Goal: Transaction & Acquisition: Obtain resource

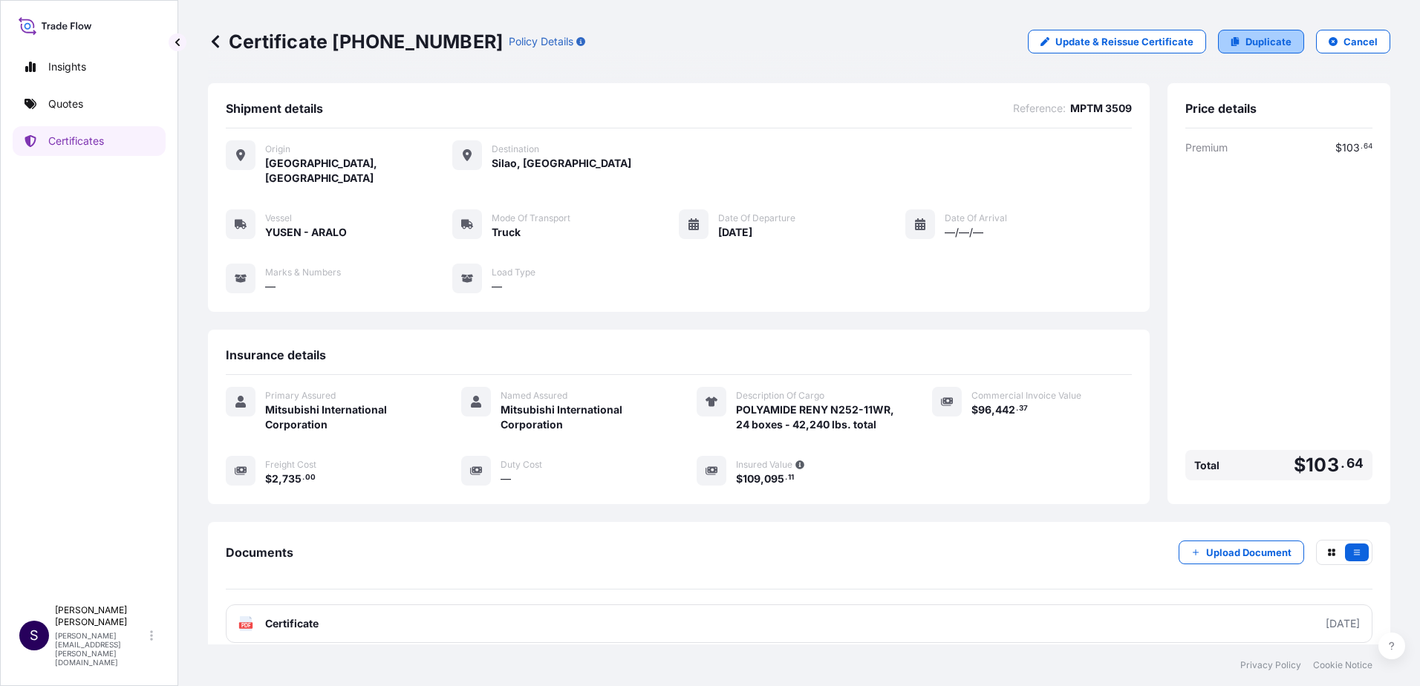
click at [1248, 48] on p "Duplicate" at bounding box center [1268, 41] width 46 height 15
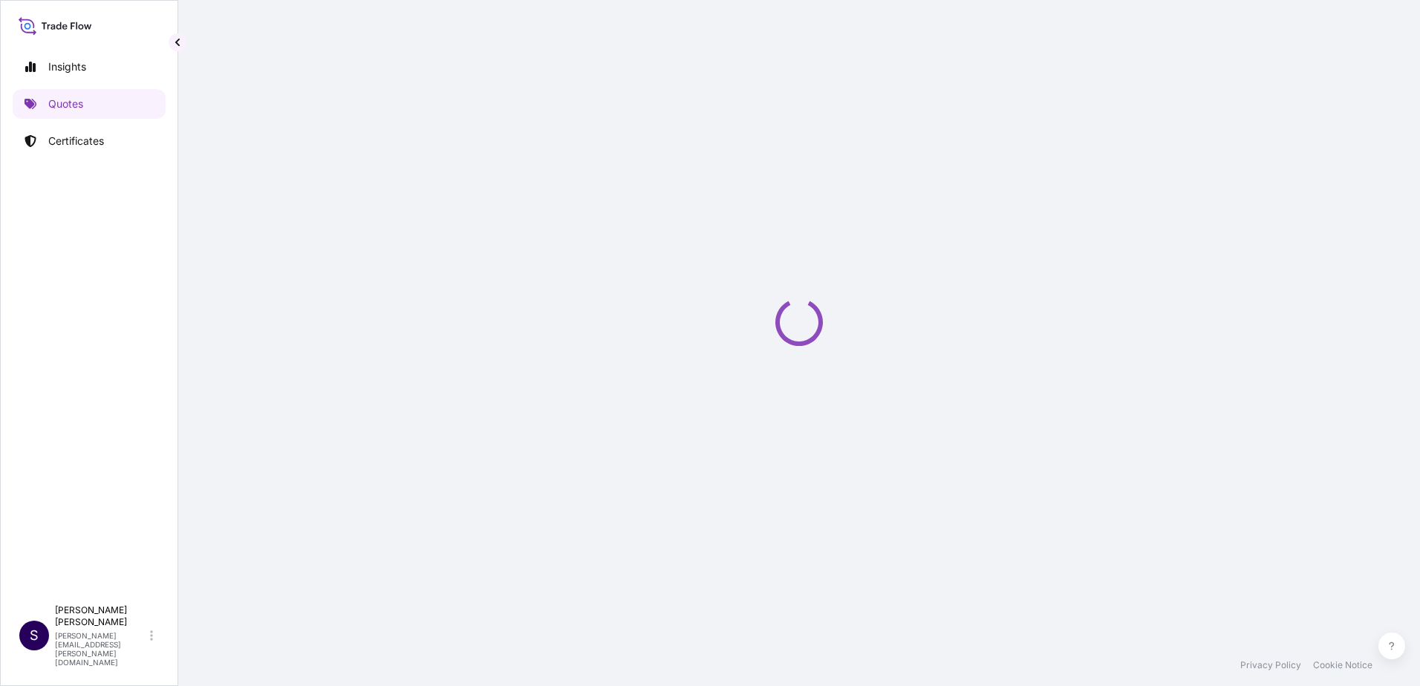
select select "Truck"
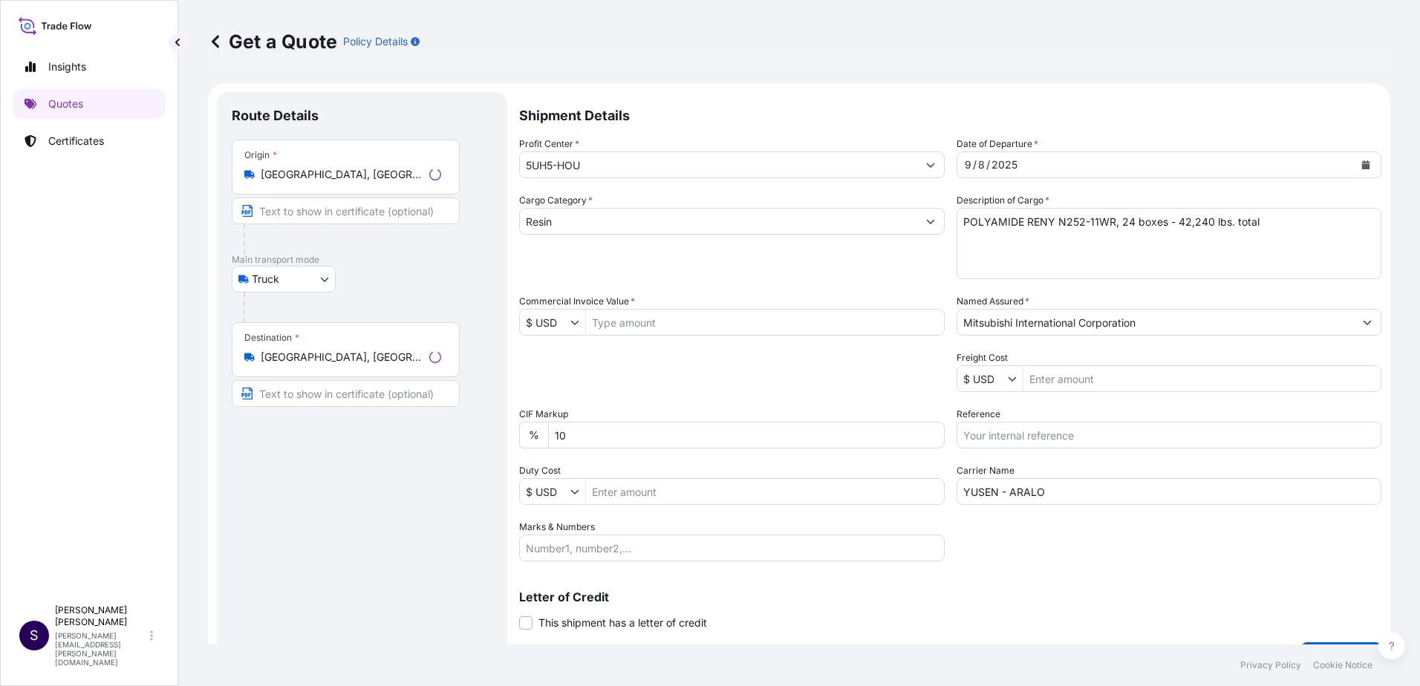
scroll to position [24, 0]
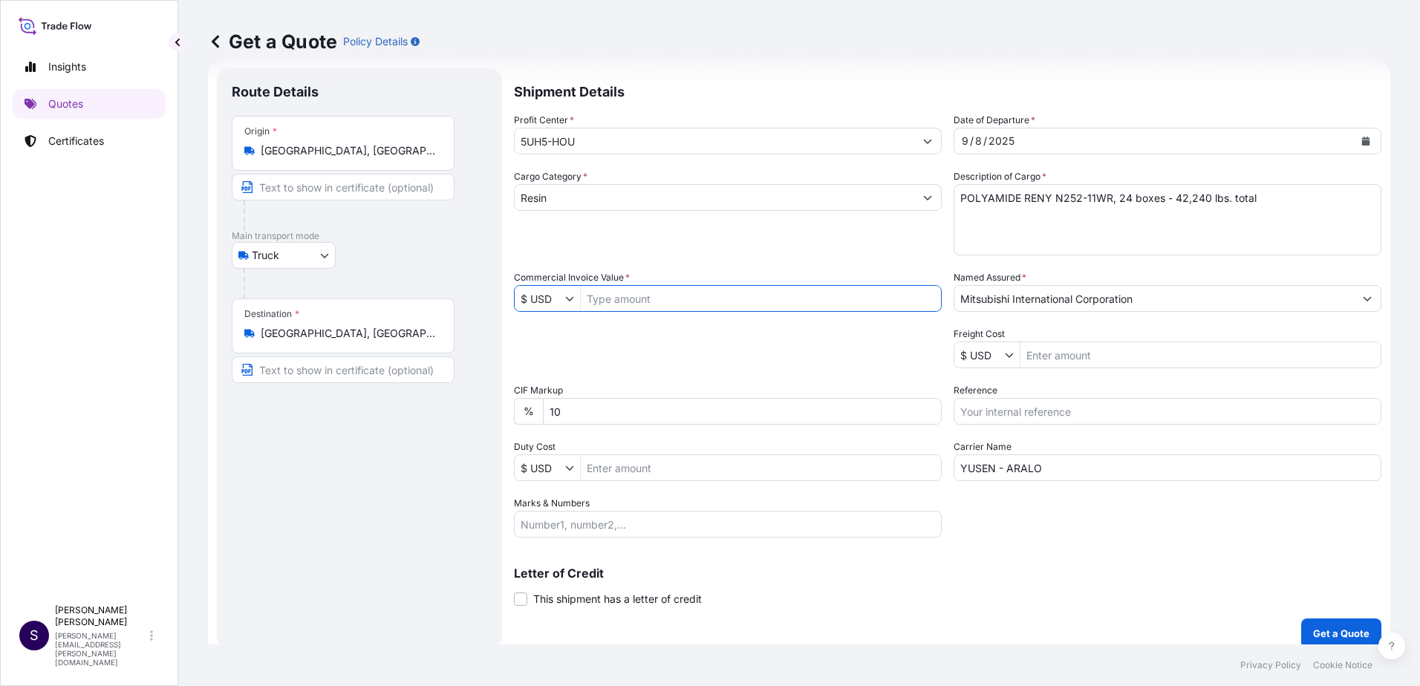
click at [679, 302] on input "Commercial Invoice Value *" at bounding box center [761, 298] width 360 height 27
click at [654, 301] on input "94,744" at bounding box center [761, 298] width 360 height 27
type input "94,744.32"
click at [1074, 359] on input "Freight Cost" at bounding box center [1200, 355] width 360 height 27
type input "2,735"
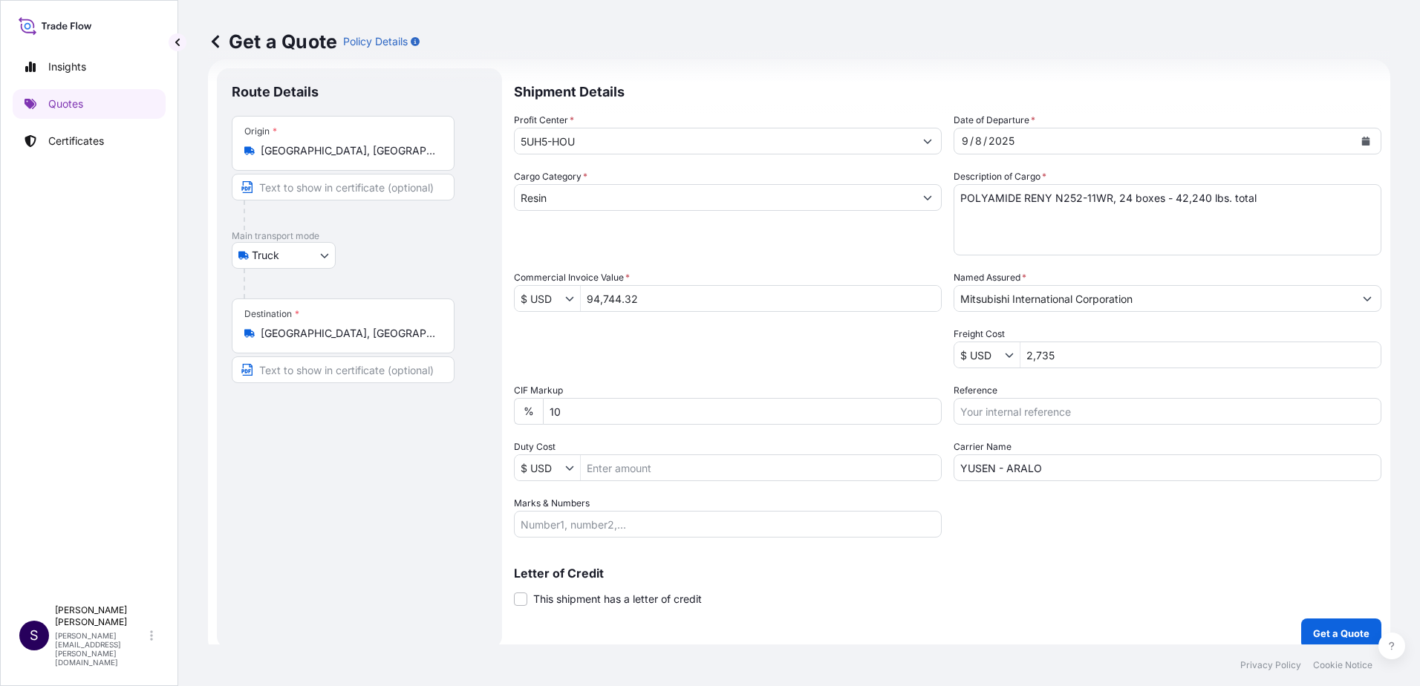
click at [1091, 584] on div "Letter of Credit This shipment has a letter of credit Letter of credit * Letter…" at bounding box center [947, 586] width 867 height 39
click at [1319, 635] on p "Get a Quote" at bounding box center [1341, 633] width 56 height 15
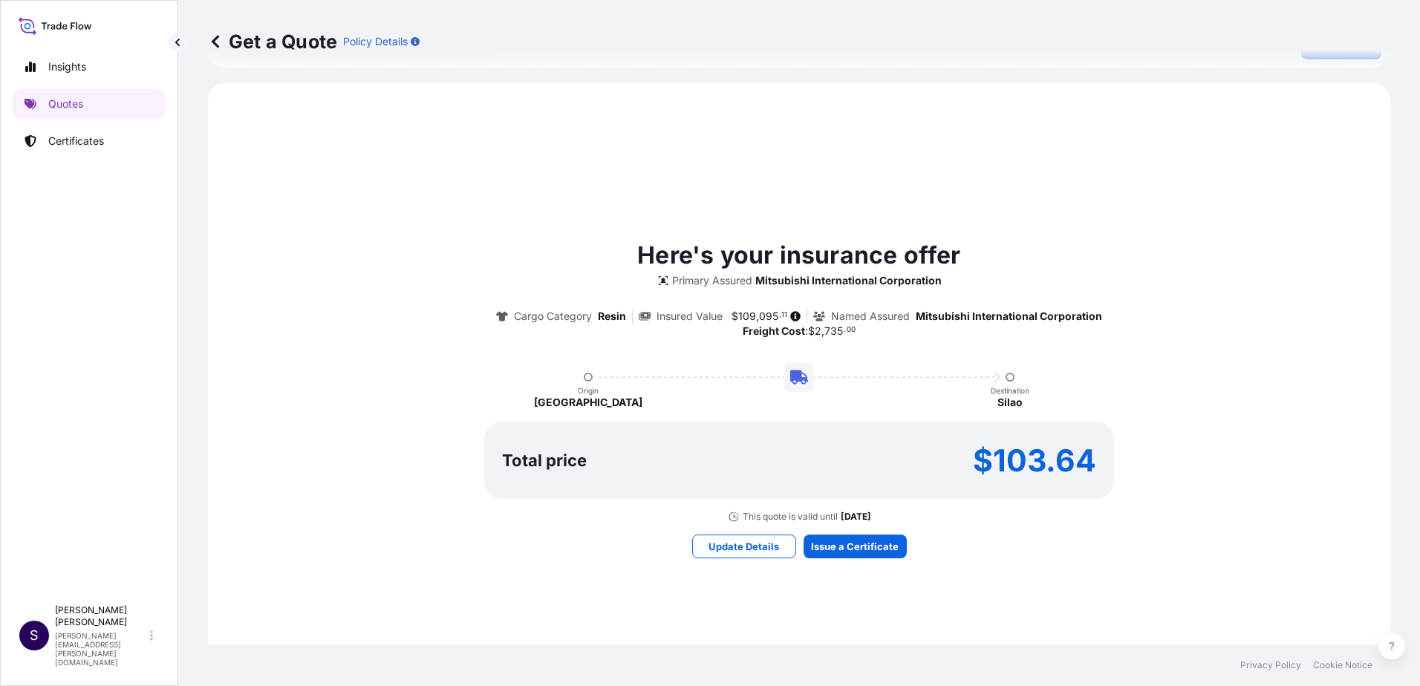
scroll to position [668, 0]
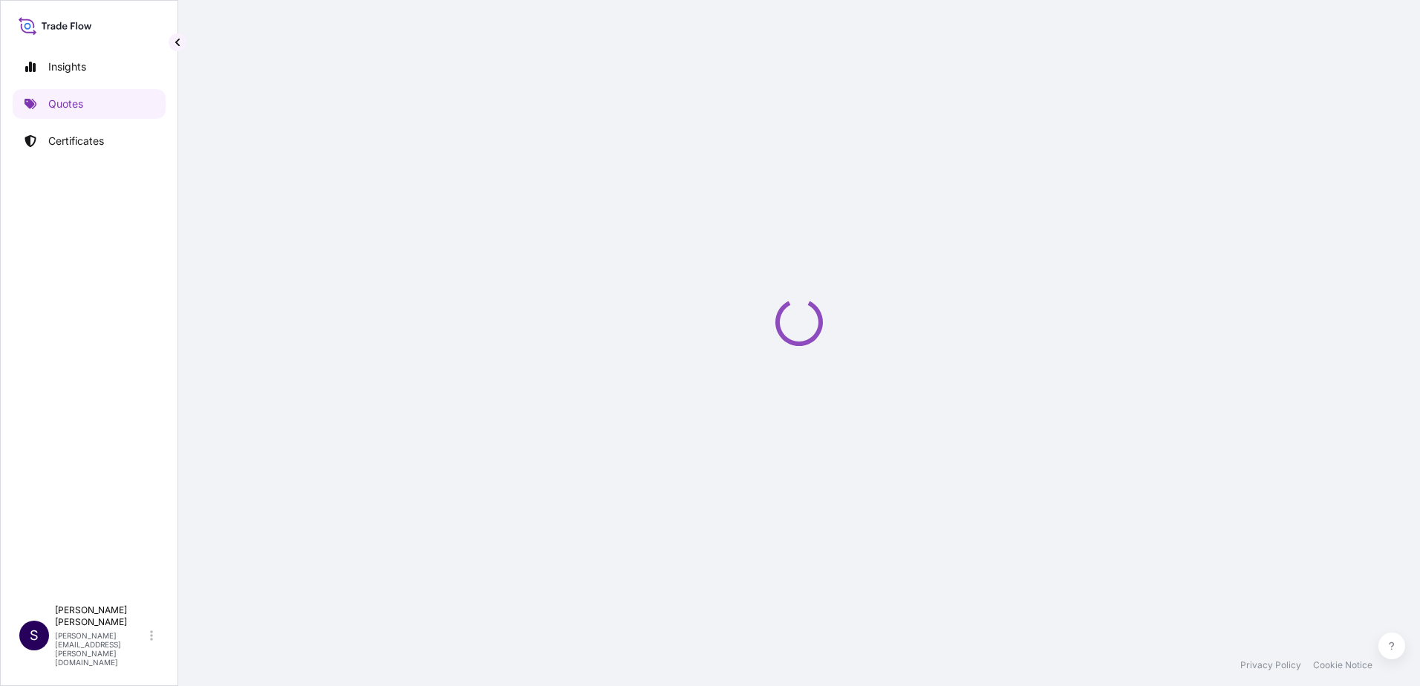
select select "Truck"
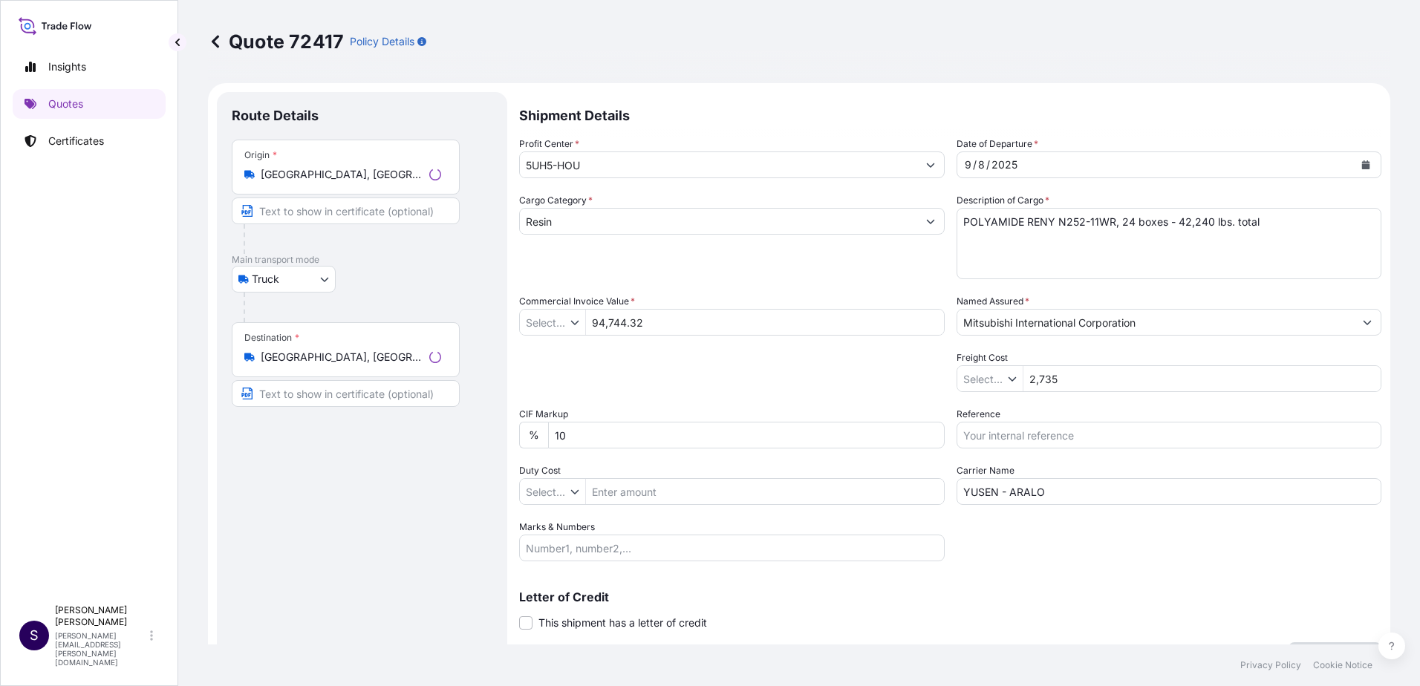
type input "$ USD"
click at [215, 41] on icon at bounding box center [215, 41] width 7 height 13
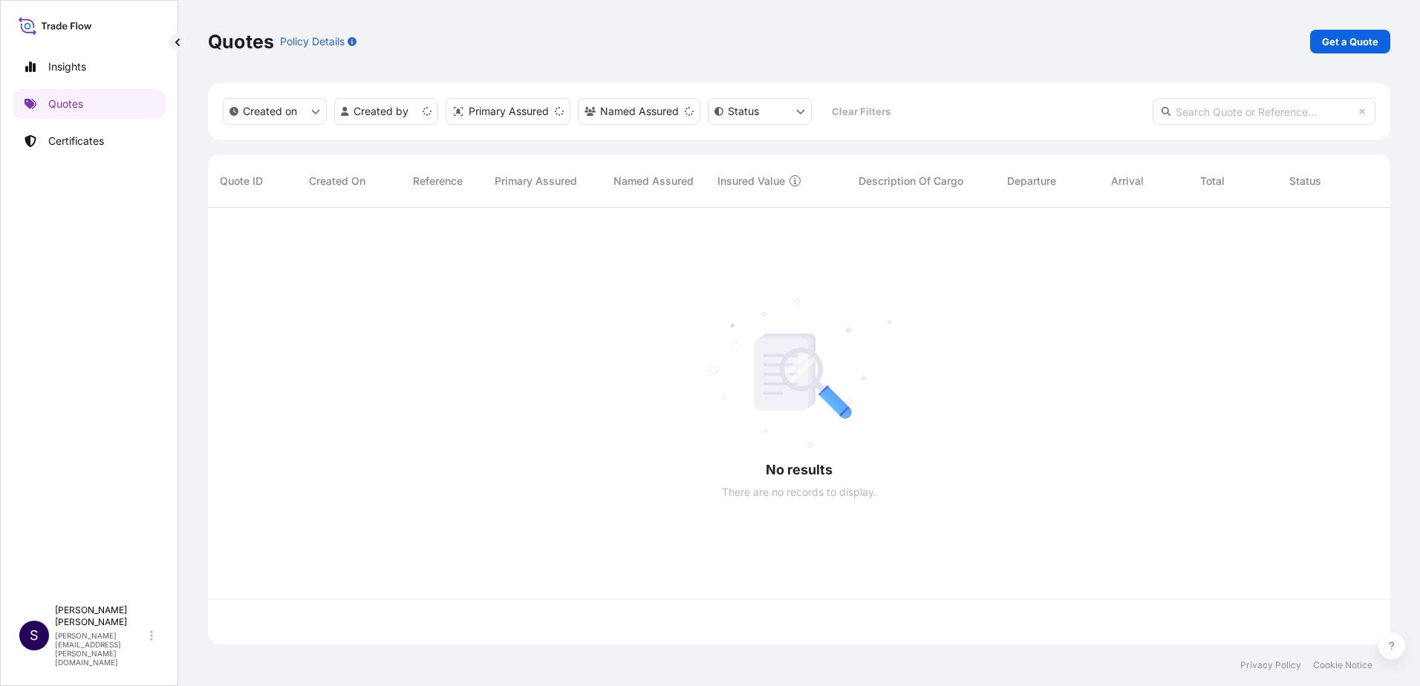
scroll to position [434, 1171]
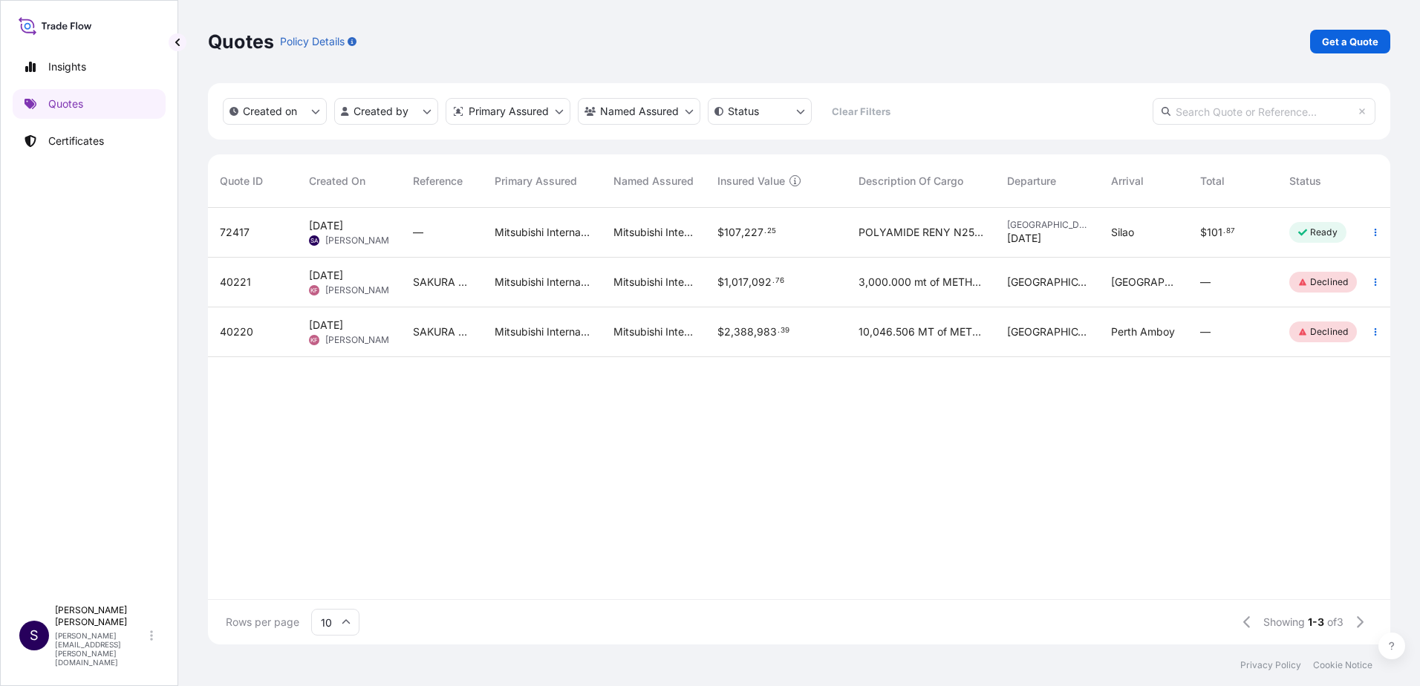
click at [789, 235] on div "$ 107 , 227 . 25" at bounding box center [775, 232] width 117 height 15
select select "Truck"
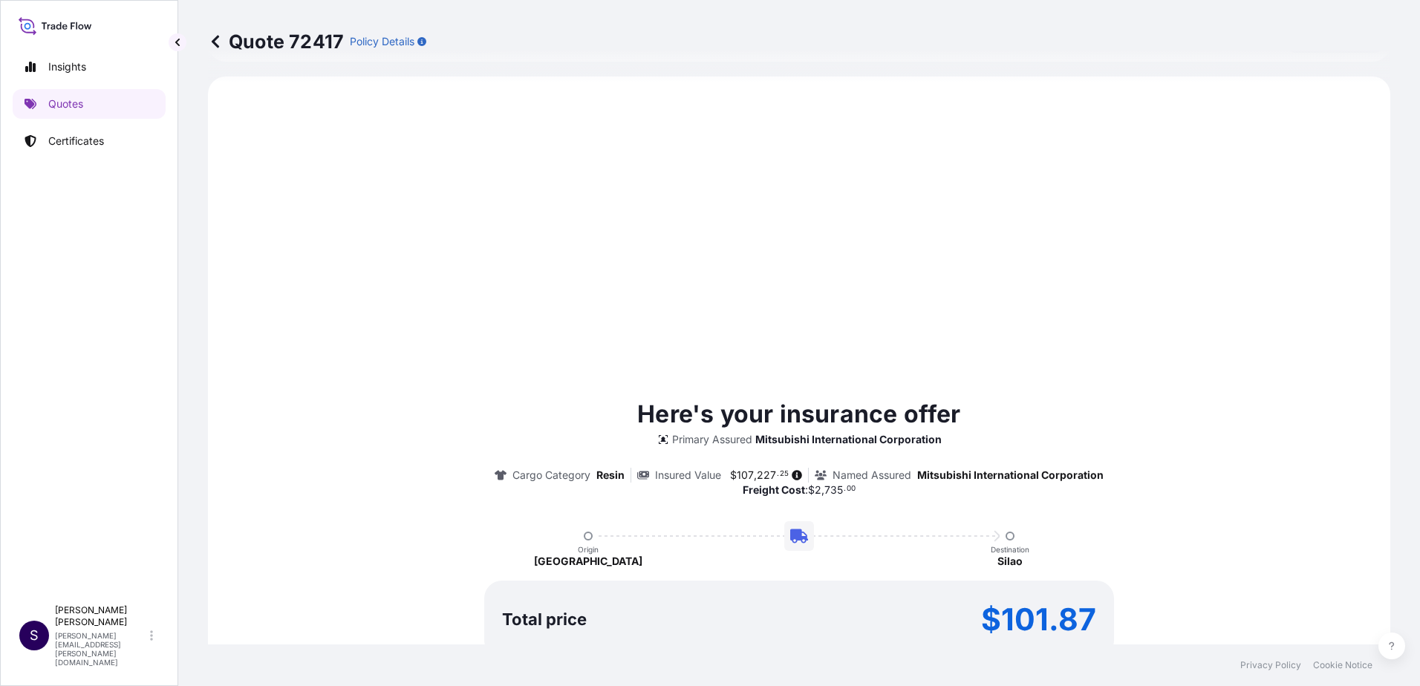
scroll to position [743, 0]
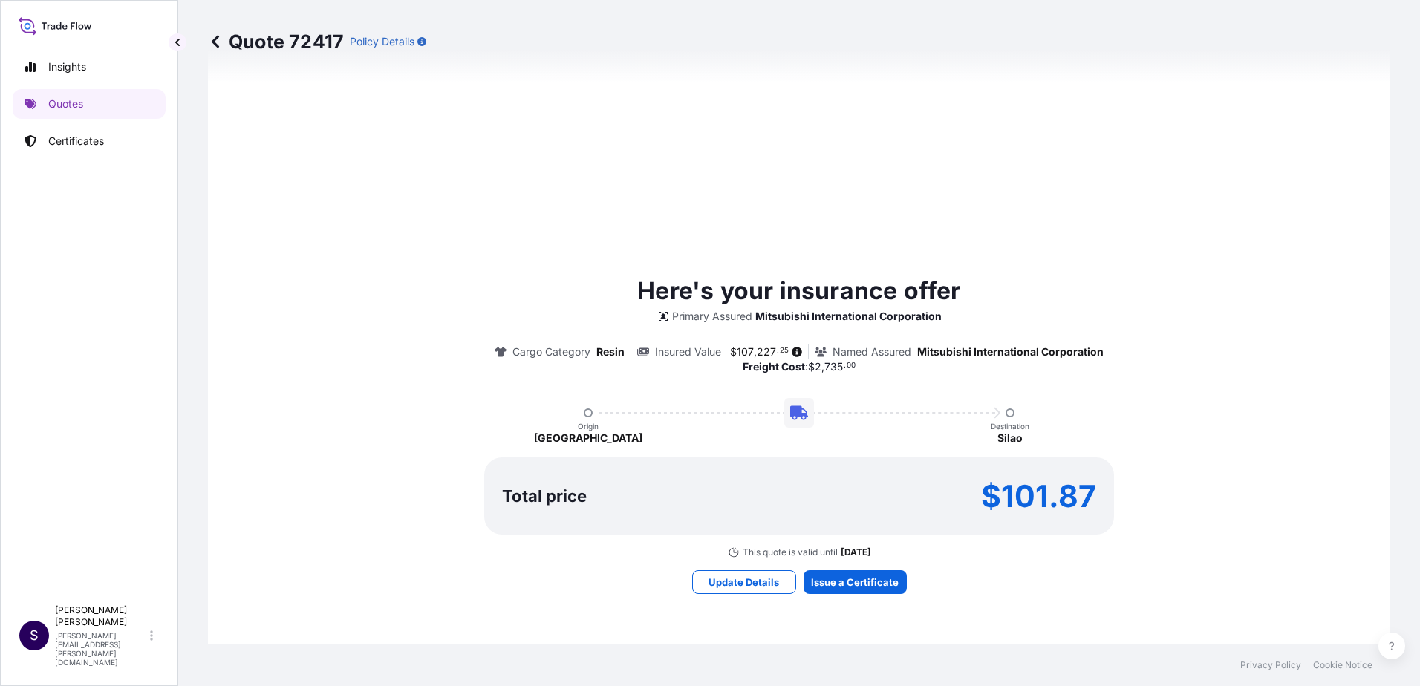
click at [218, 41] on icon at bounding box center [215, 41] width 15 height 15
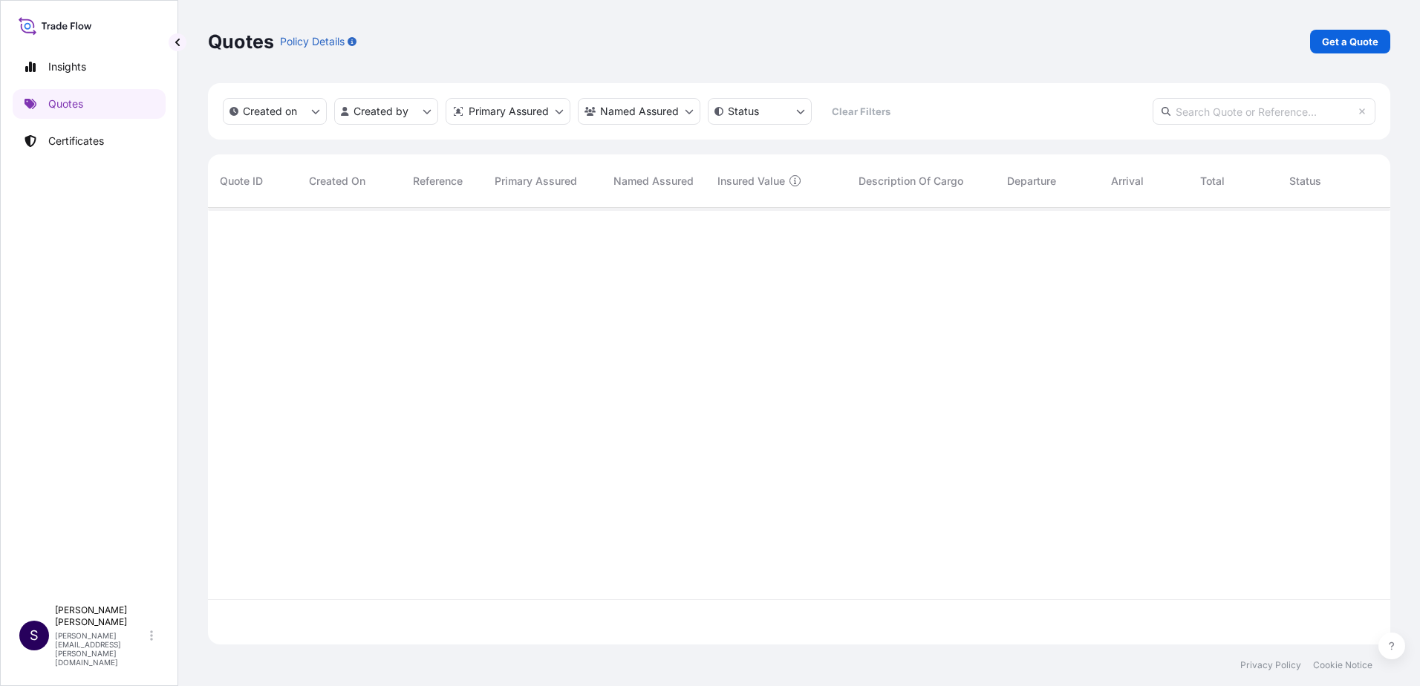
scroll to position [434, 1171]
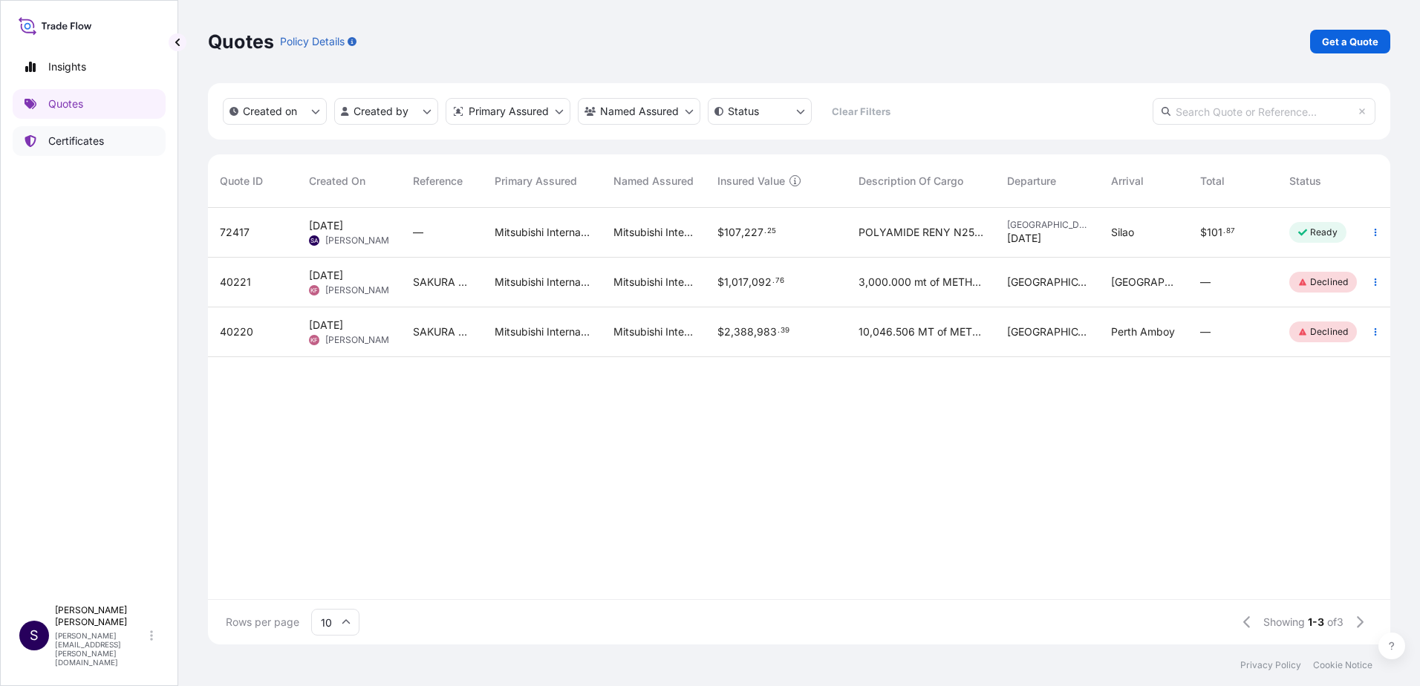
click at [98, 140] on p "Certificates" at bounding box center [76, 141] width 56 height 15
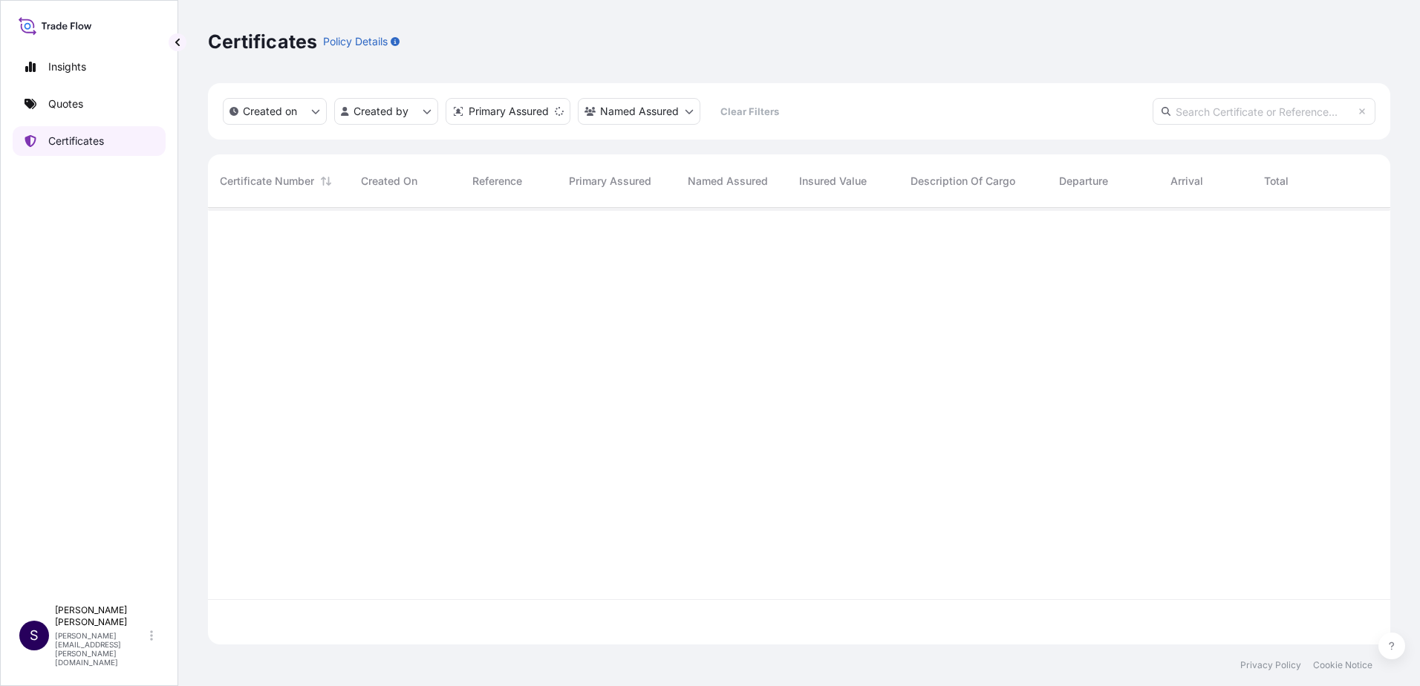
scroll to position [434, 1171]
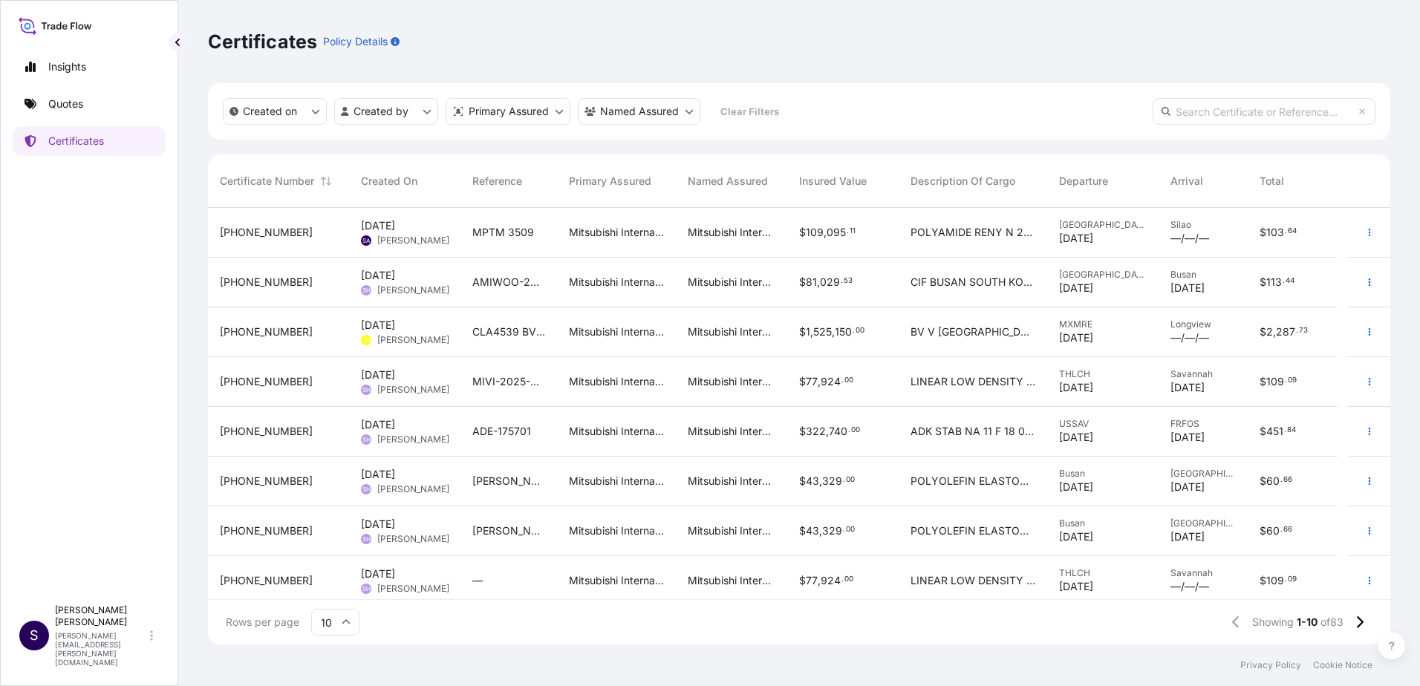
click at [440, 243] on span "[PERSON_NAME]" at bounding box center [413, 241] width 72 height 12
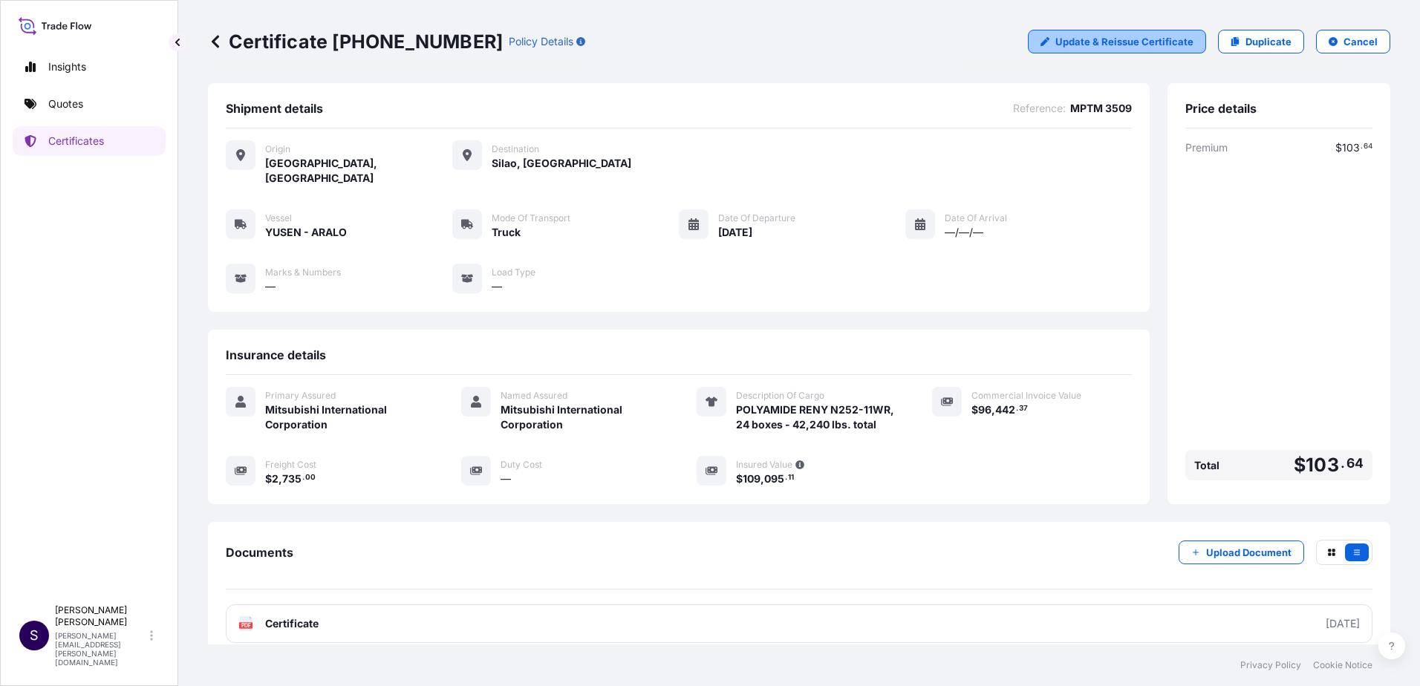
click at [1066, 42] on p "Update & Reissue Certificate" at bounding box center [1124, 41] width 138 height 15
select select "Truck"
select select "31533"
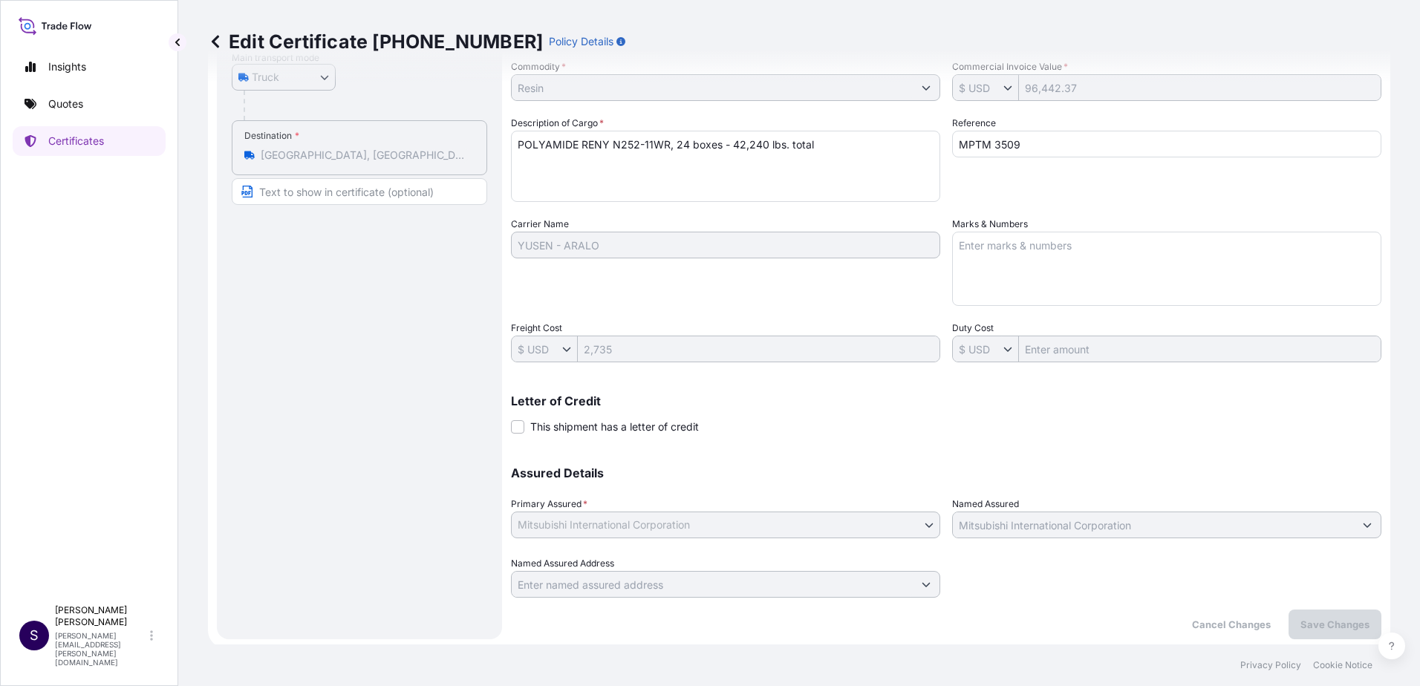
scroll to position [256, 0]
click at [218, 41] on icon at bounding box center [215, 41] width 15 height 15
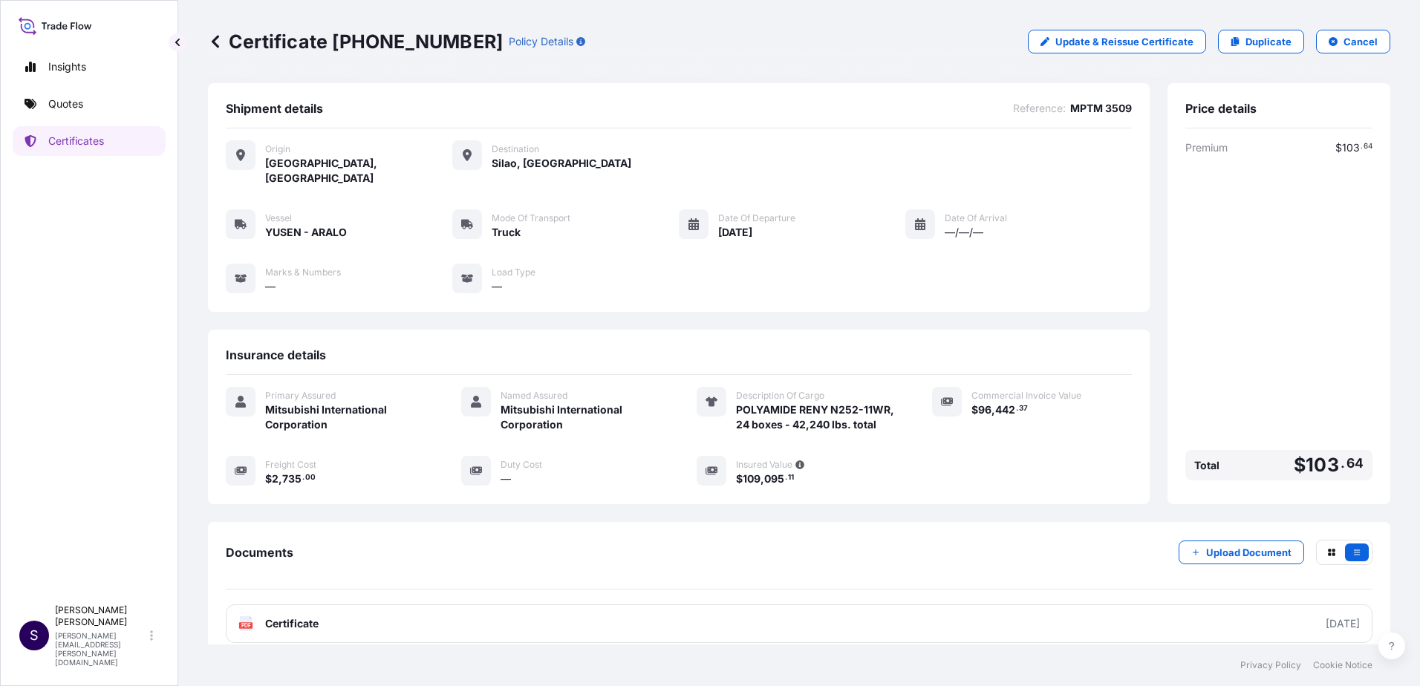
click at [576, 43] on icon "button" at bounding box center [580, 41] width 9 height 9
click at [1328, 44] on icon "button" at bounding box center [1332, 41] width 9 height 9
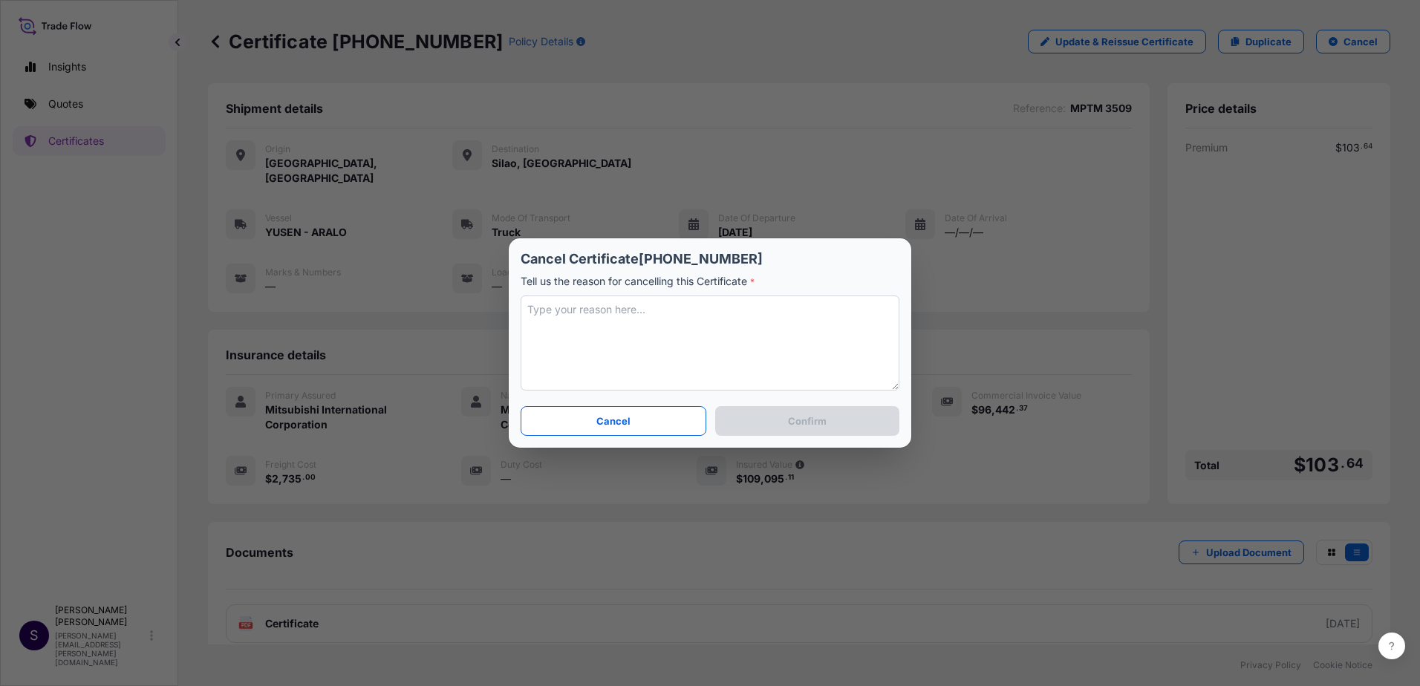
click at [625, 301] on textarea at bounding box center [710, 343] width 379 height 95
type textarea "does not allow edit - cost is wrong."
click at [788, 427] on p "Confirm" at bounding box center [807, 421] width 39 height 15
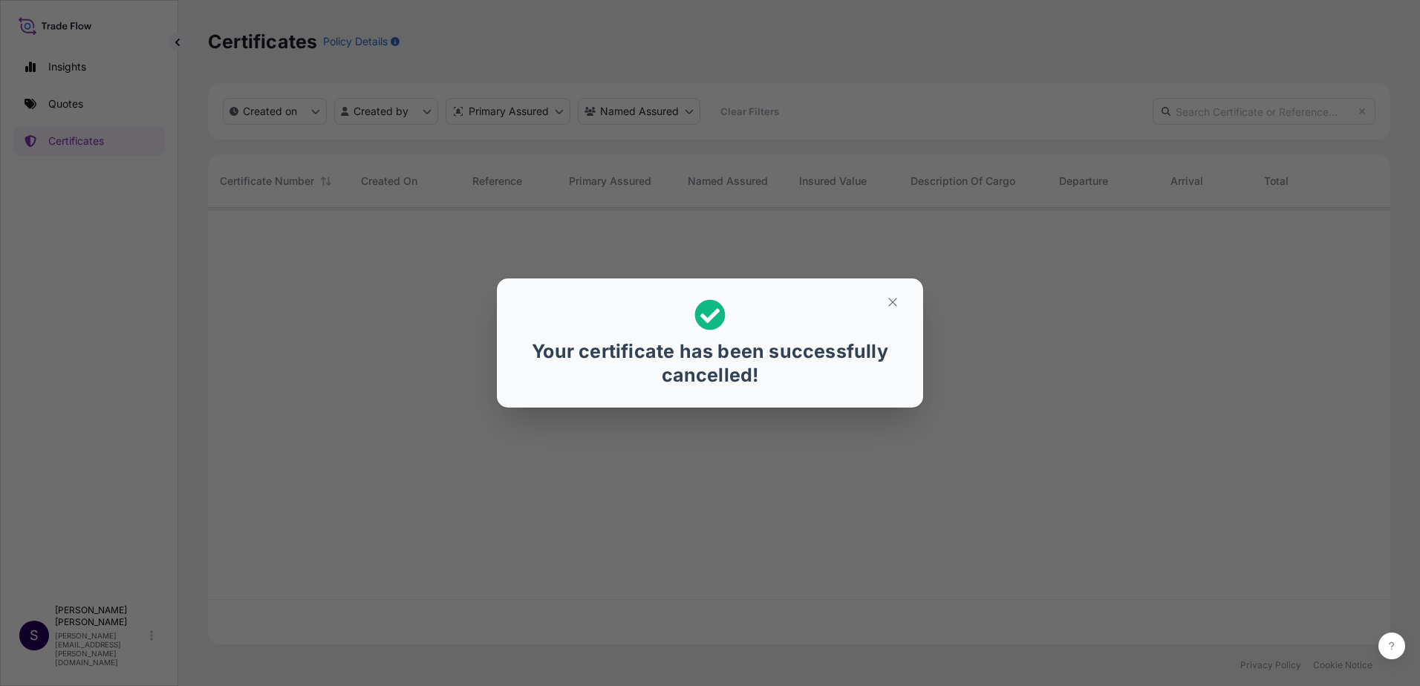
scroll to position [434, 1171]
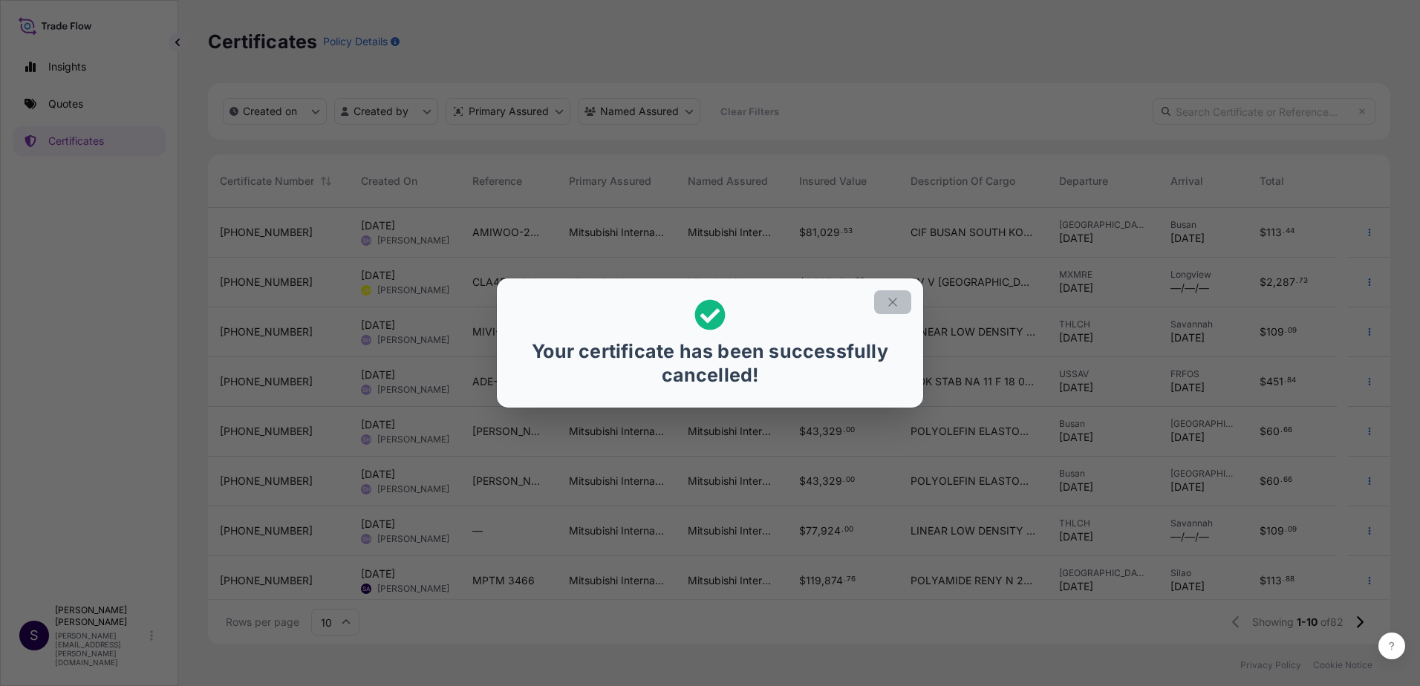
click at [895, 306] on icon "button" at bounding box center [892, 302] width 13 height 13
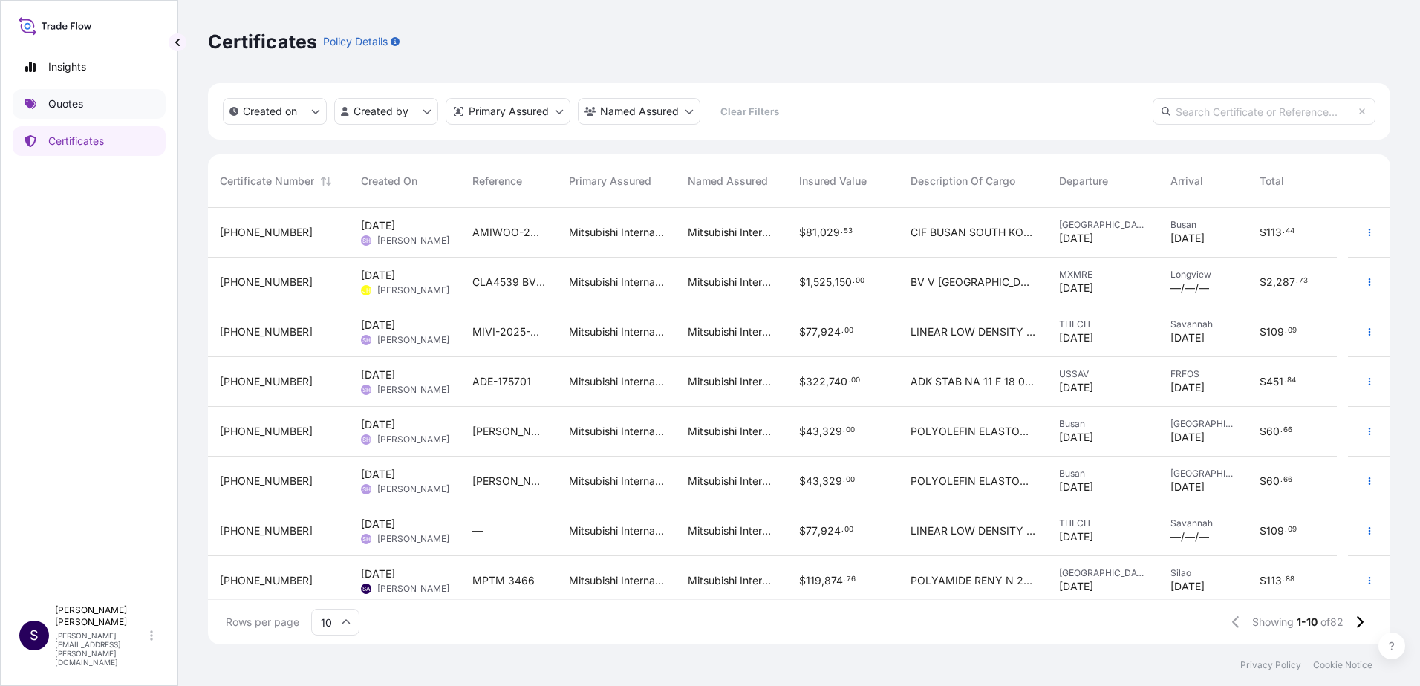
click at [66, 97] on p "Quotes" at bounding box center [65, 104] width 35 height 15
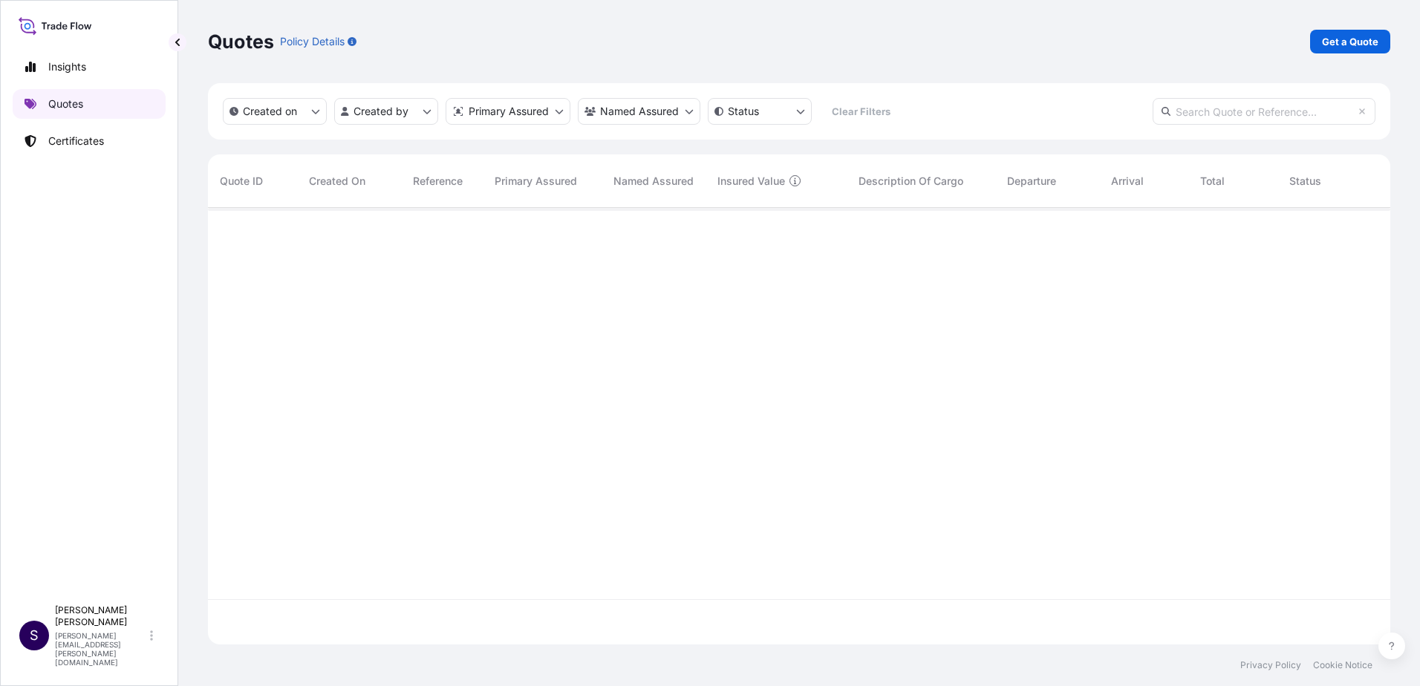
scroll to position [434, 1171]
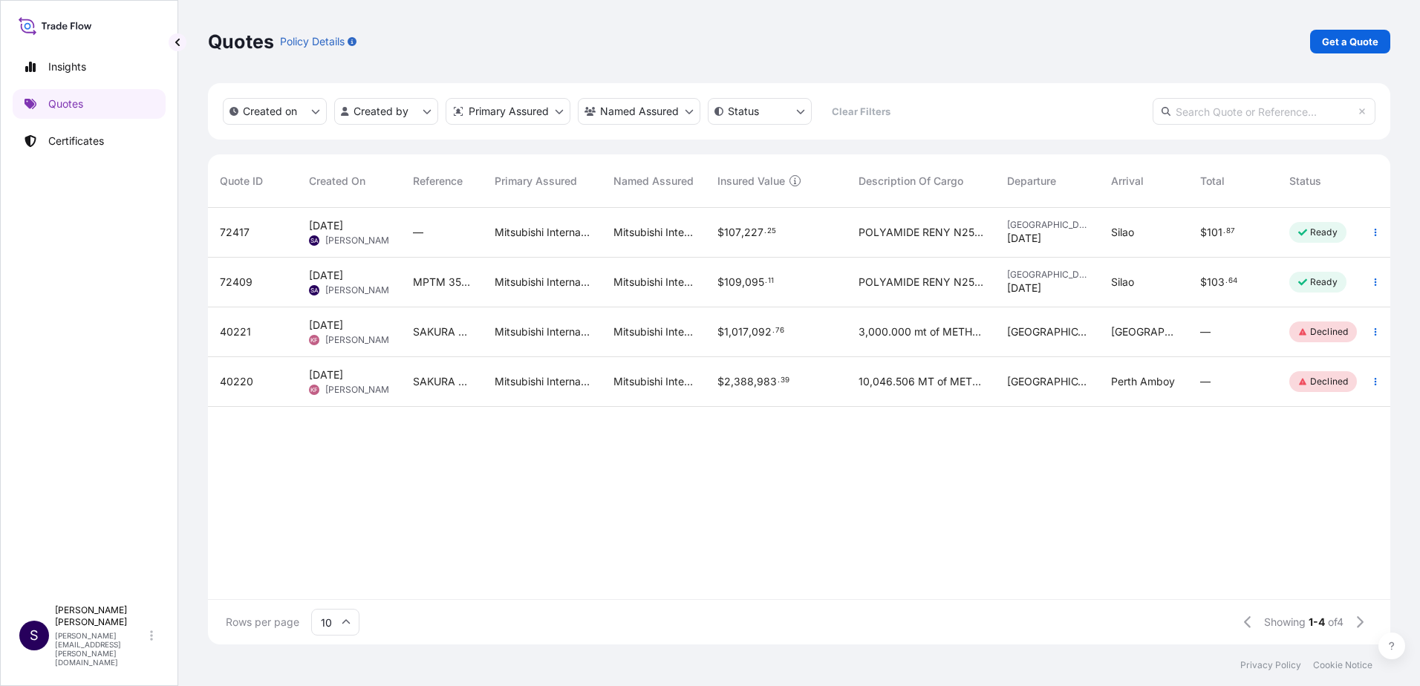
click at [694, 239] on div "Mitsubishi International Corporation" at bounding box center [653, 233] width 104 height 50
select select "Truck"
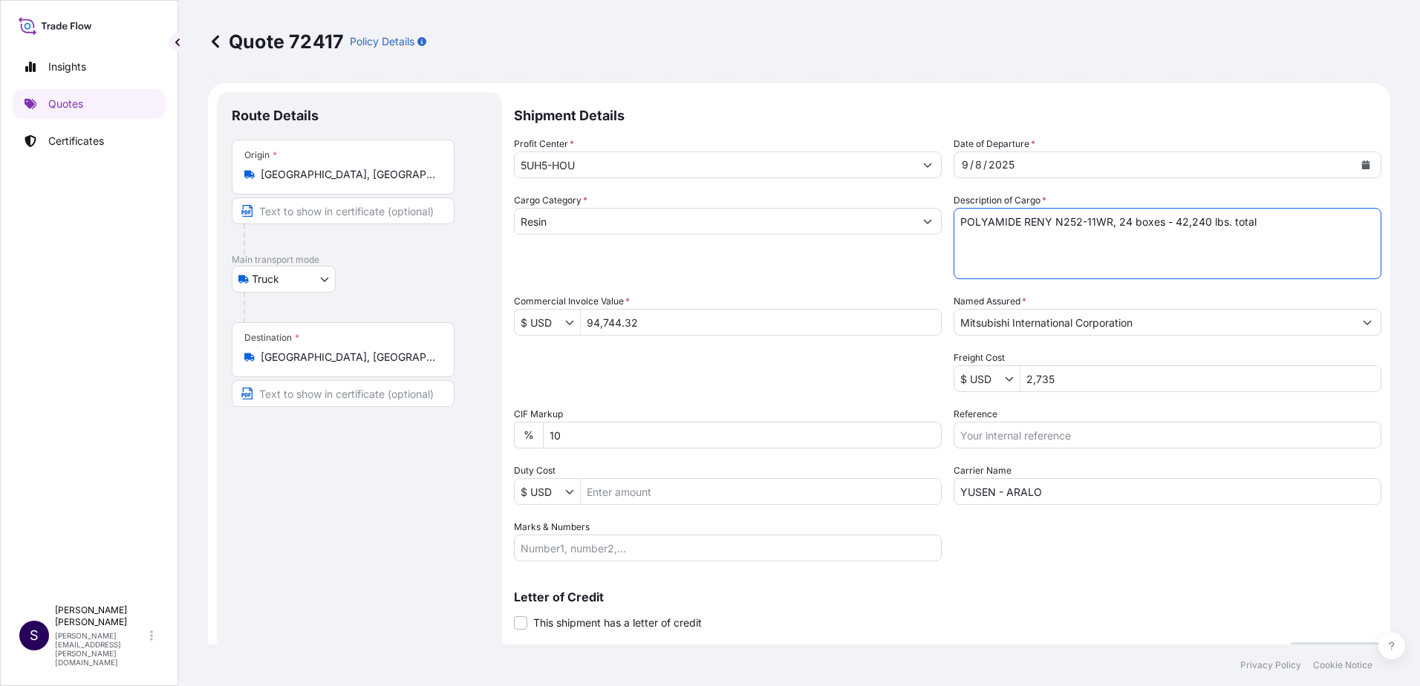
drag, startPoint x: 1104, startPoint y: 218, endPoint x: 1047, endPoint y: 215, distance: 57.3
click at [1047, 215] on textarea "POLYAMIDE RENY N252-11WR, 24 boxes - 42,240 lbs. total" at bounding box center [1167, 243] width 428 height 71
click at [209, 50] on link at bounding box center [215, 42] width 15 height 24
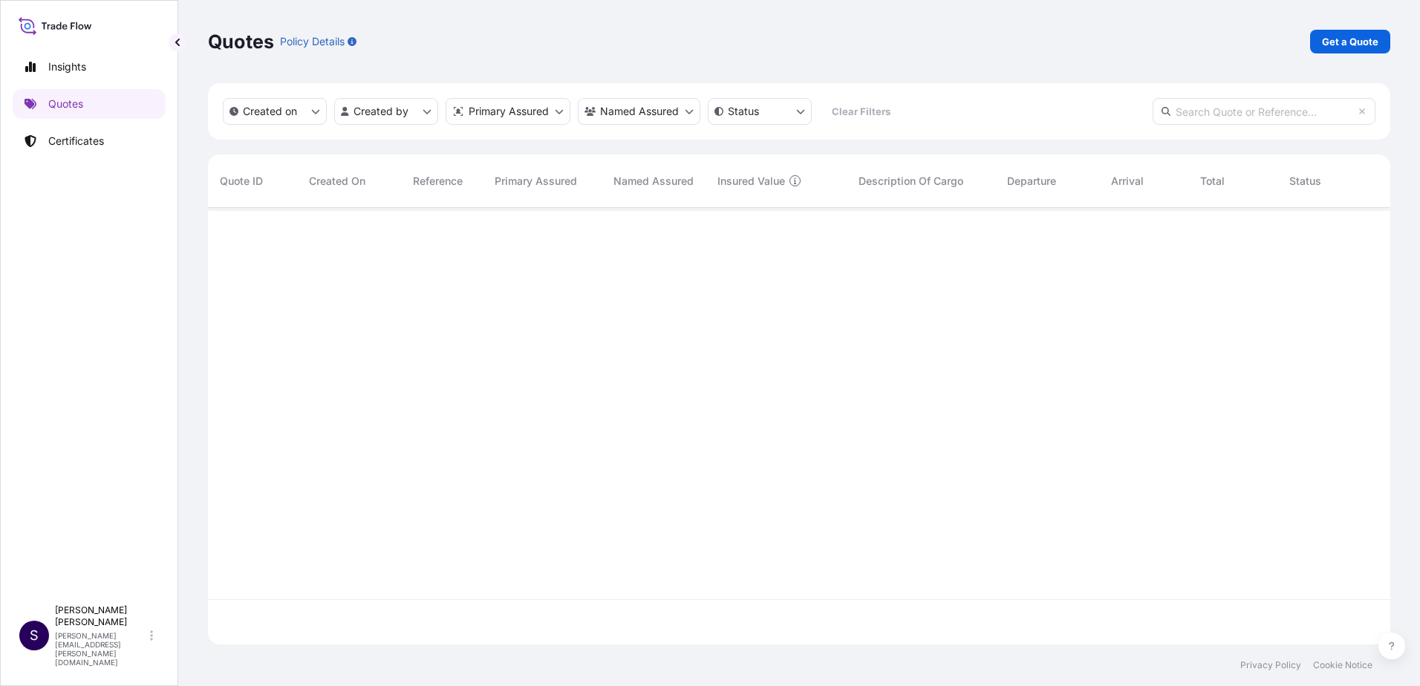
scroll to position [434, 1171]
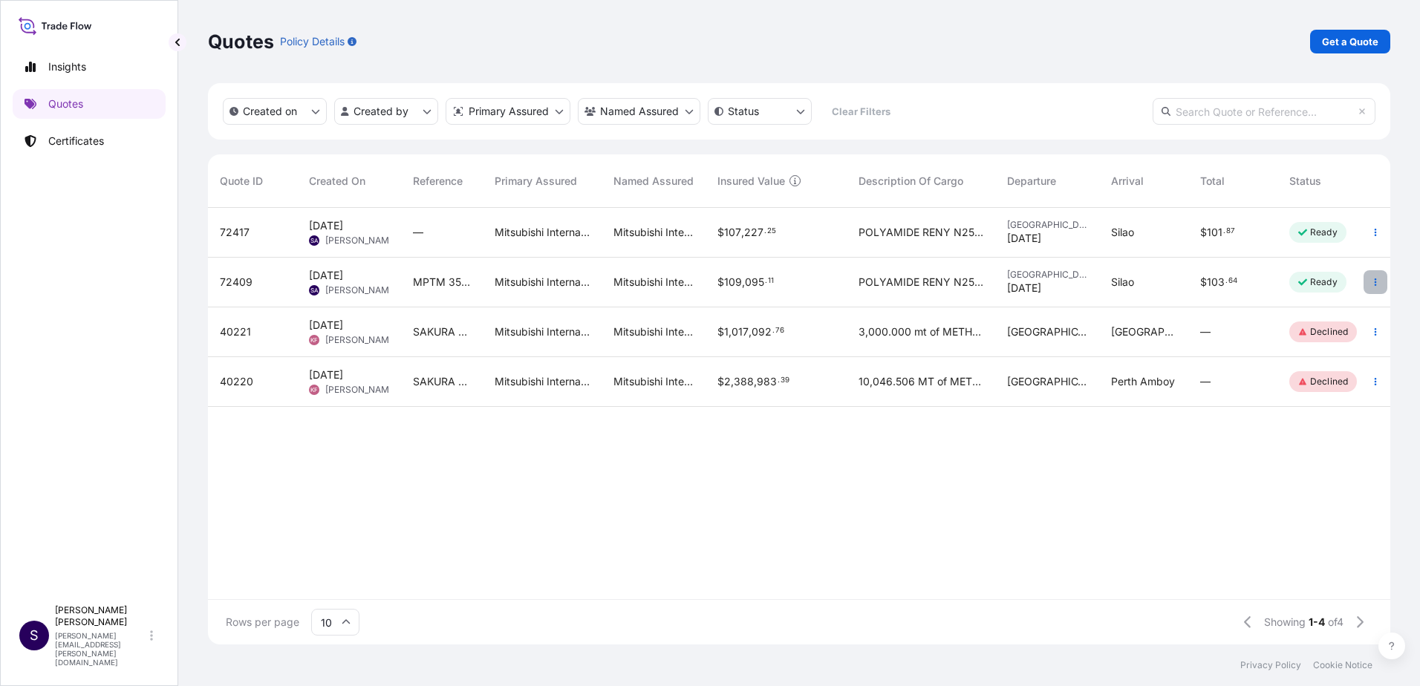
click at [1374, 280] on icon "button" at bounding box center [1375, 281] width 2 height 7
click at [1279, 284] on p "Edit quote" at bounding box center [1301, 285] width 50 height 15
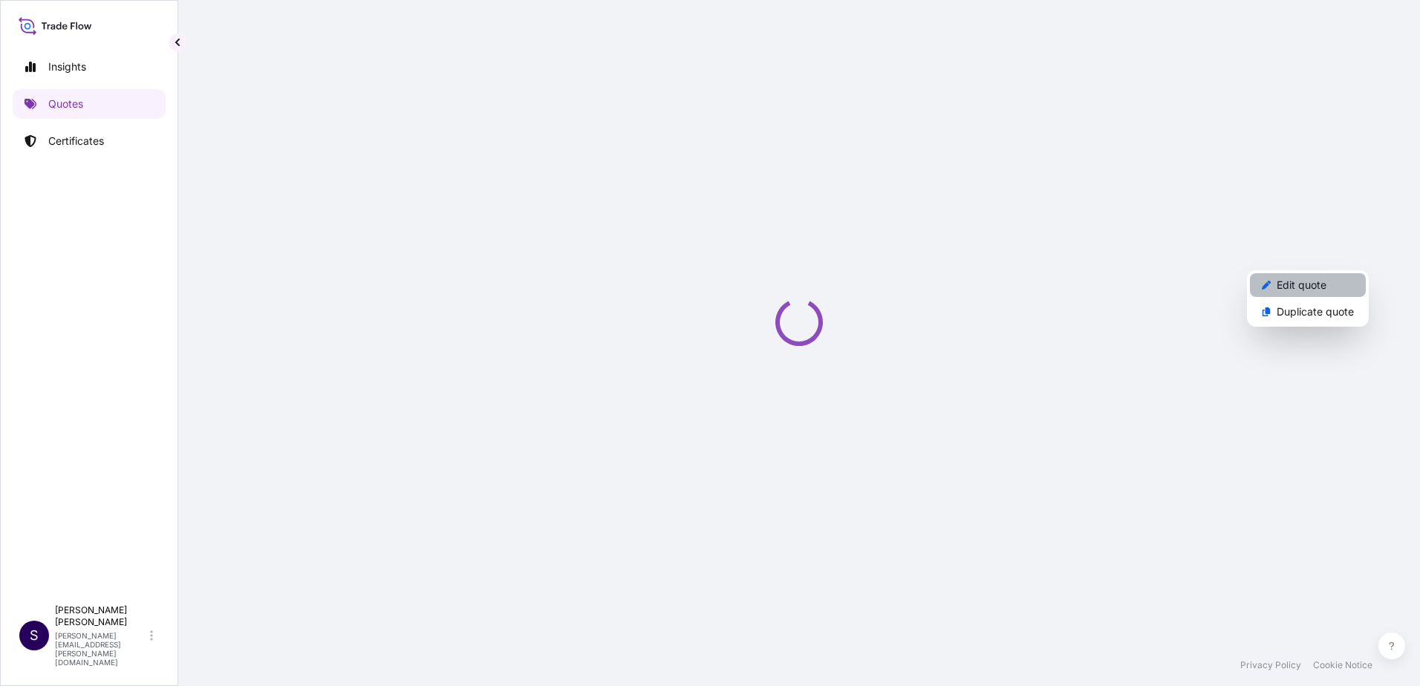
select select "Truck"
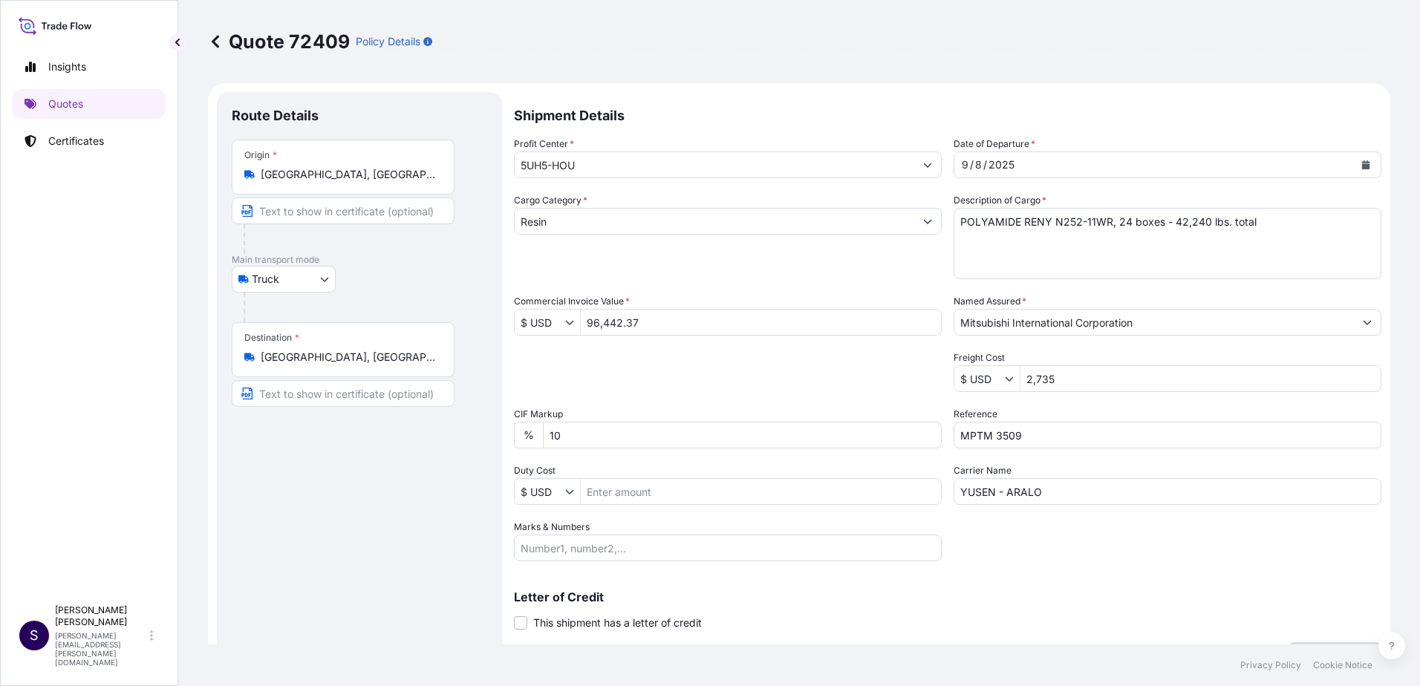
click at [209, 47] on icon at bounding box center [215, 41] width 15 height 15
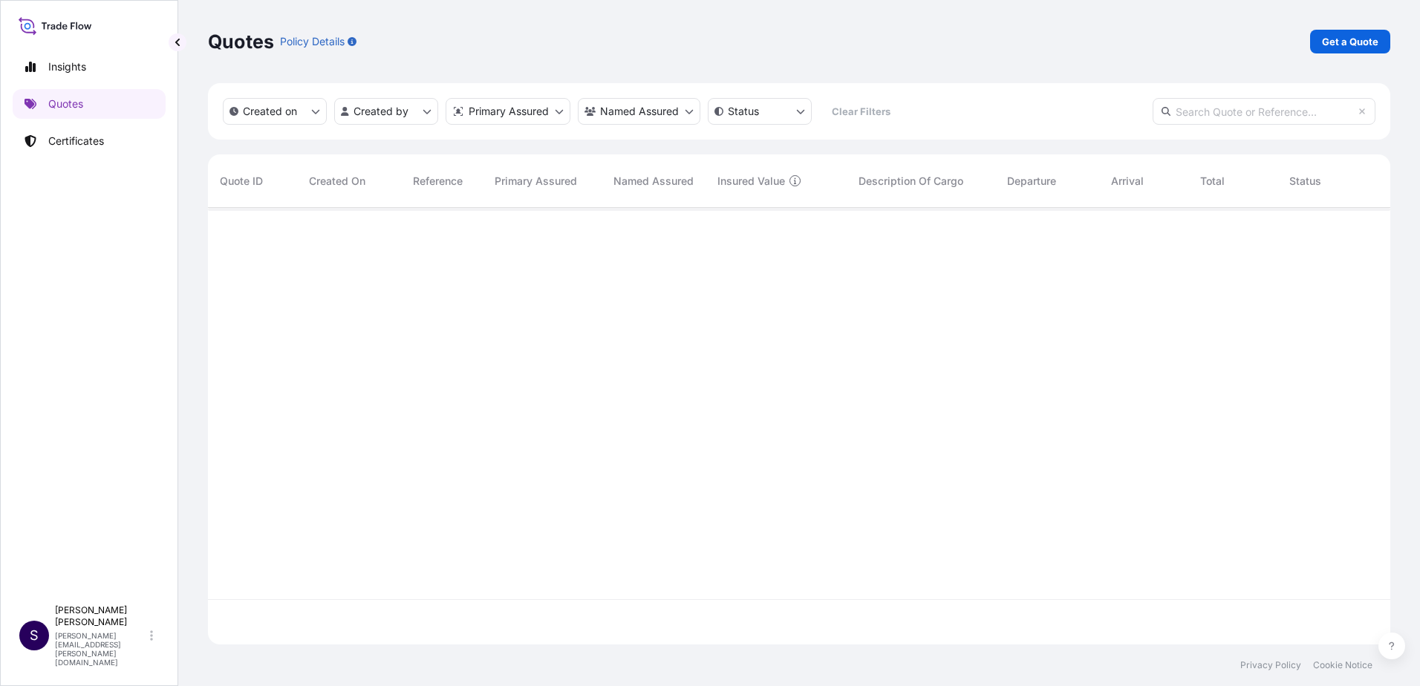
scroll to position [434, 1171]
click at [99, 136] on p "Certificates" at bounding box center [76, 141] width 56 height 15
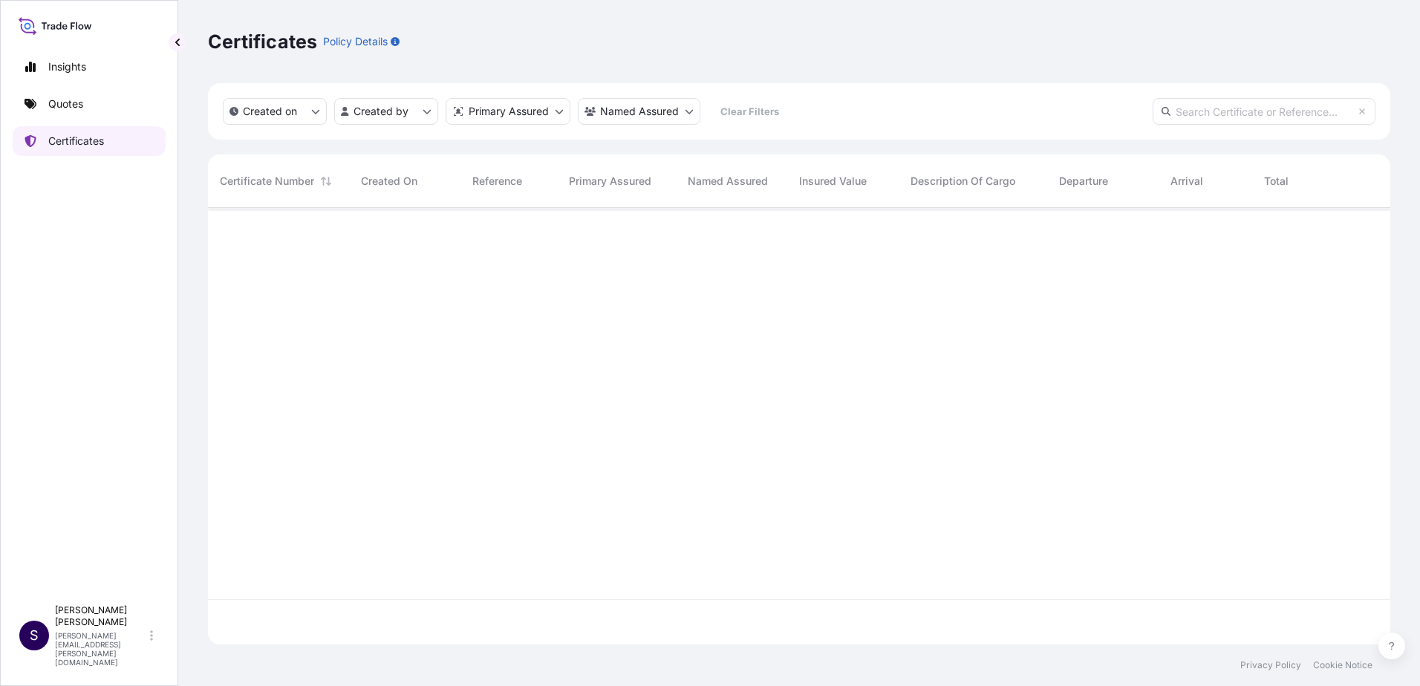
scroll to position [434, 1171]
click at [405, 114] on html "Insights Quotes Certificates S [PERSON_NAME] [PERSON_NAME][EMAIL_ADDRESS][PERSO…" at bounding box center [710, 343] width 1420 height 686
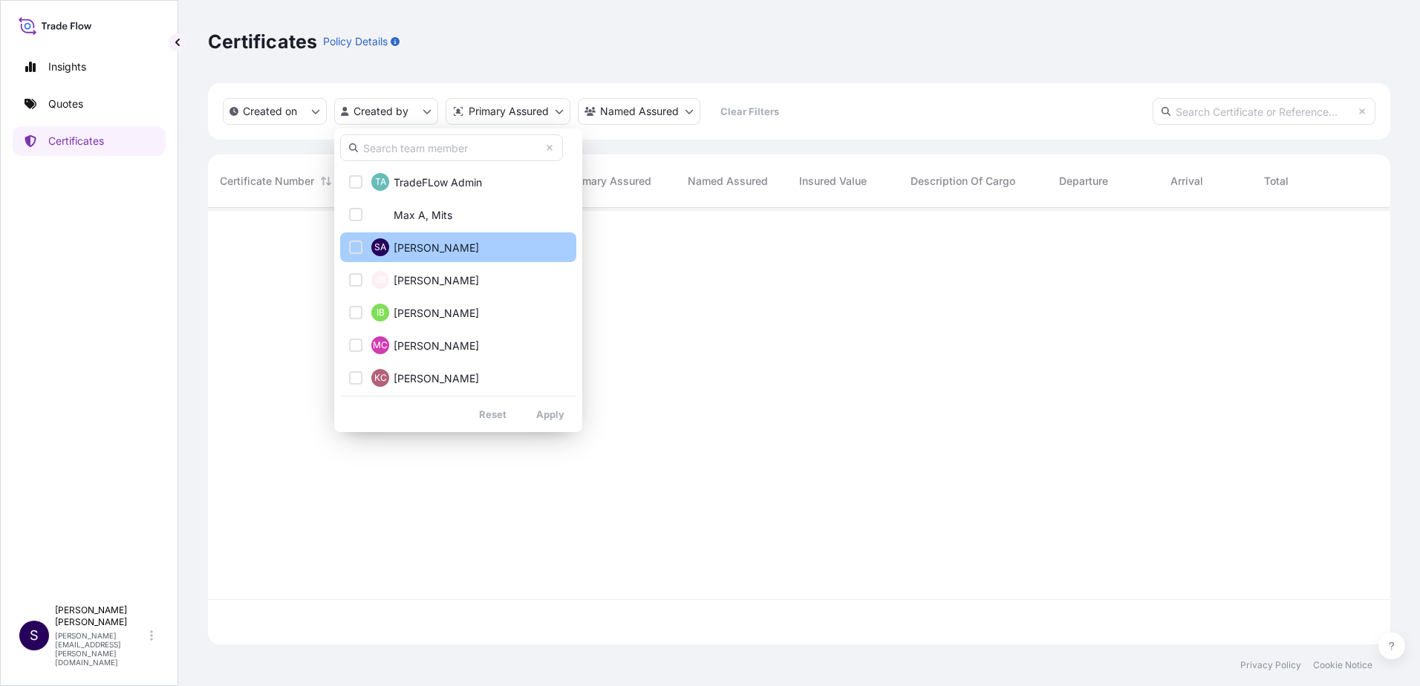
click at [407, 252] on span "[PERSON_NAME]" at bounding box center [436, 248] width 85 height 15
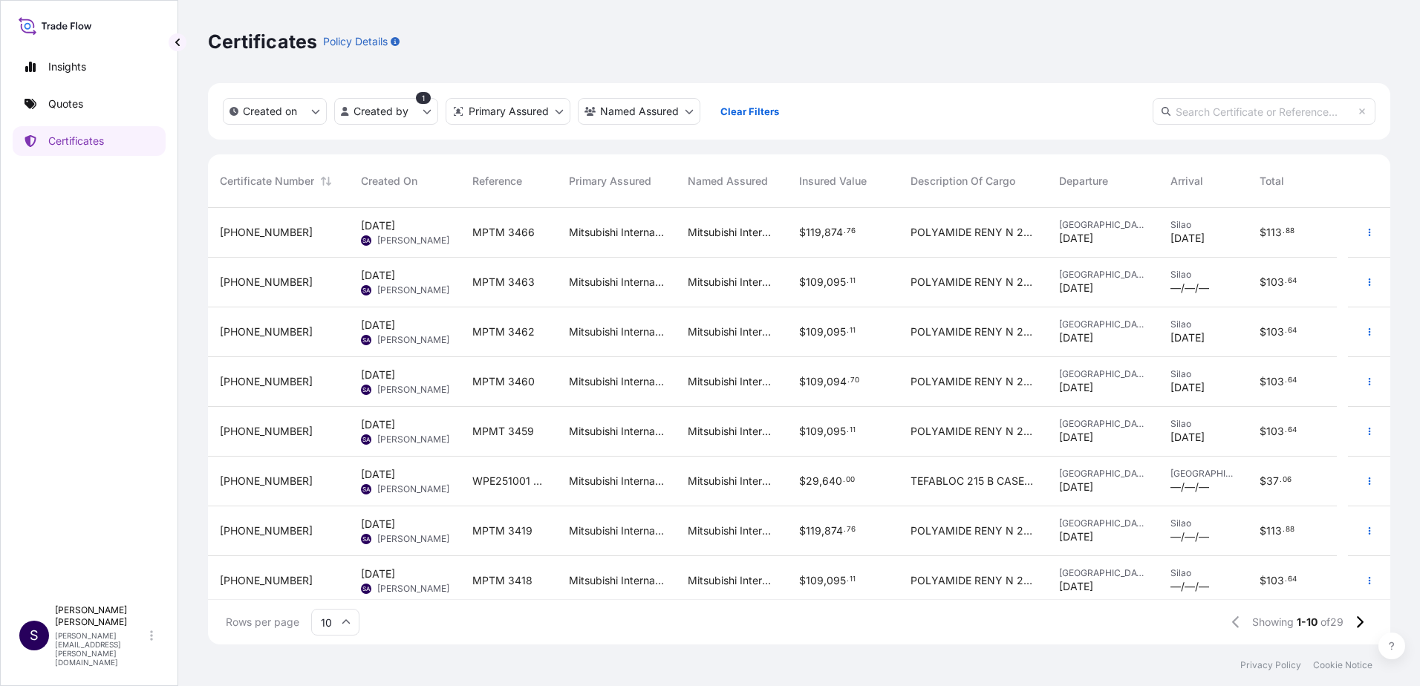
click at [536, 229] on div "MPTM 3466" at bounding box center [508, 232] width 73 height 15
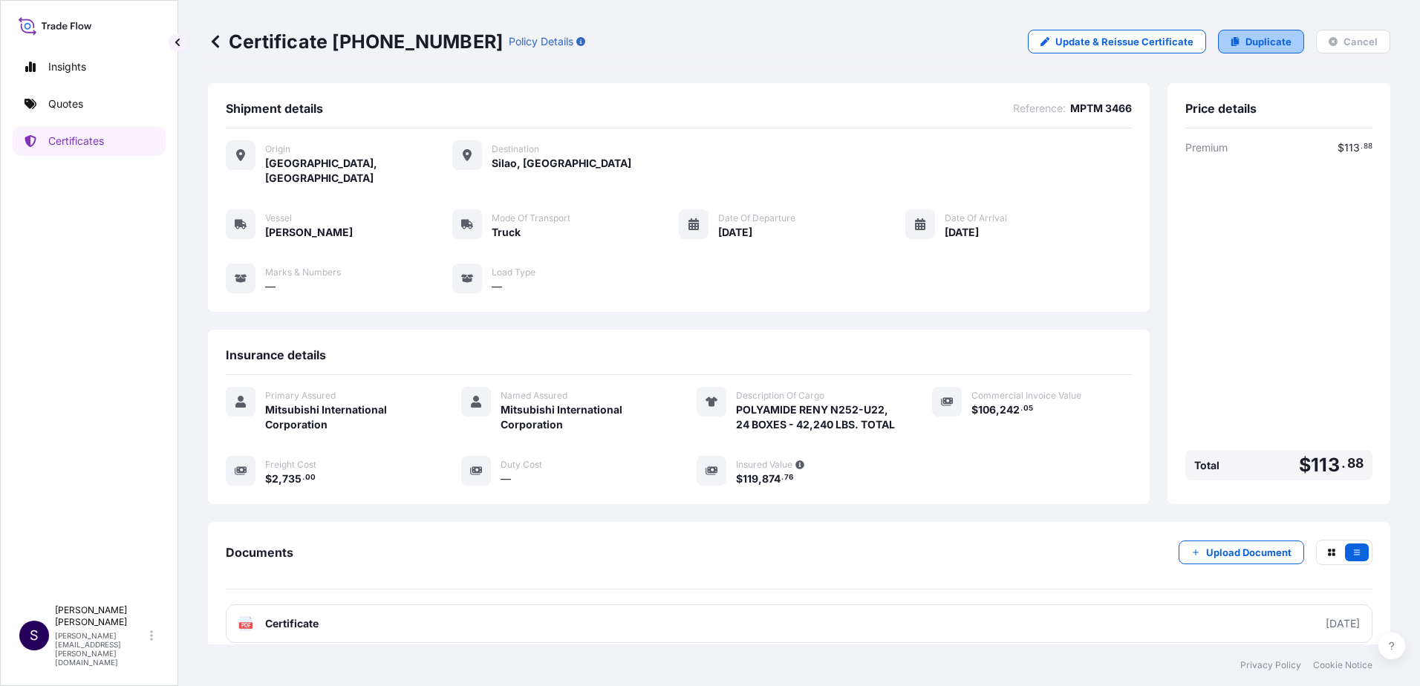
click at [1231, 44] on icon at bounding box center [1235, 41] width 8 height 9
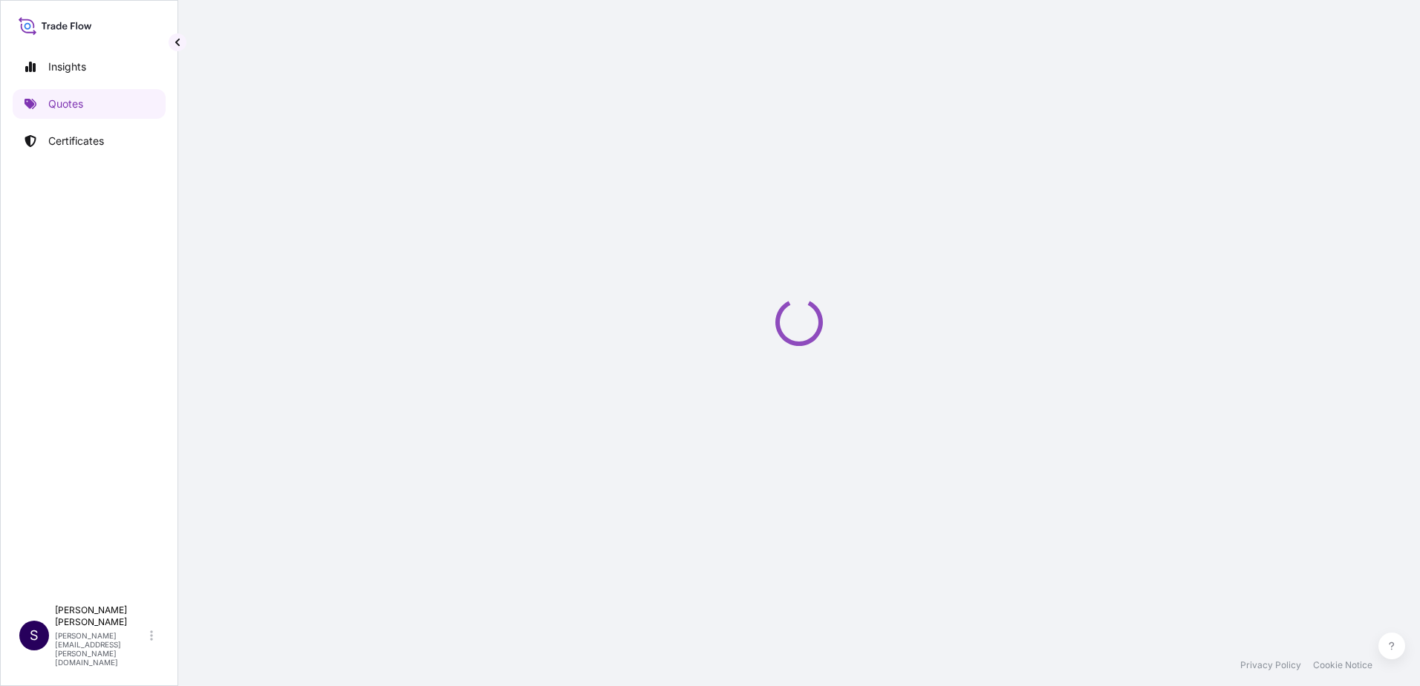
select select "Truck"
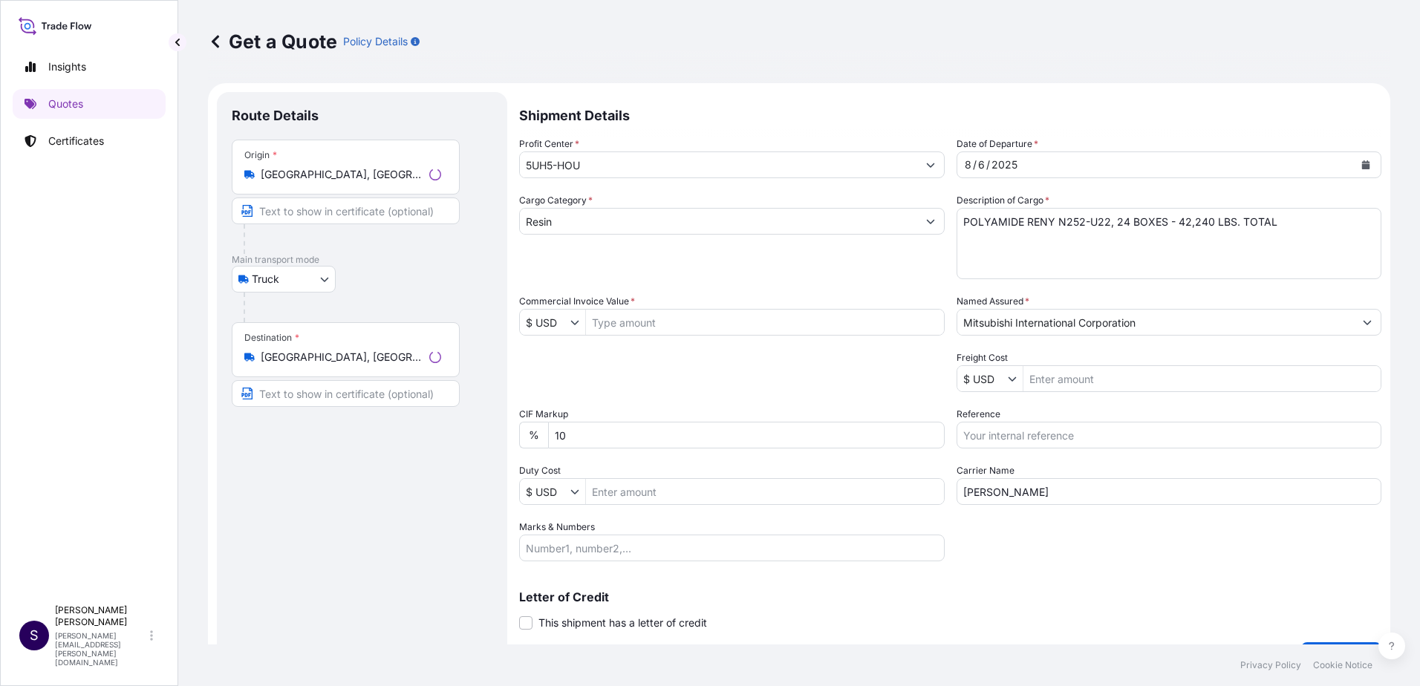
scroll to position [24, 0]
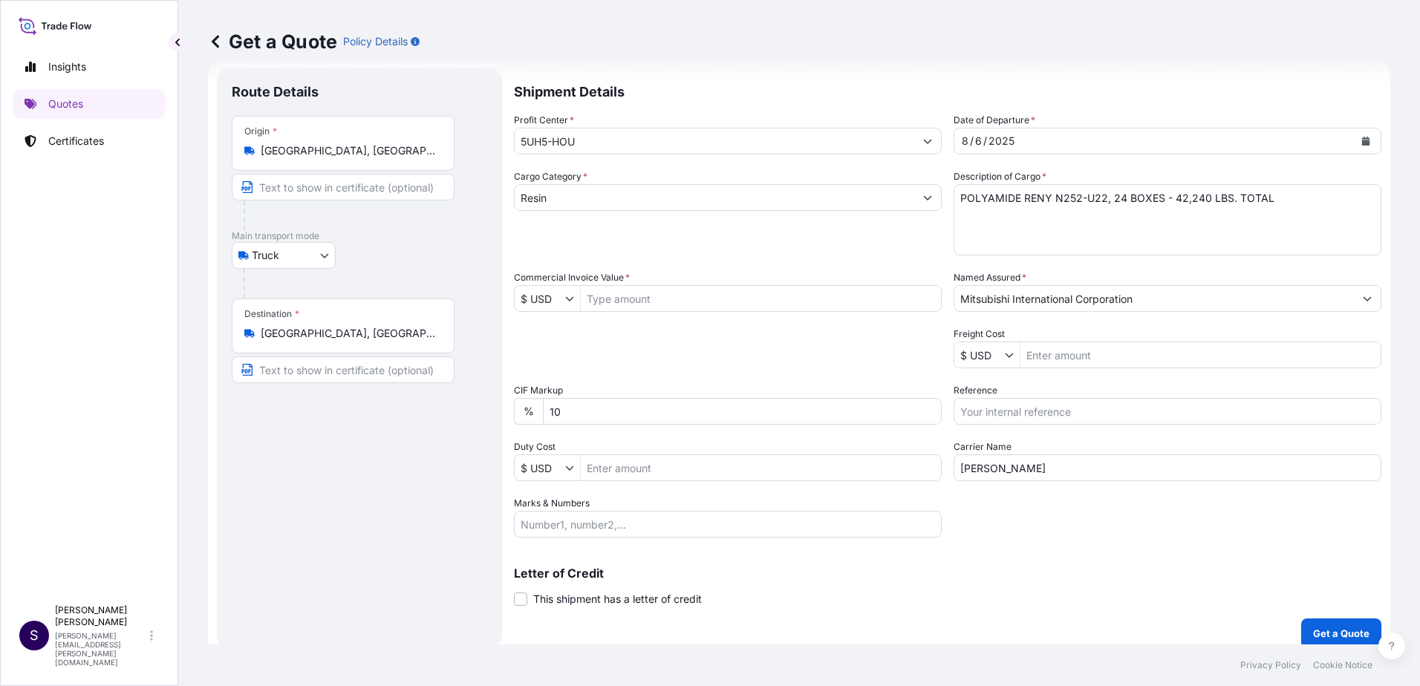
click at [1360, 135] on button "Calendar" at bounding box center [1366, 141] width 24 height 24
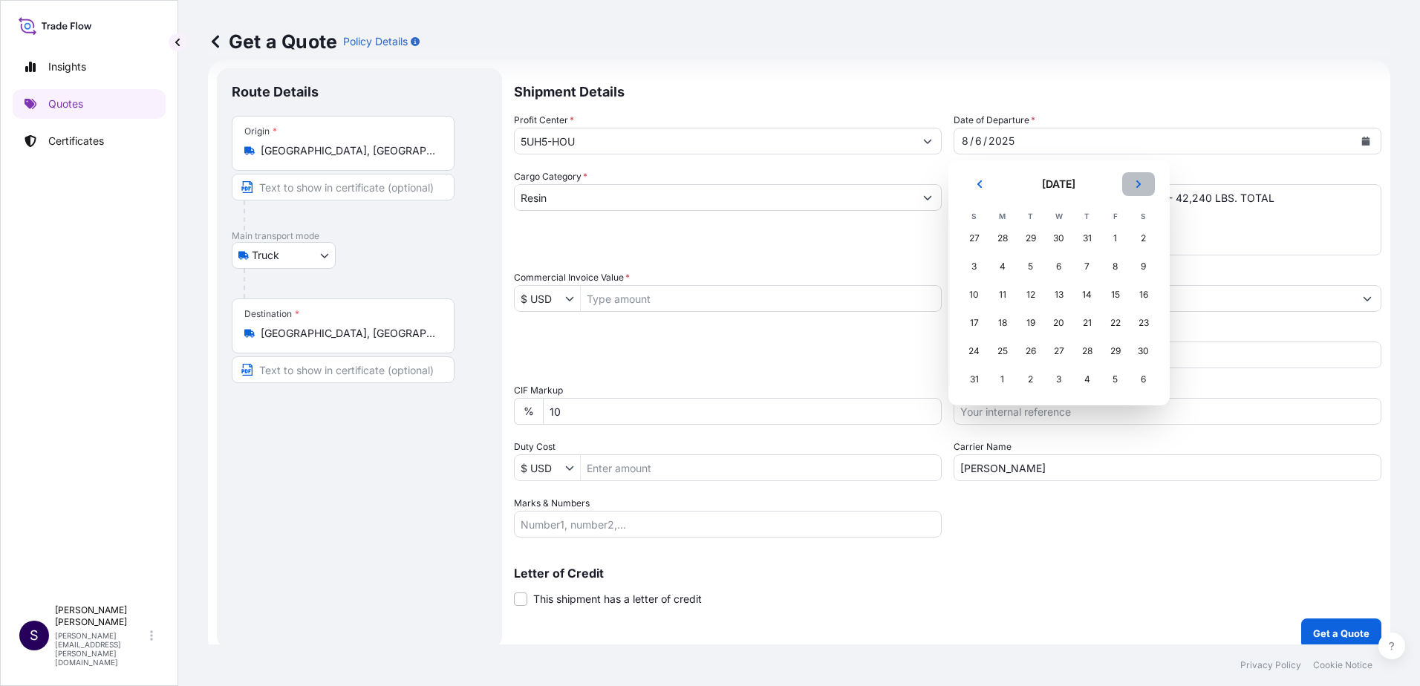
click at [1143, 180] on button "Next" at bounding box center [1138, 184] width 33 height 24
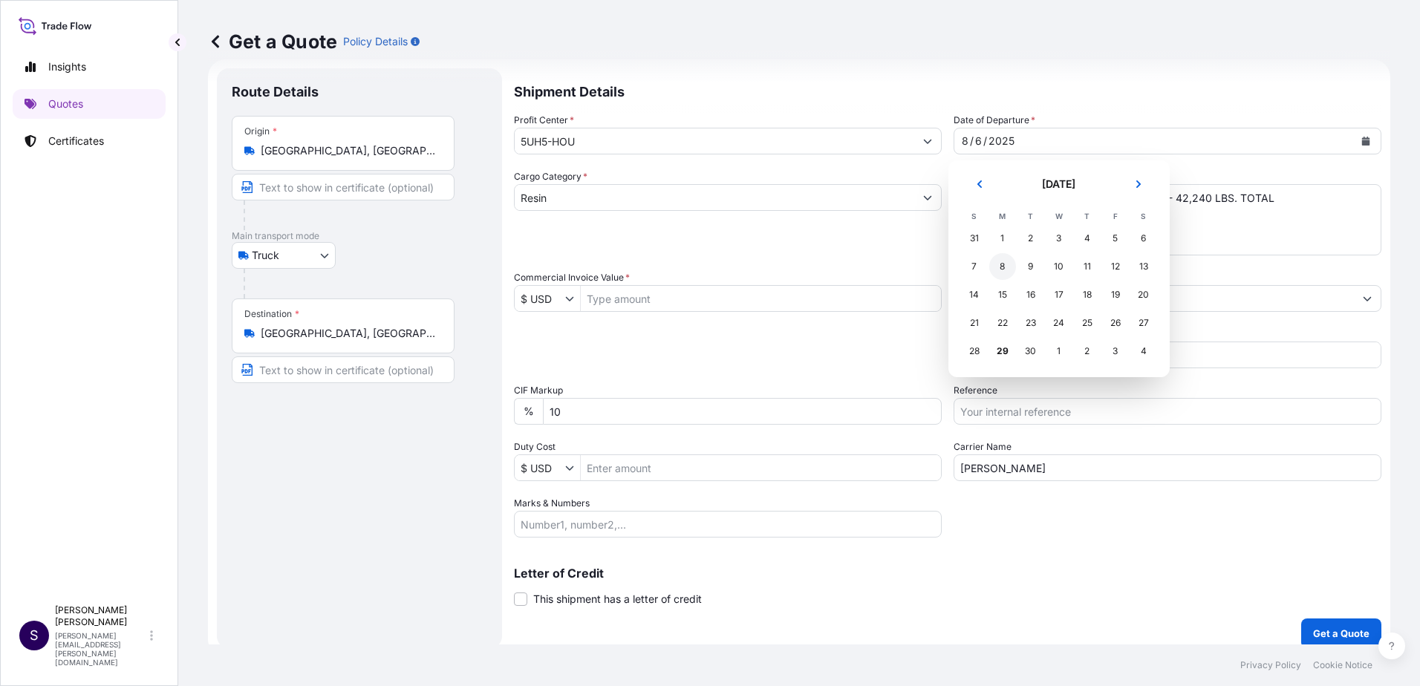
click at [1005, 262] on div "8" at bounding box center [1002, 266] width 27 height 27
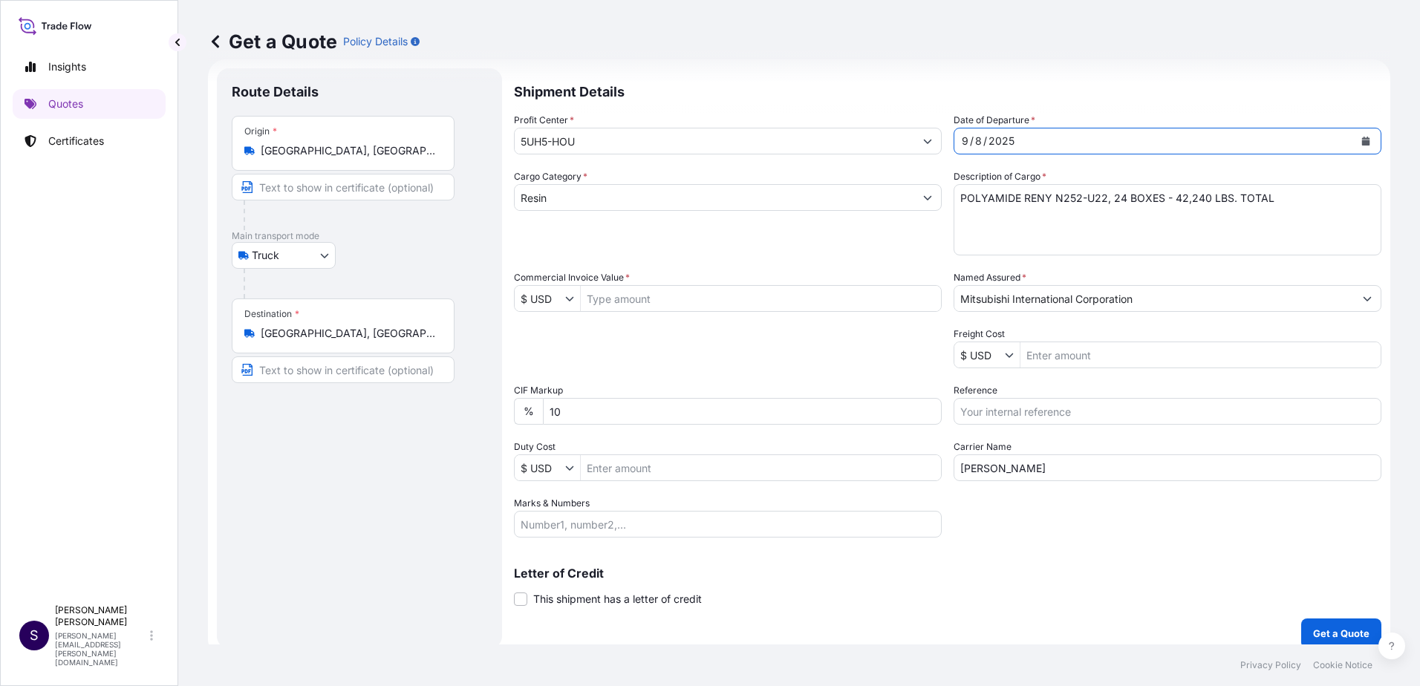
click at [815, 244] on div "Cargo Category * Resin" at bounding box center [728, 212] width 428 height 86
click at [656, 302] on input "Commercial Invoice Value *" at bounding box center [761, 298] width 360 height 27
type input "106,242.05"
click at [1041, 370] on div "Profit Center * 5UH5-HOU Date of Departure * [DATE] Cargo Category * Resin Desc…" at bounding box center [947, 325] width 867 height 425
click at [1045, 365] on input "Freight Cost" at bounding box center [1200, 355] width 360 height 27
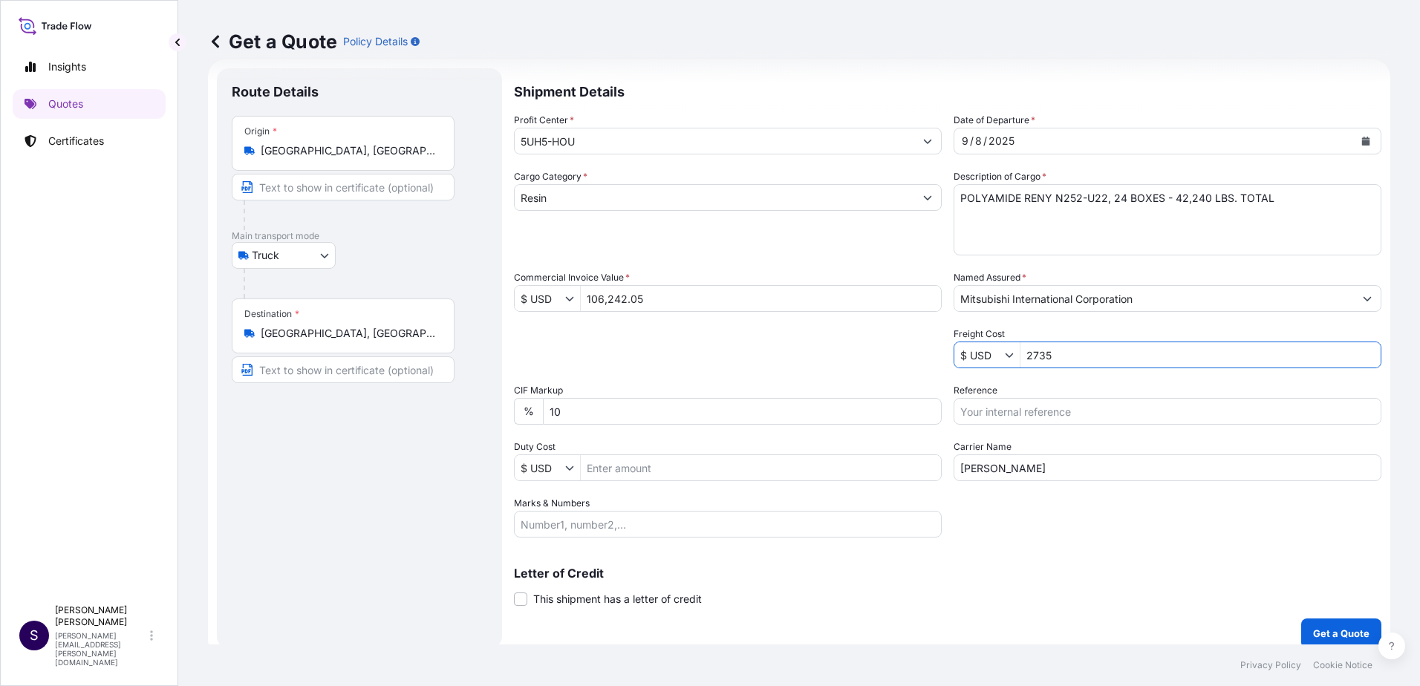
type input "2,735"
click at [1116, 538] on div "Shipment Details Profit Center * 5UH5-HOU Date of Departure * [DATE] Cargo Cate…" at bounding box center [947, 358] width 867 height 580
click at [1316, 633] on p "Get a Quote" at bounding box center [1341, 633] width 56 height 15
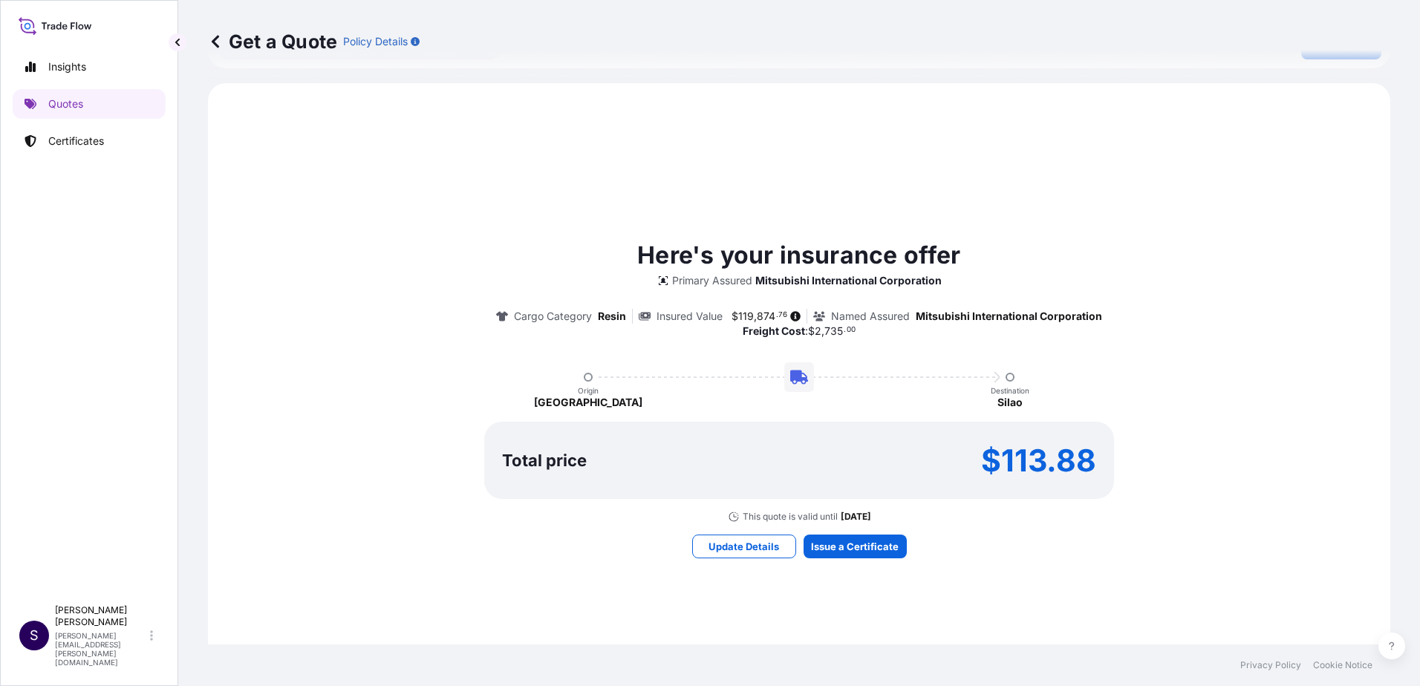
scroll to position [668, 0]
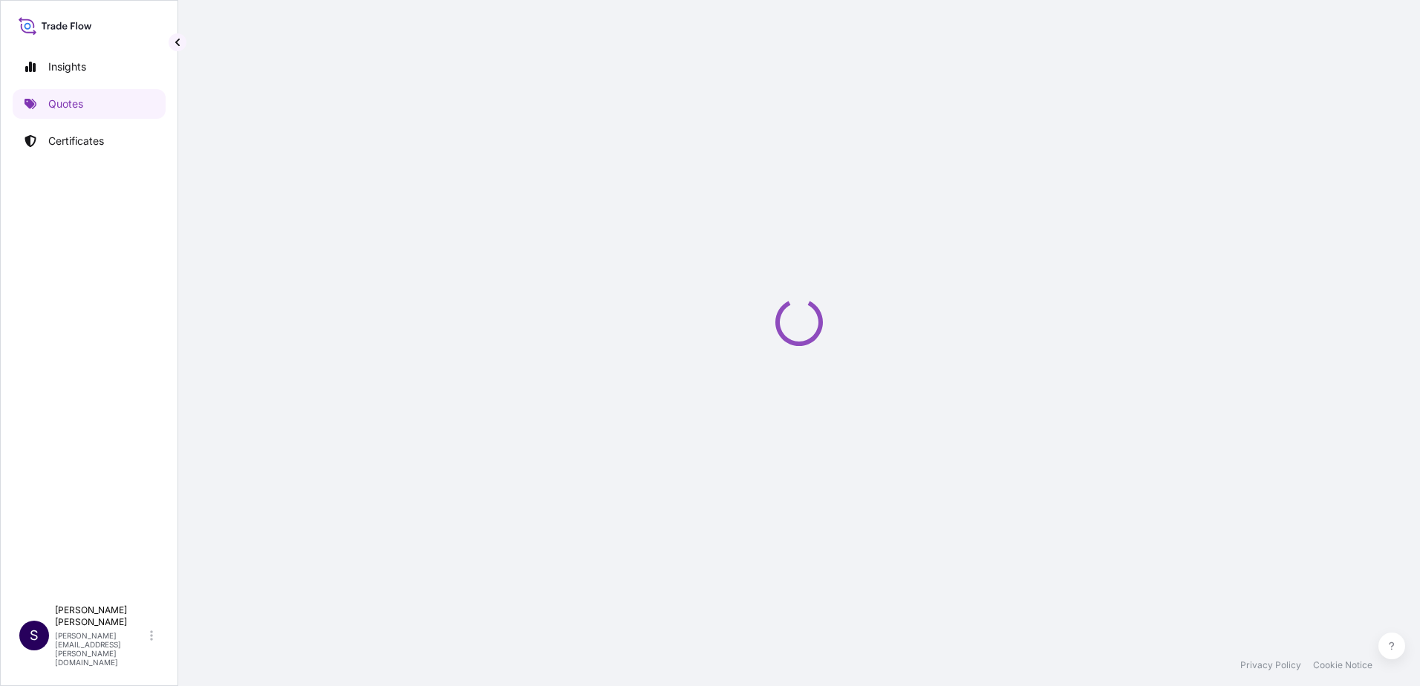
select select "Truck"
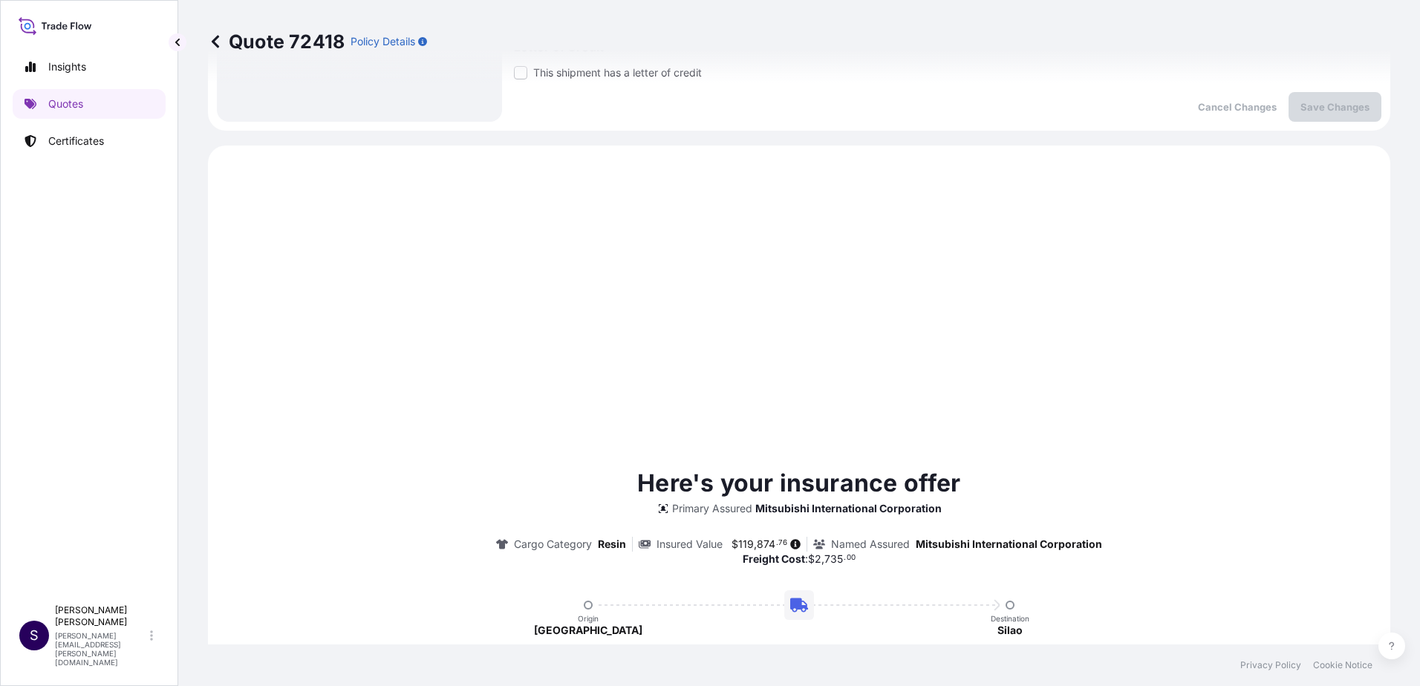
scroll to position [817, 0]
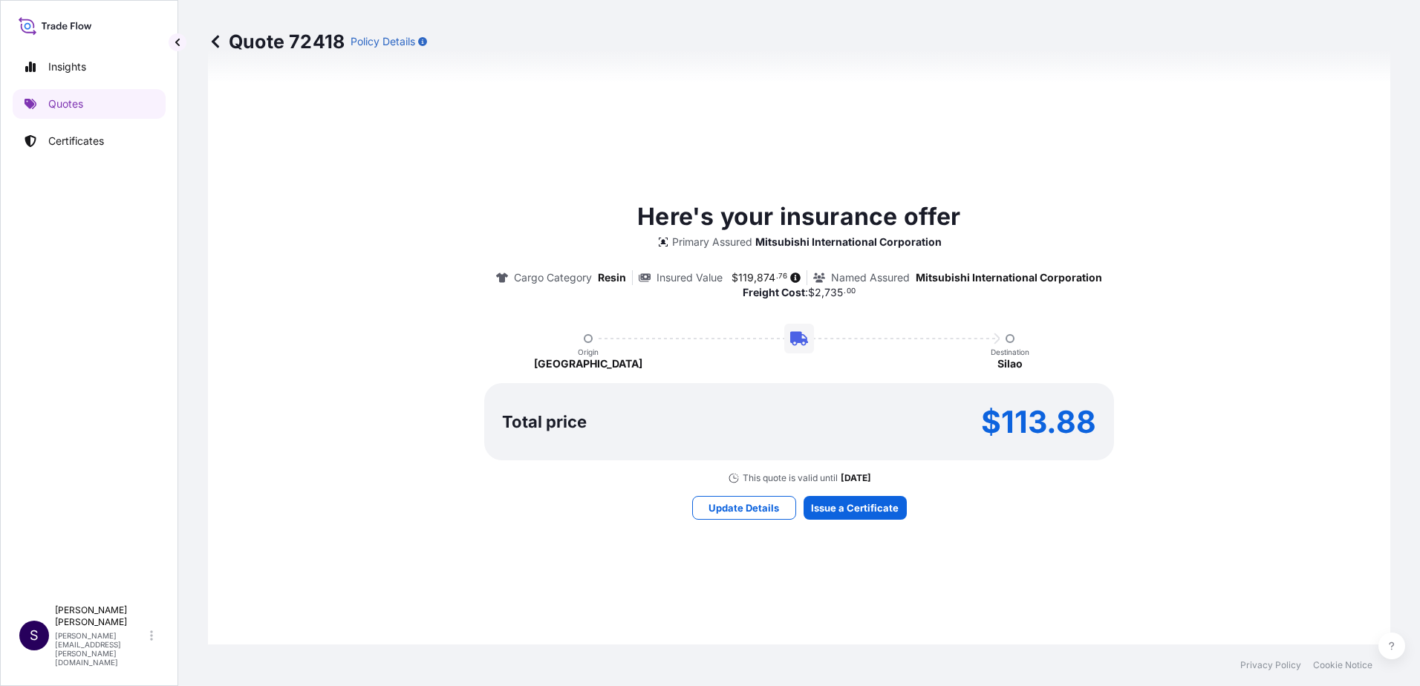
click at [216, 39] on icon at bounding box center [215, 41] width 7 height 13
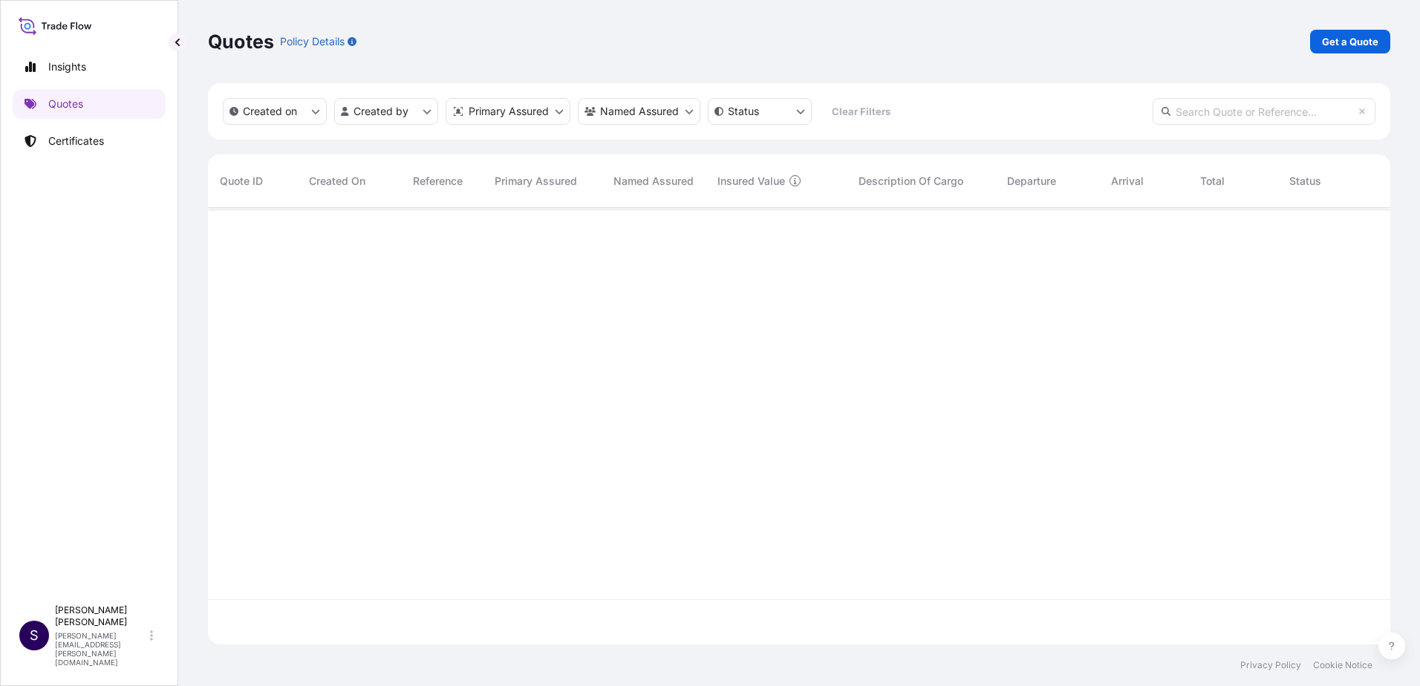
scroll to position [434, 1171]
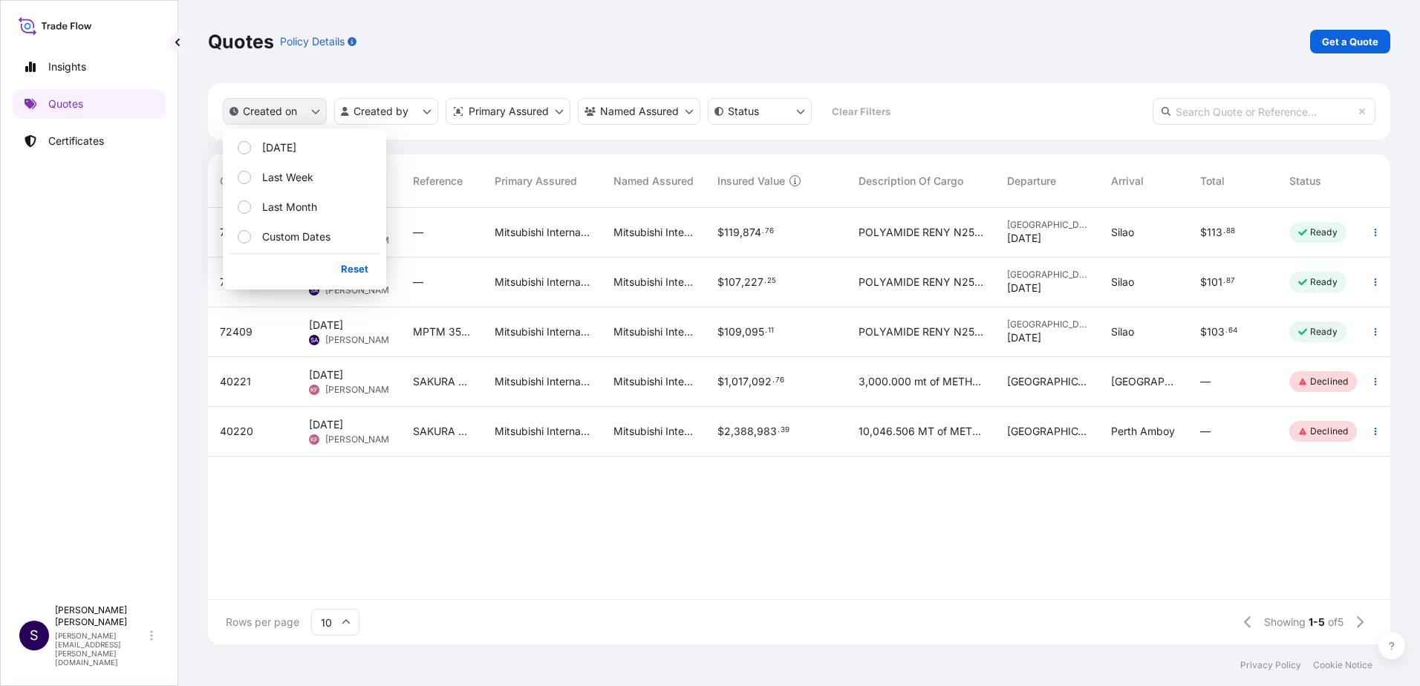
click at [307, 109] on button "Created on" at bounding box center [275, 111] width 104 height 27
click at [116, 144] on link "Certificates" at bounding box center [89, 141] width 153 height 30
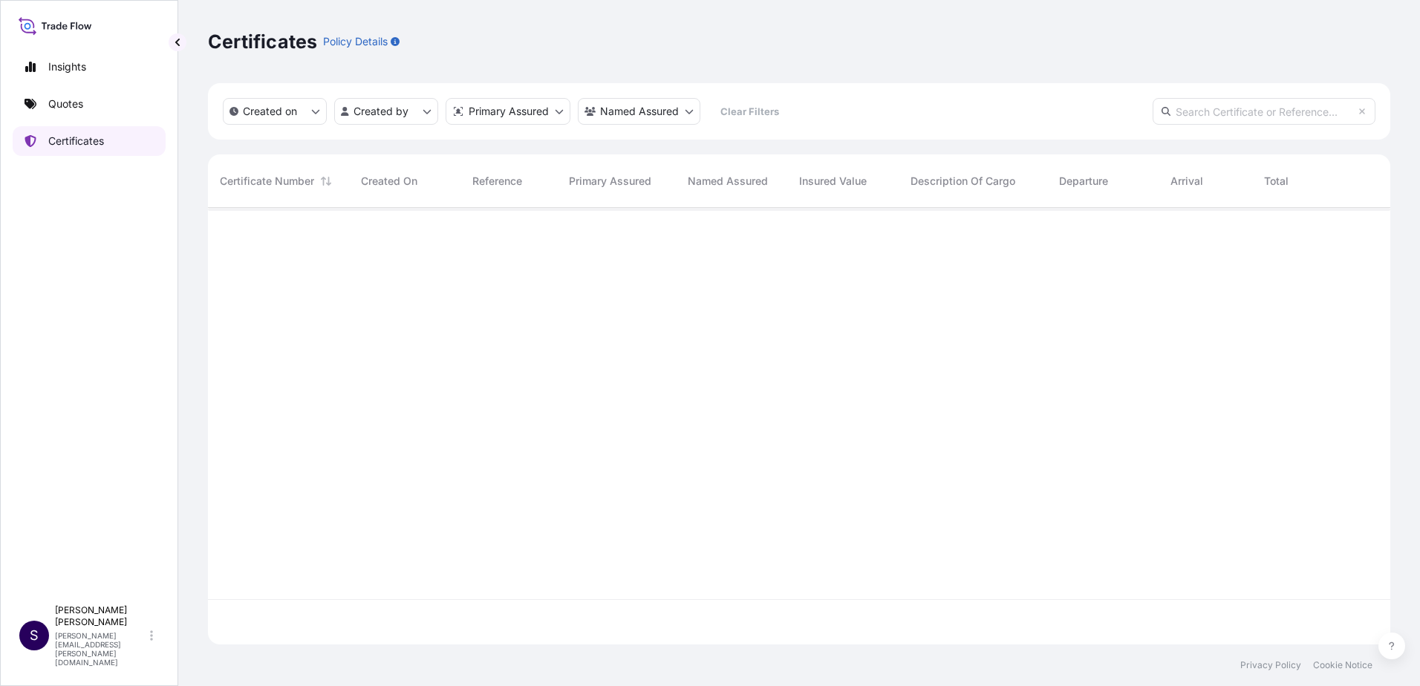
scroll to position [434, 1171]
click at [398, 117] on html "Insights Quotes Certificates S [PERSON_NAME] [PERSON_NAME][EMAIL_ADDRESS][PERSO…" at bounding box center [710, 343] width 1420 height 686
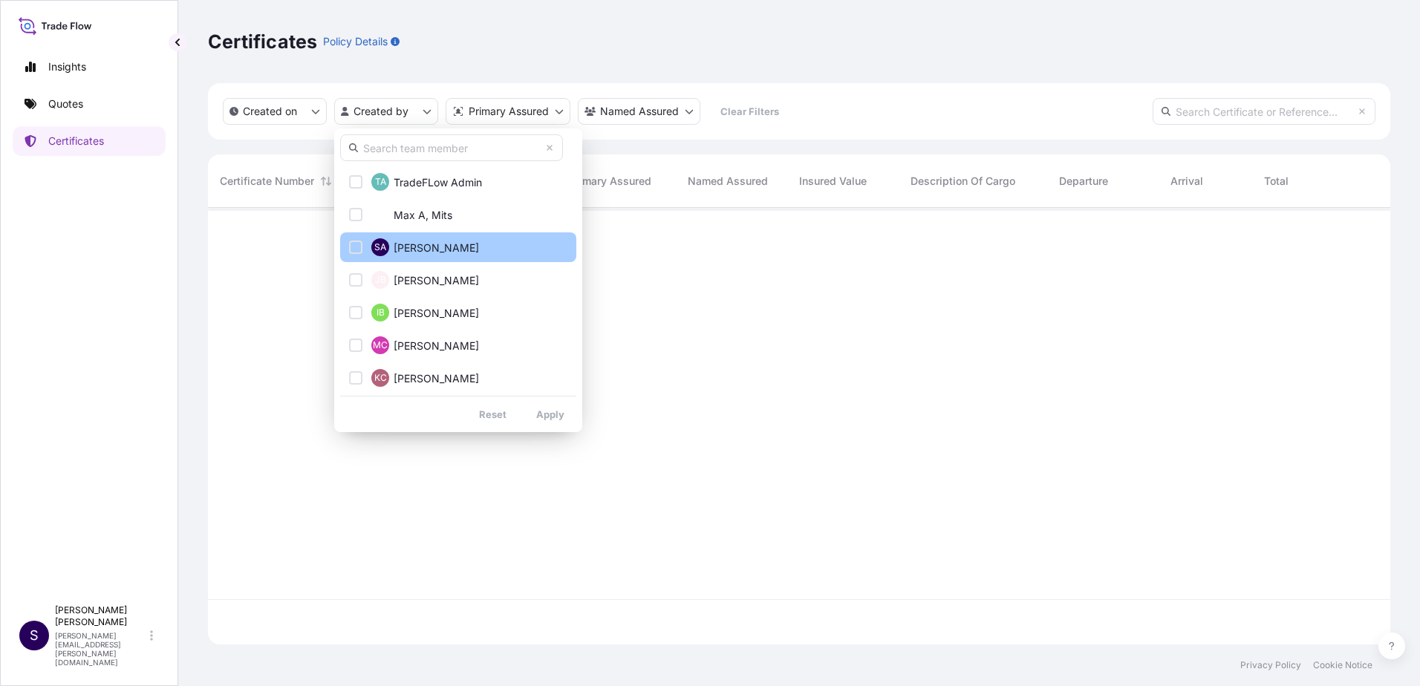
click at [433, 243] on span "[PERSON_NAME]" at bounding box center [436, 248] width 85 height 15
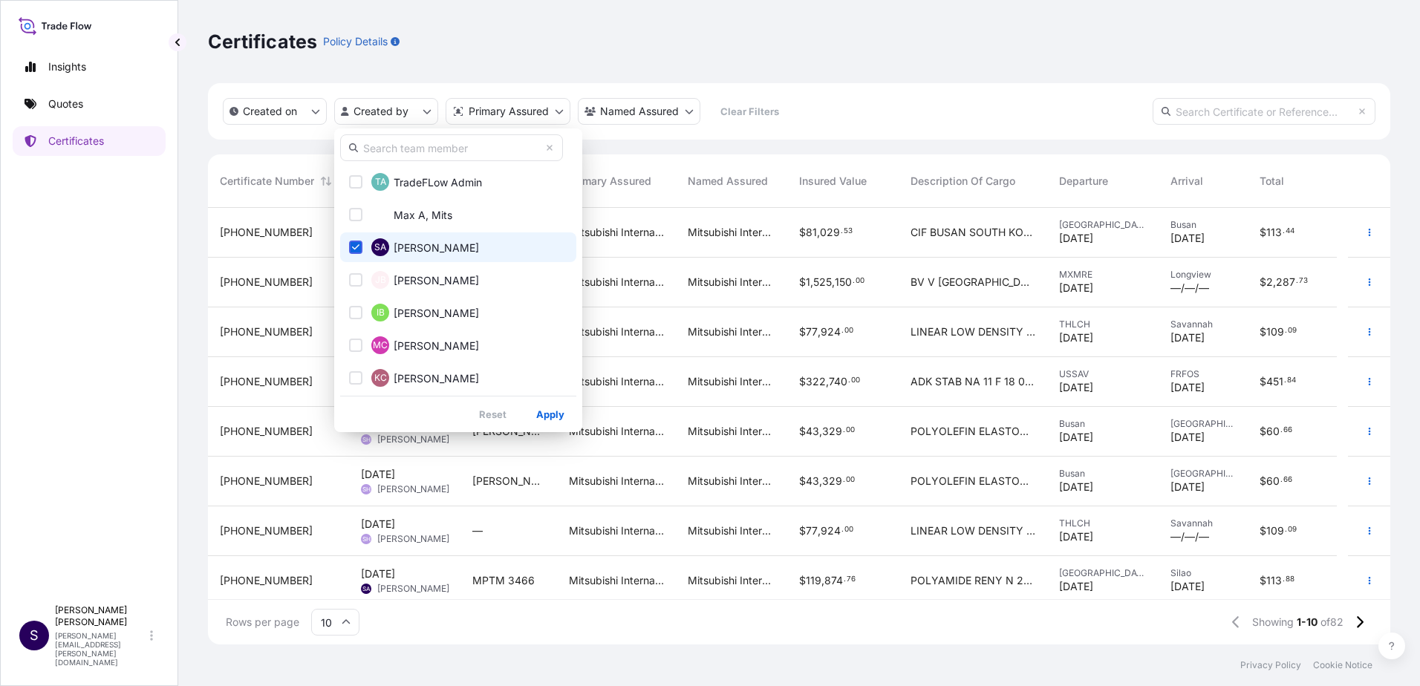
click at [876, 91] on html "Insights Quotes Certificates S [PERSON_NAME] [PERSON_NAME][EMAIL_ADDRESS][PERSO…" at bounding box center [710, 343] width 1420 height 686
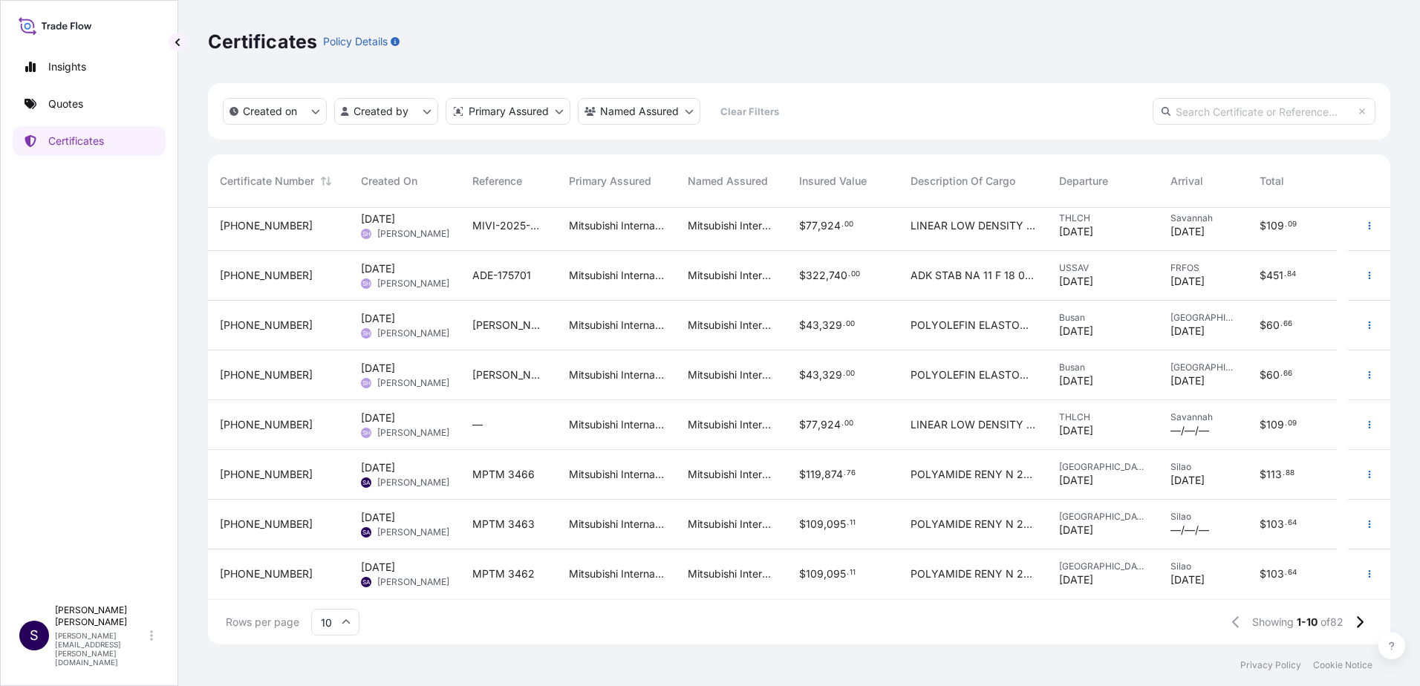
scroll to position [0, 0]
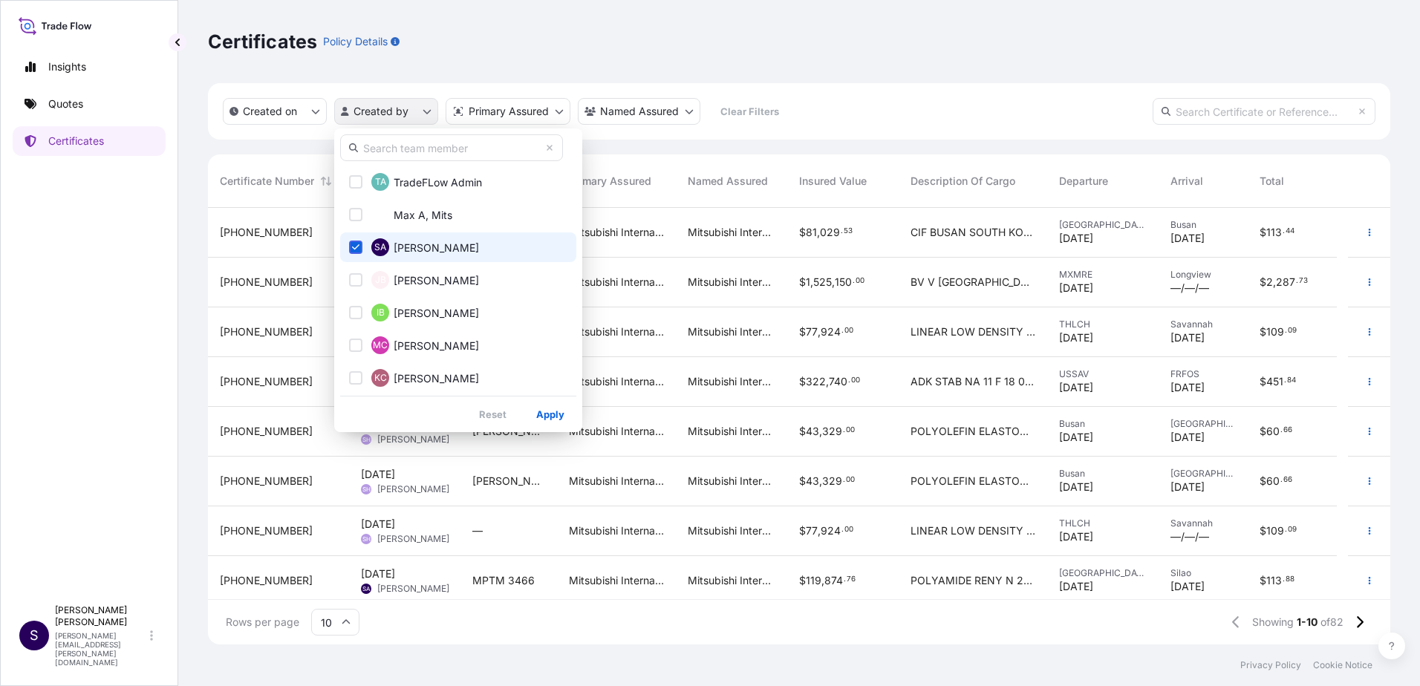
click at [413, 111] on html "Insights Quotes Certificates S [PERSON_NAME] [PERSON_NAME][EMAIL_ADDRESS][PERSO…" at bounding box center [710, 343] width 1420 height 686
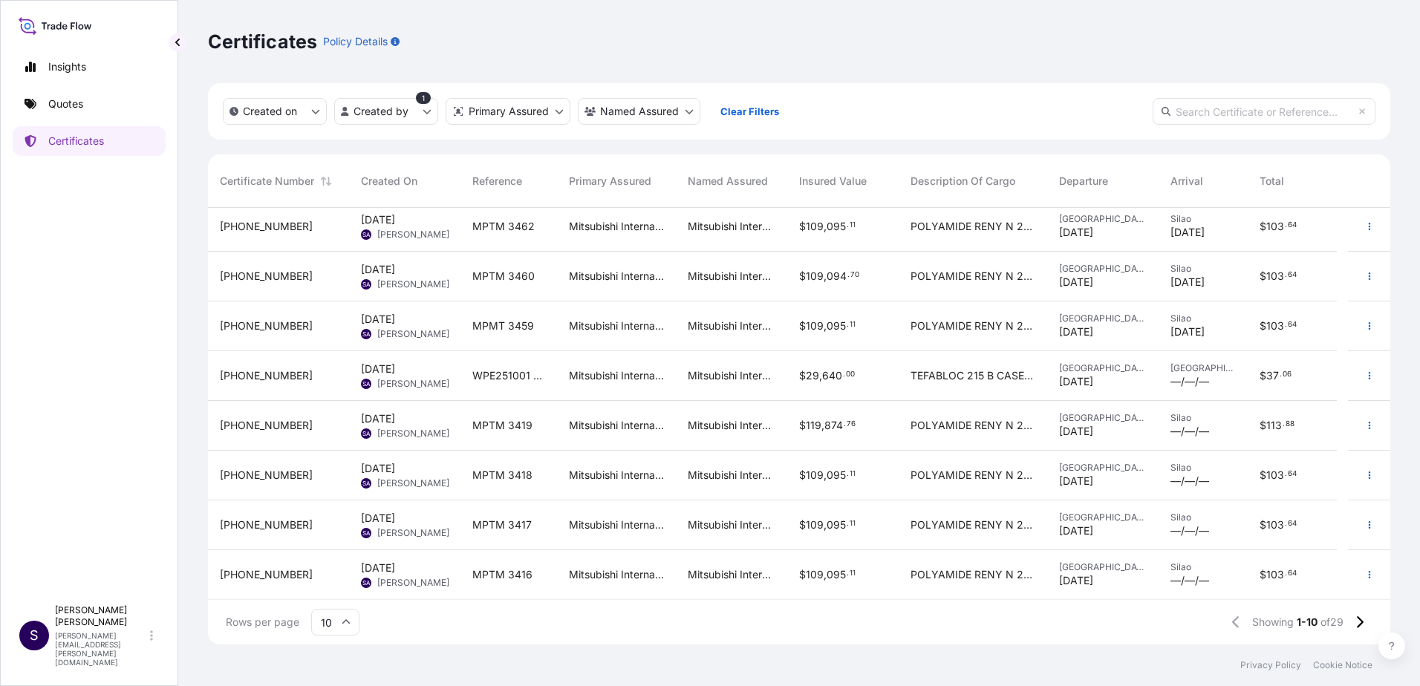
scroll to position [106, 0]
click at [1355, 624] on icon at bounding box center [1359, 622] width 8 height 13
click at [1002, 428] on span "POLYPROPYLENE XLR 2944 AK 0014 27 BOXES TOTAL 40 500 LBS" at bounding box center [972, 424] width 125 height 15
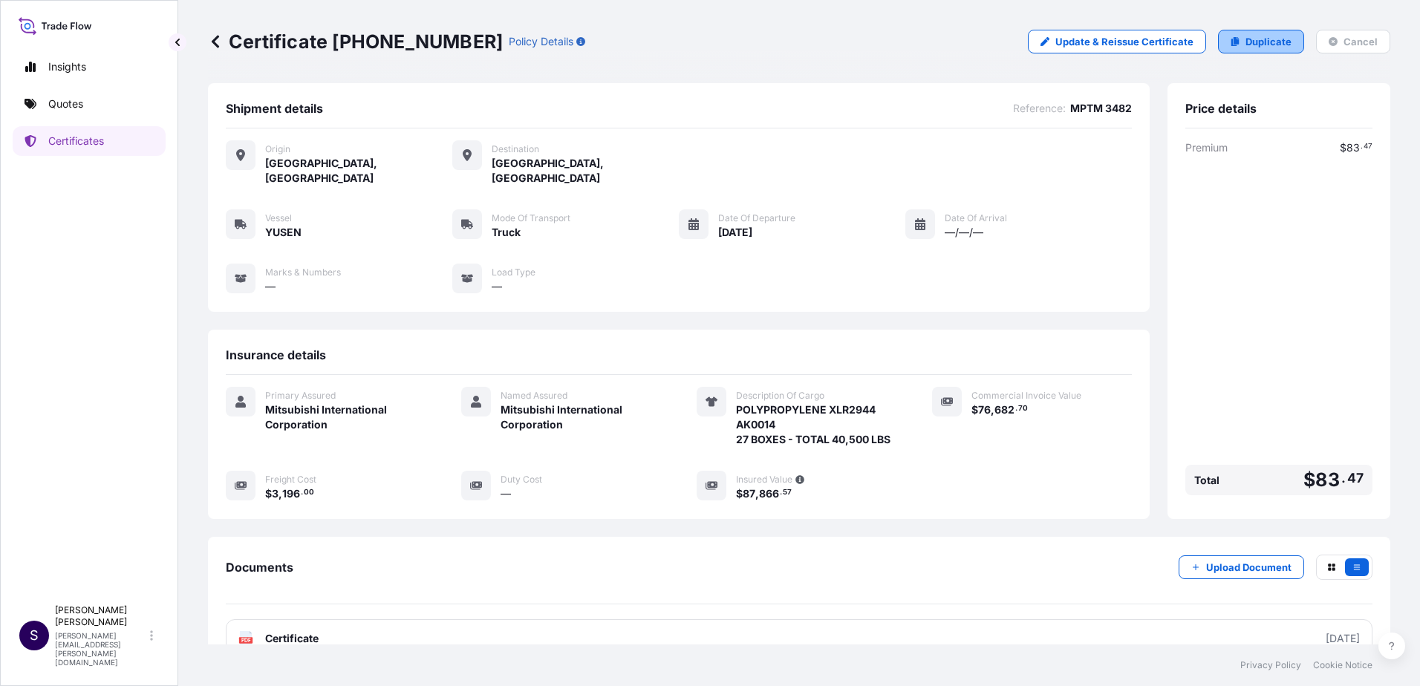
click at [1266, 42] on p "Duplicate" at bounding box center [1268, 41] width 46 height 15
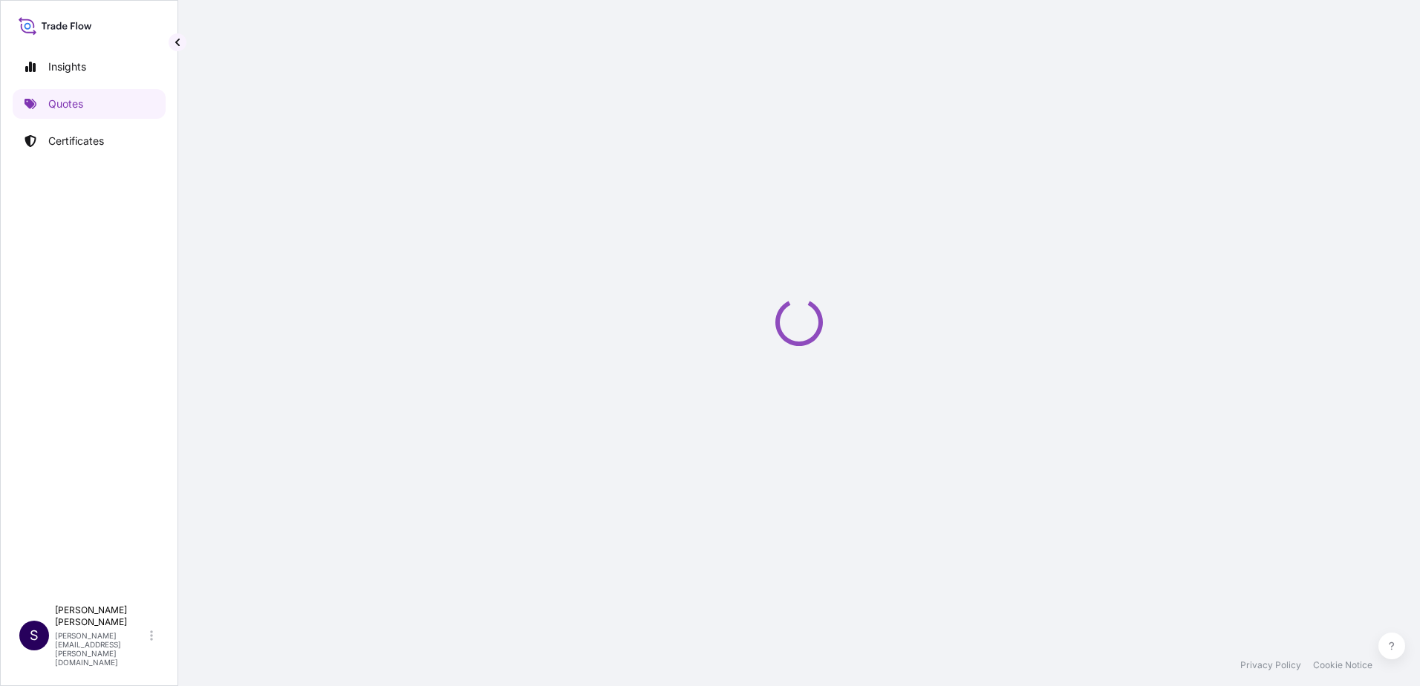
select select "Truck"
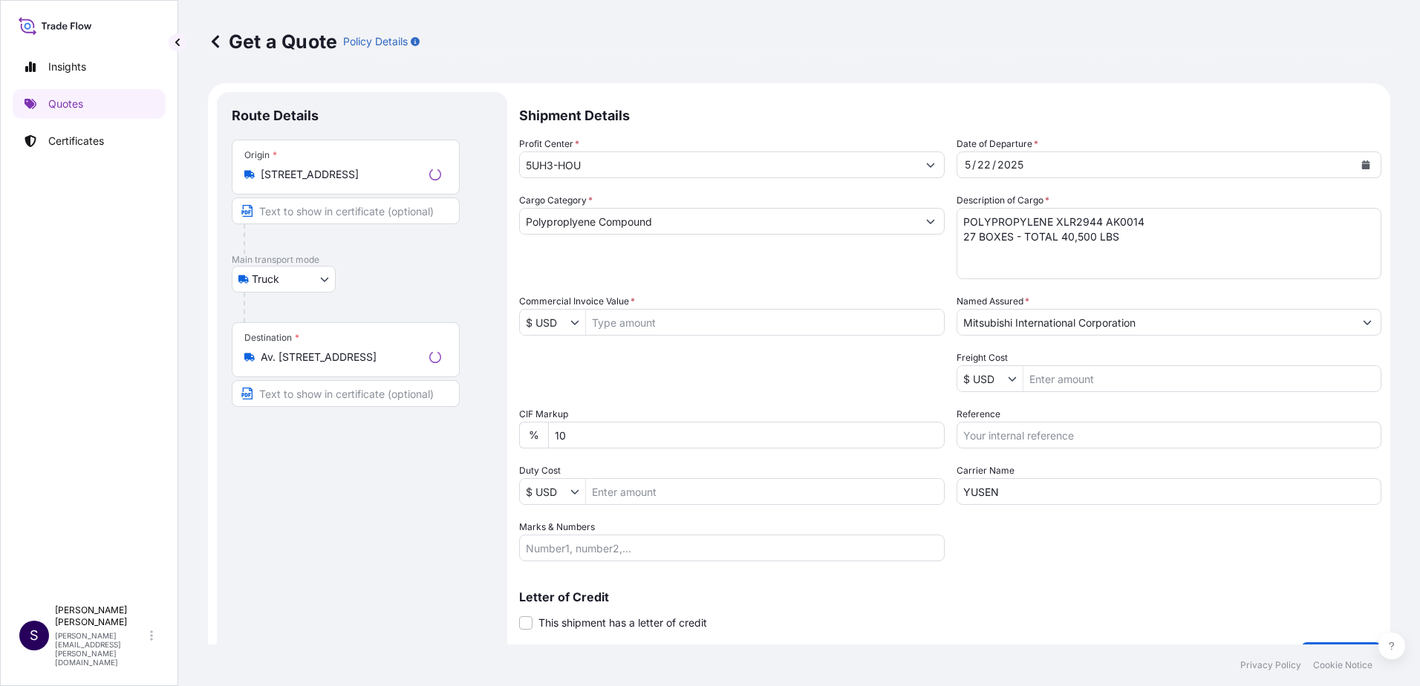
scroll to position [24, 0]
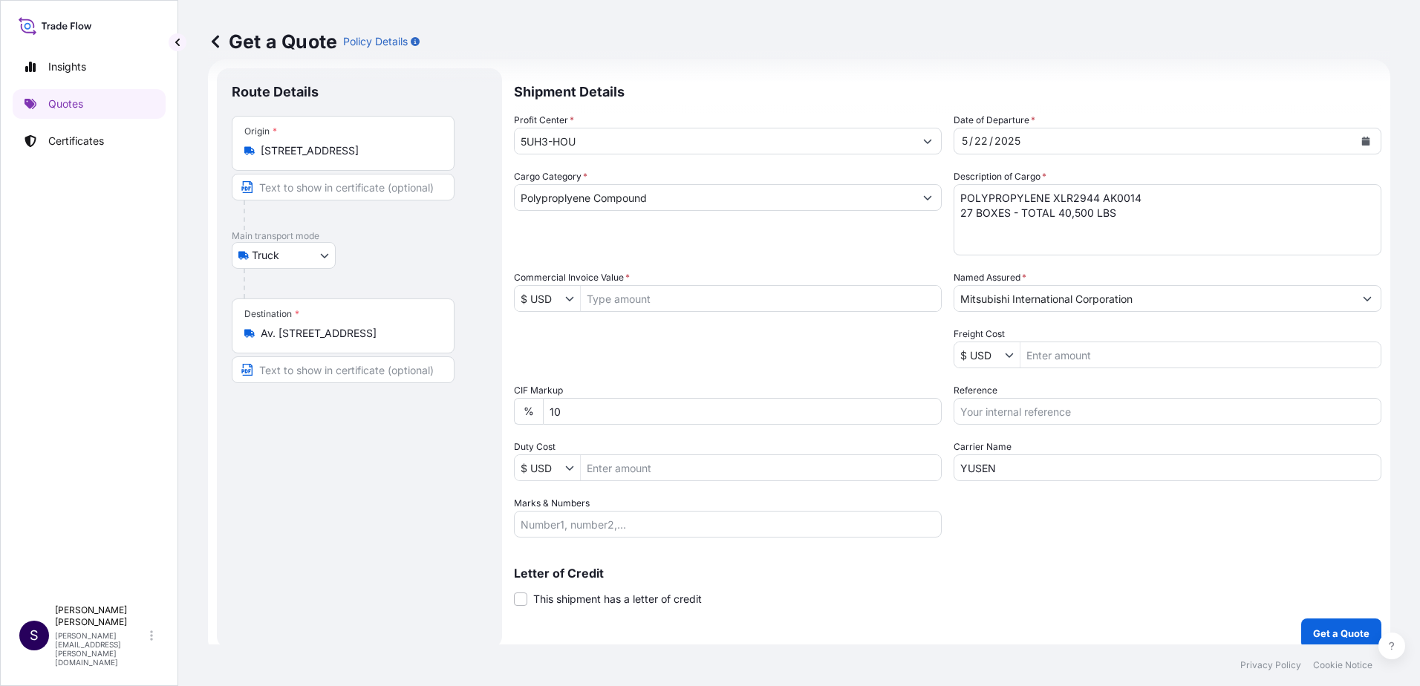
click at [665, 304] on input "Commercial Invoice Value *" at bounding box center [761, 298] width 360 height 27
click at [633, 301] on input "Commercial Invoice Value *" at bounding box center [761, 298] width 360 height 27
type input "75,791.7"
click at [1054, 363] on input "Freight Cost" at bounding box center [1200, 355] width 360 height 27
click at [1038, 414] on input "Reference" at bounding box center [1167, 411] width 428 height 27
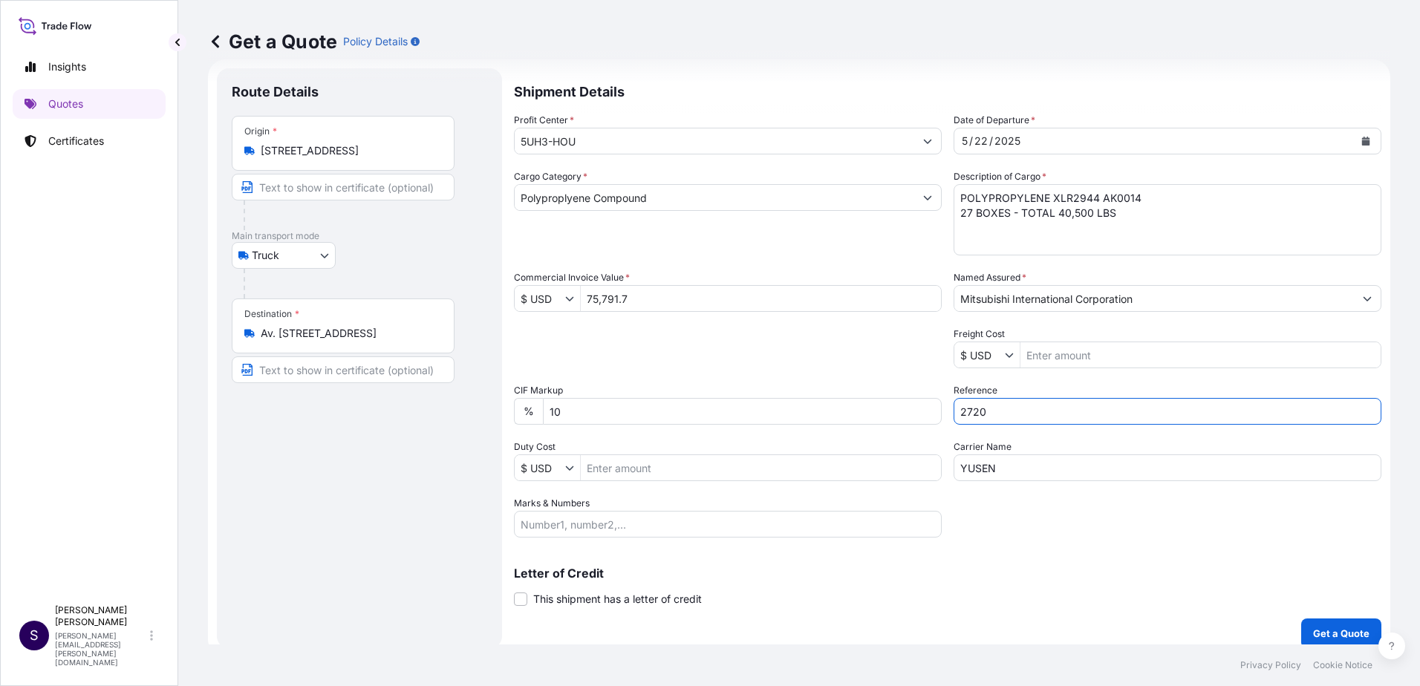
type input "2720"
click at [1043, 505] on div "Profit Center * 5UH3-HOU Date of Departure * [DATE] Cargo Category * Polyproply…" at bounding box center [947, 325] width 867 height 425
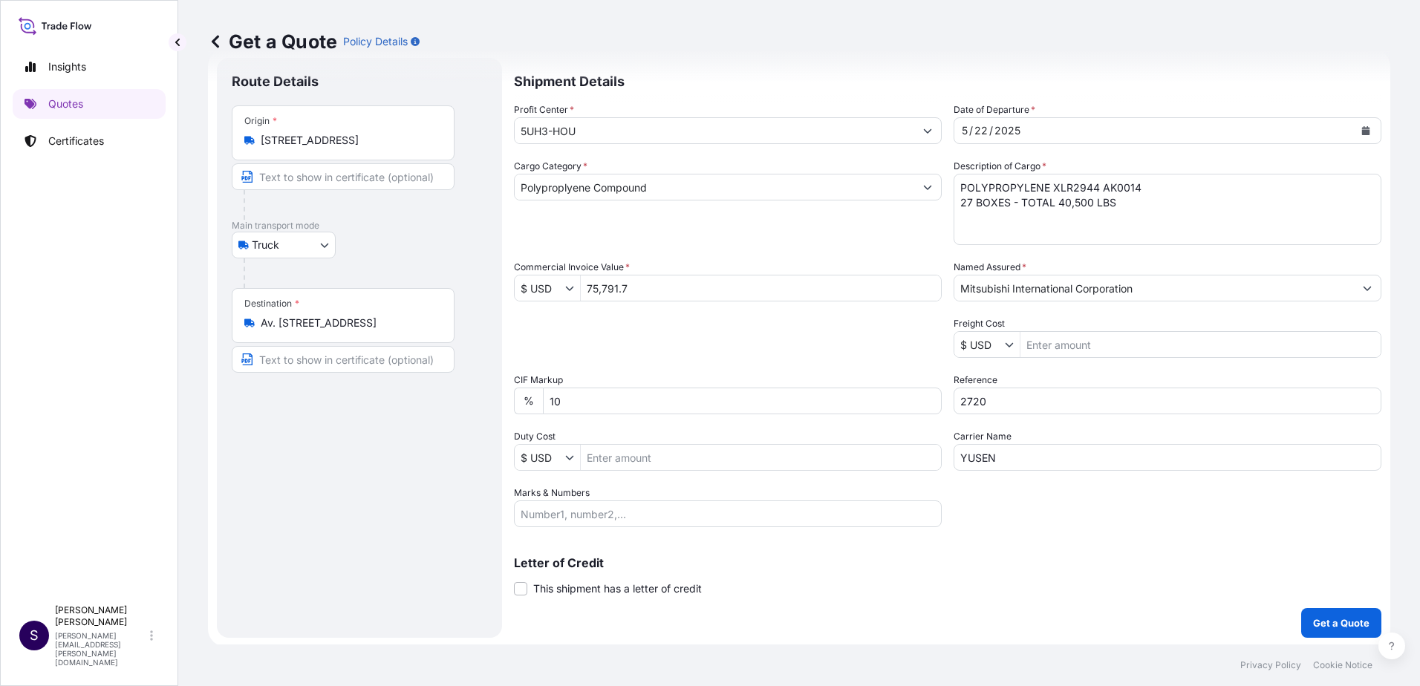
scroll to position [36, 0]
click at [647, 290] on input "75,791.7" at bounding box center [761, 286] width 360 height 27
type input "75,791.7"
drag, startPoint x: 1028, startPoint y: 402, endPoint x: 944, endPoint y: 402, distance: 84.6
click at [944, 402] on div "Profit Center * 5UH3-HOU Date of Departure * [DATE] Cargo Category * Polyproply…" at bounding box center [947, 312] width 867 height 425
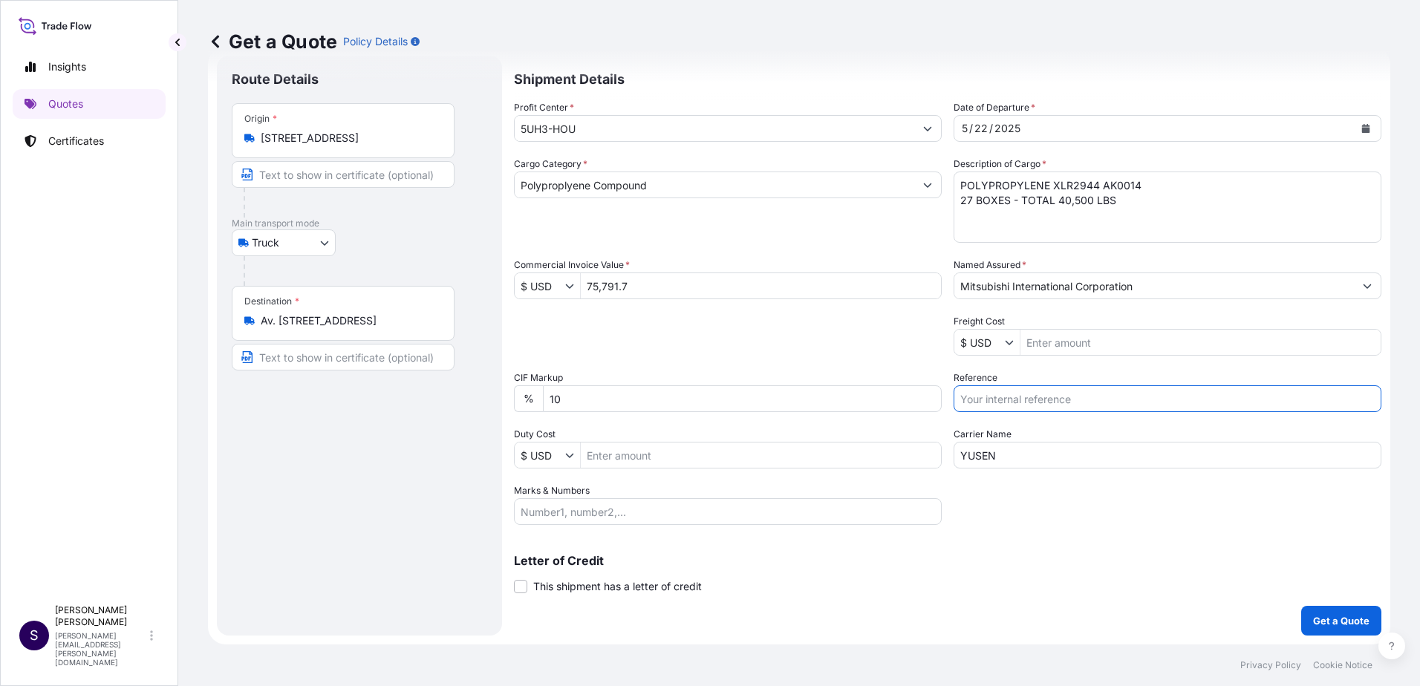
click at [1123, 336] on input "Freight Cost" at bounding box center [1200, 342] width 360 height 27
paste input "2720"
type input "2,720"
click at [1100, 553] on div "Letter of Credit This shipment has a letter of credit Letter of credit * Letter…" at bounding box center [947, 565] width 867 height 57
click at [1361, 124] on icon "Calendar" at bounding box center [1365, 128] width 9 height 9
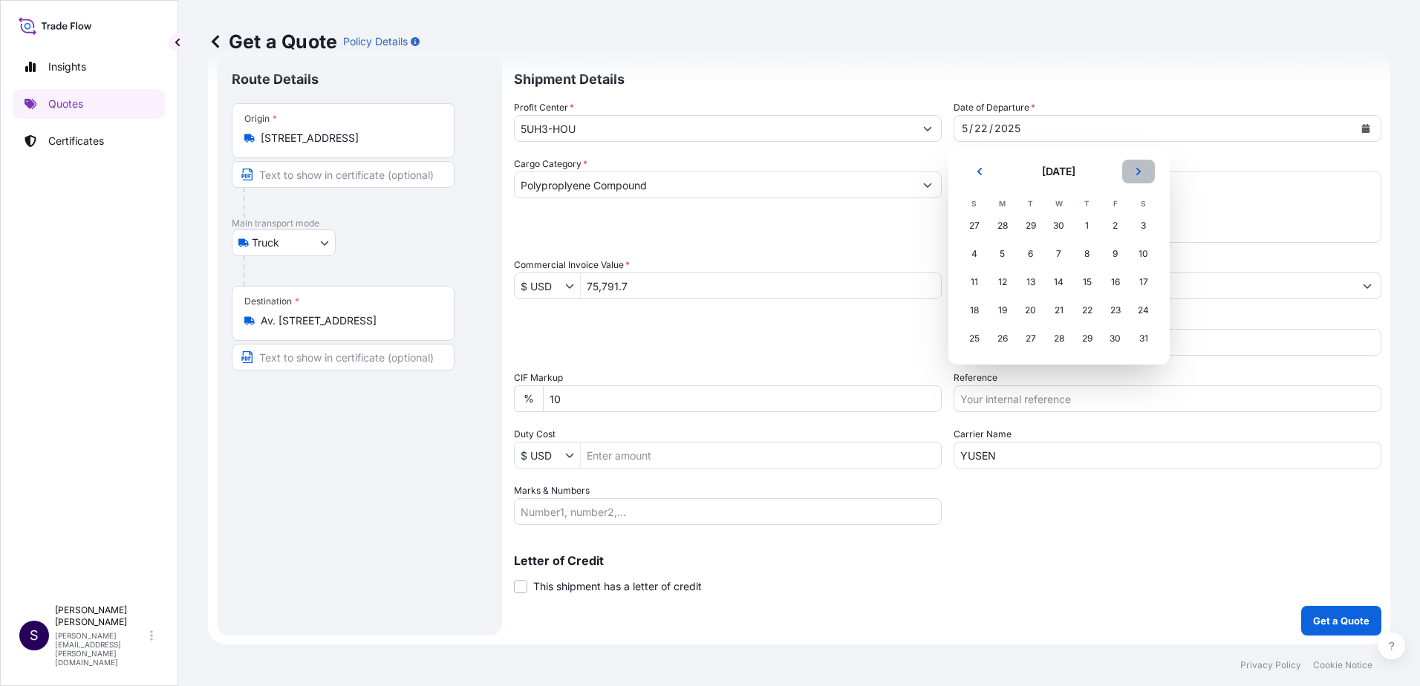
click at [1139, 169] on icon "Next" at bounding box center [1138, 171] width 9 height 9
click at [1005, 310] on div "22" at bounding box center [1002, 310] width 27 height 27
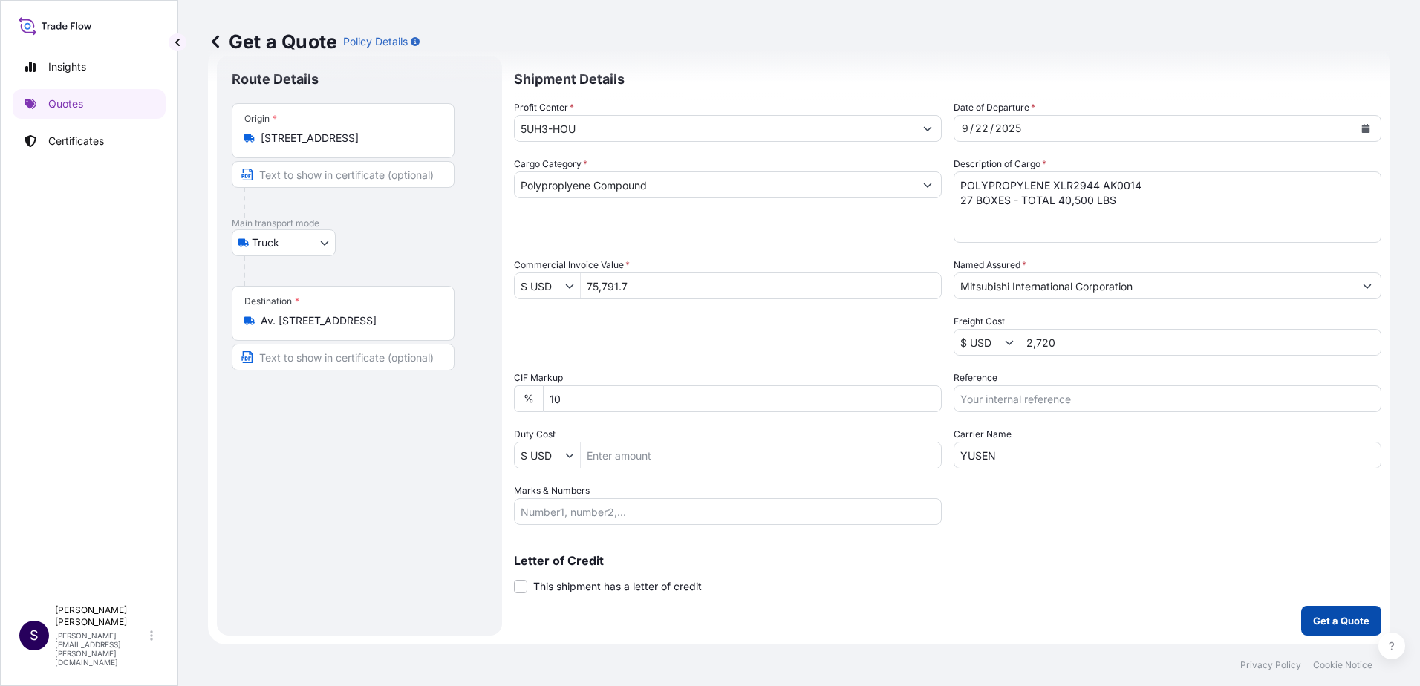
click at [1337, 618] on p "Get a Quote" at bounding box center [1341, 620] width 56 height 15
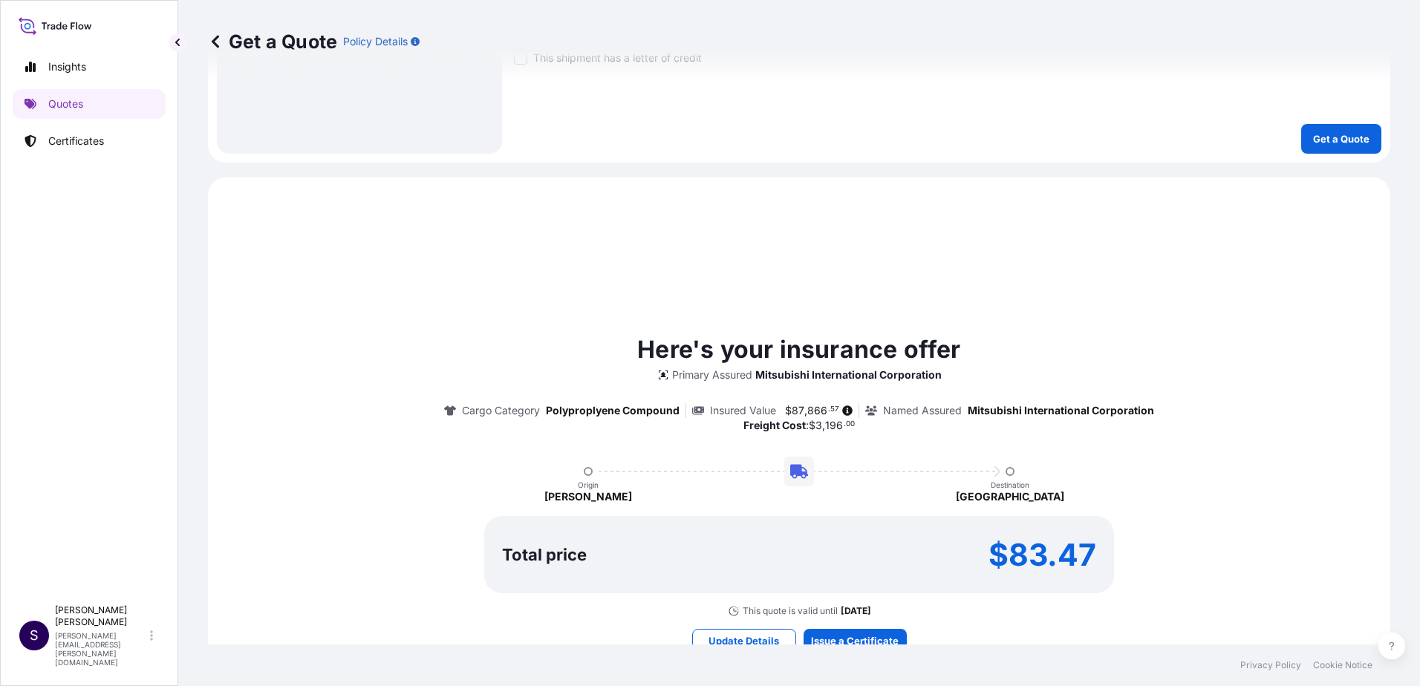
scroll to position [668, 0]
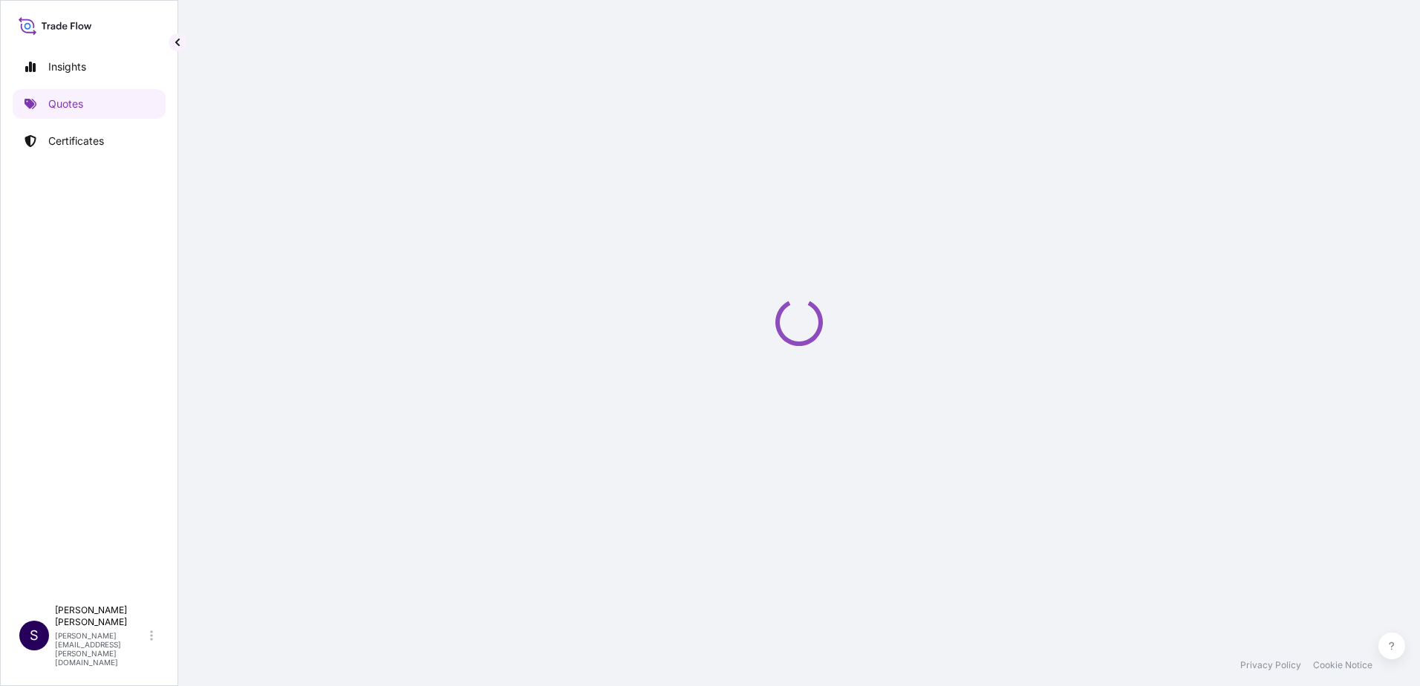
select select "Truck"
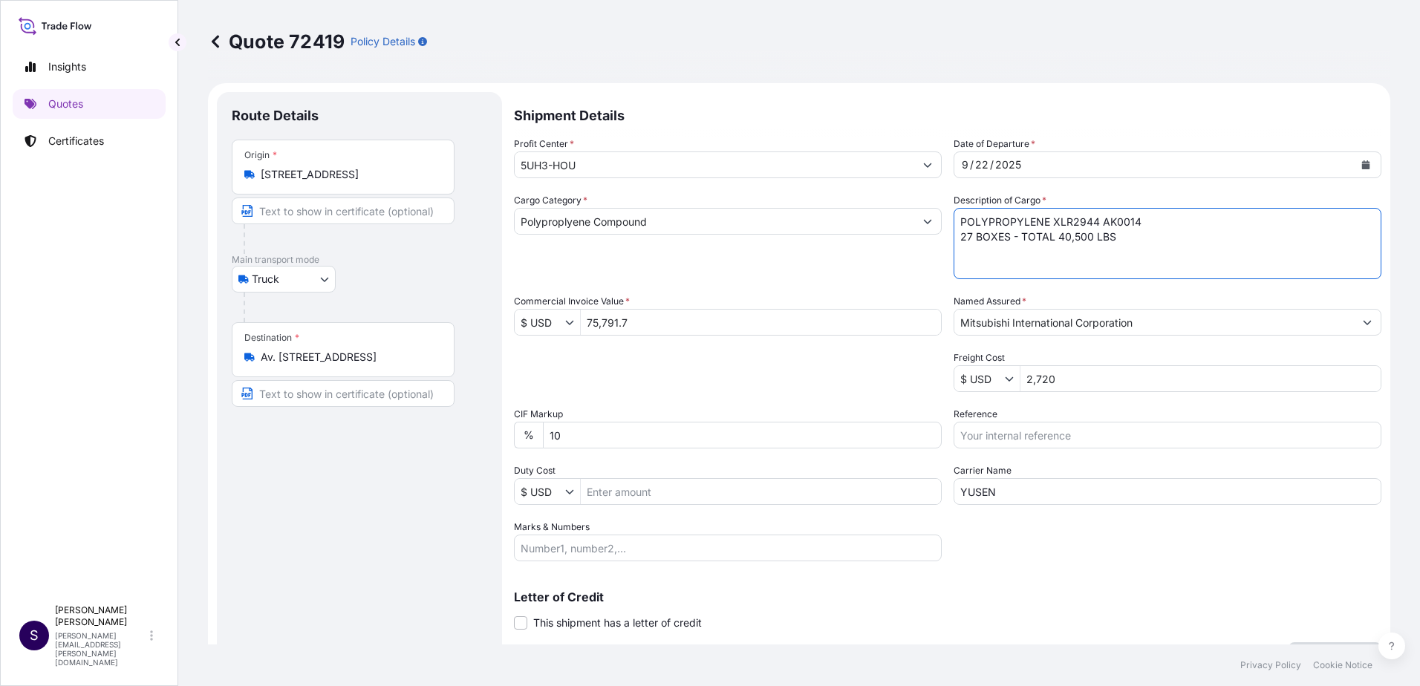
drag, startPoint x: 1141, startPoint y: 221, endPoint x: 1045, endPoint y: 225, distance: 95.9
click at [1045, 225] on textarea "POLYPROPYLENE XLR2944 AK0014 27 BOXES - TOTAL 40,500 LBS" at bounding box center [1167, 243] width 428 height 71
click at [204, 56] on div "Quote 72419 Policy Details Route Details Place of loading Road / [GEOGRAPHIC_DA…" at bounding box center [798, 322] width 1241 height 645
click at [214, 40] on icon at bounding box center [215, 41] width 7 height 13
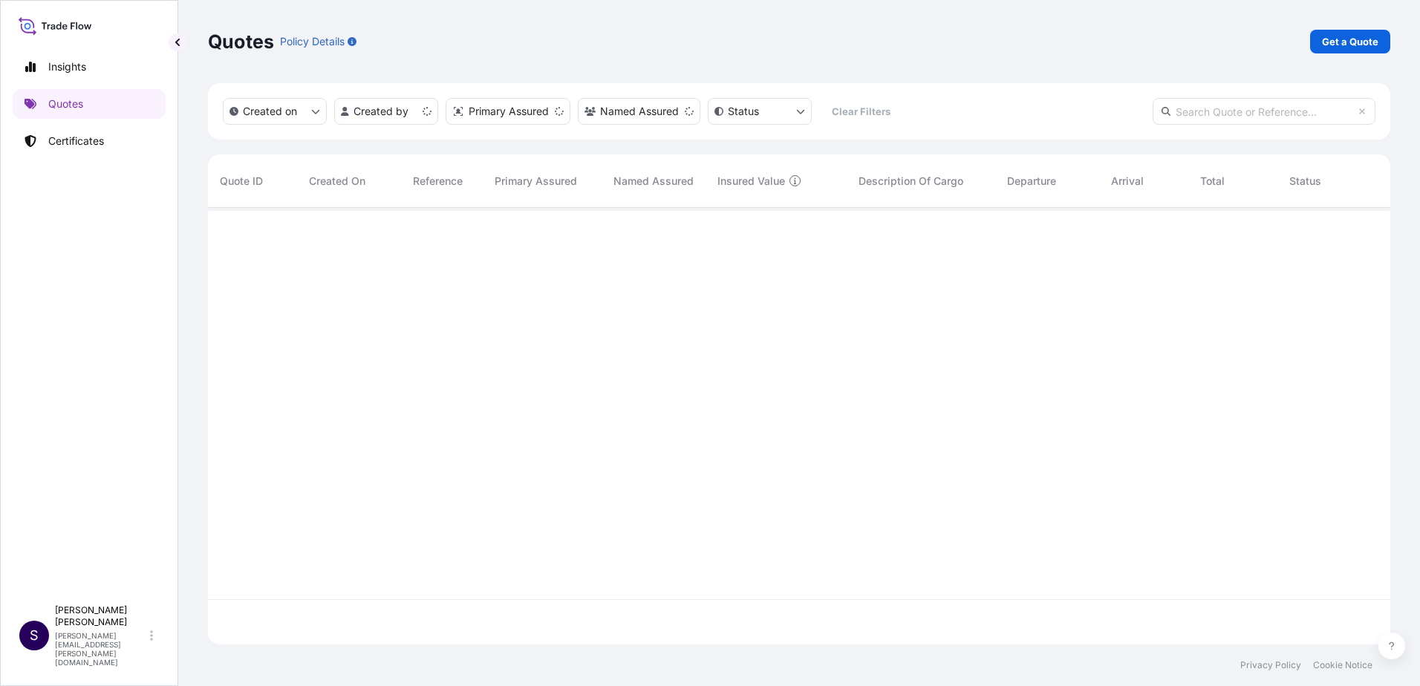
scroll to position [434, 1171]
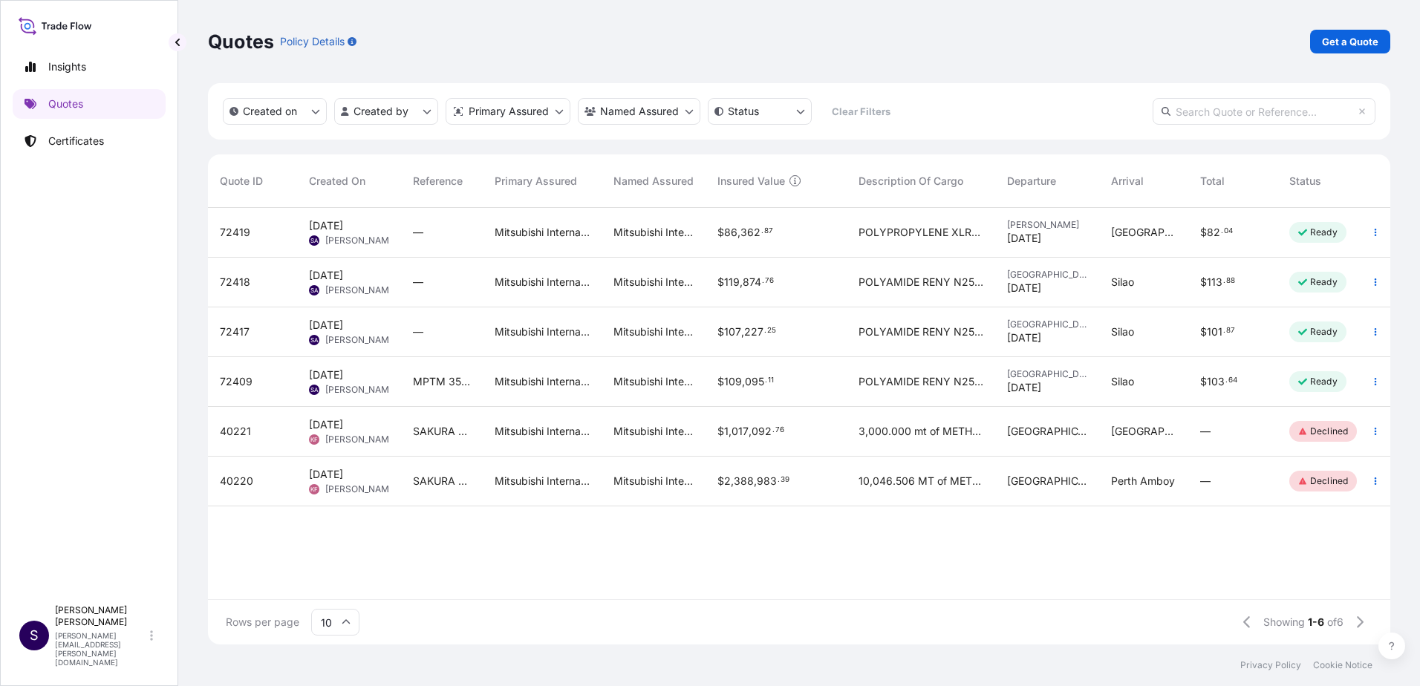
click at [953, 332] on span "POLYAMIDE RENY N252-11WR, 24 boxes - 42,240 lbs. total" at bounding box center [920, 331] width 125 height 15
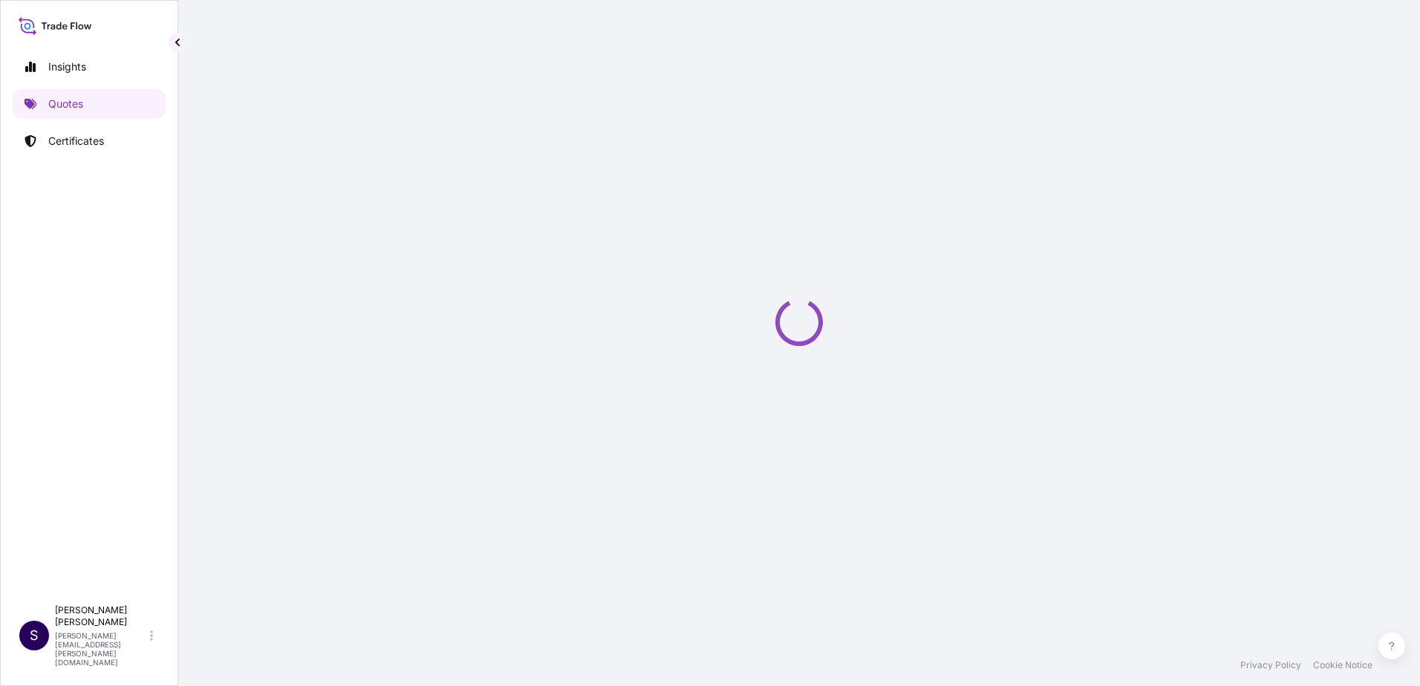
select select "Truck"
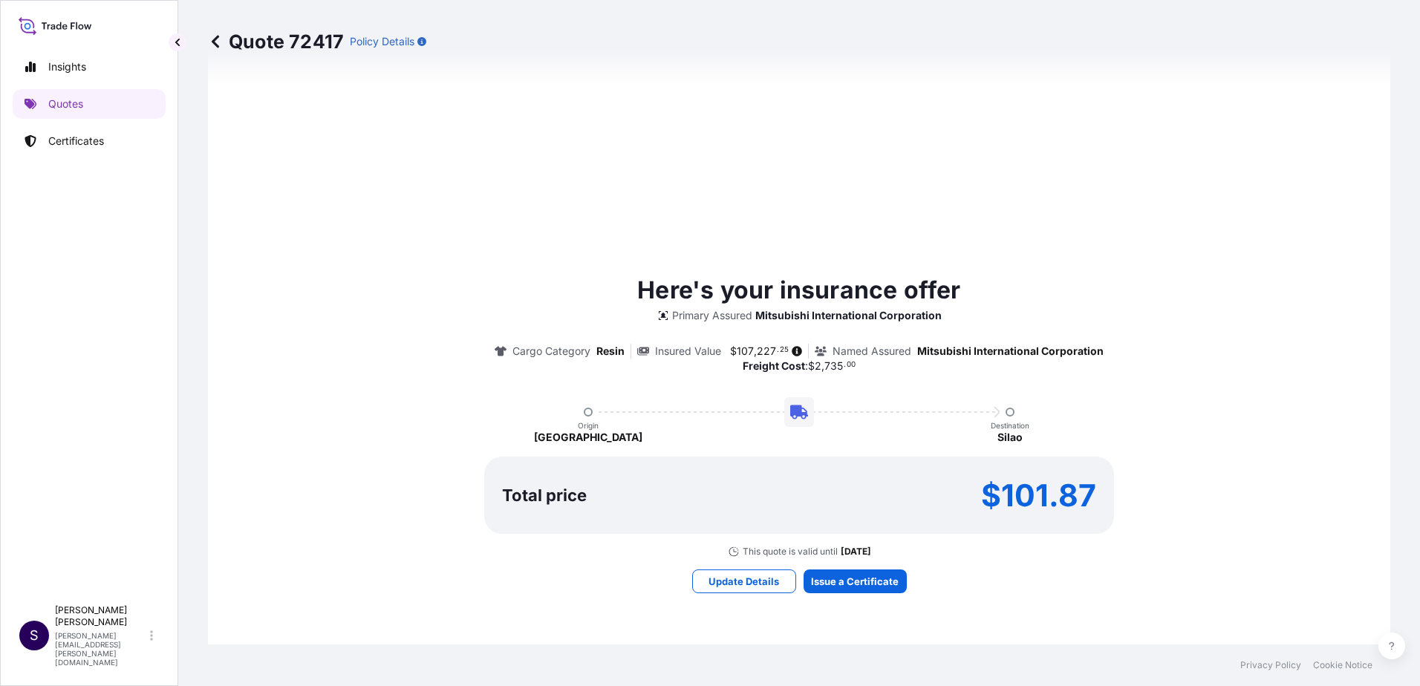
scroll to position [918, 0]
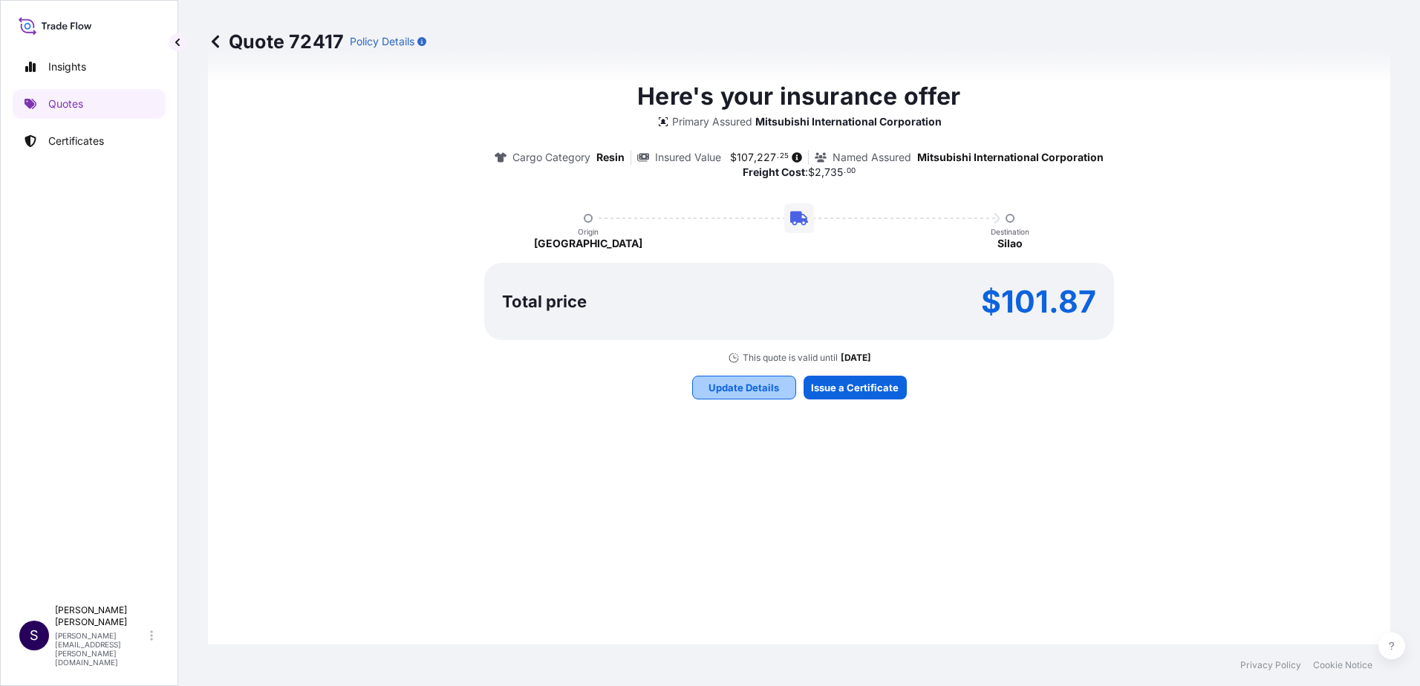
click at [725, 395] on button "Update Details" at bounding box center [744, 388] width 104 height 24
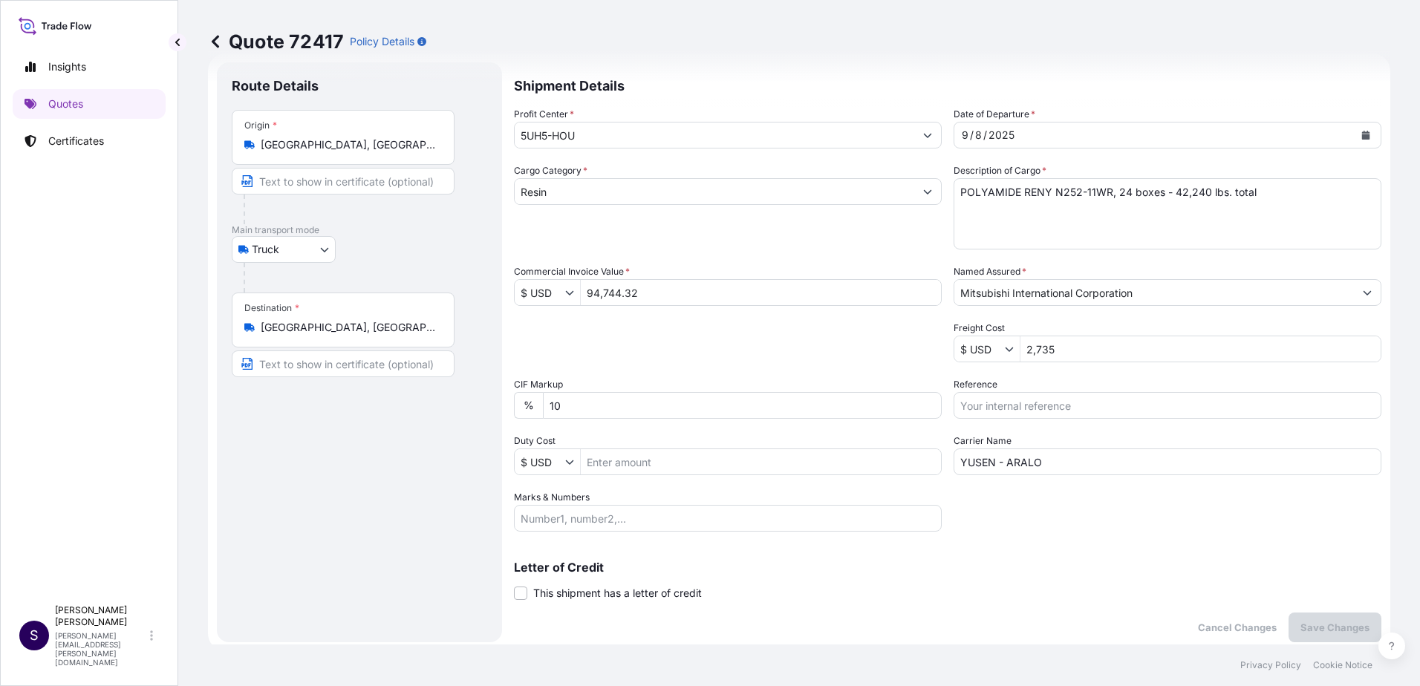
scroll to position [24, 0]
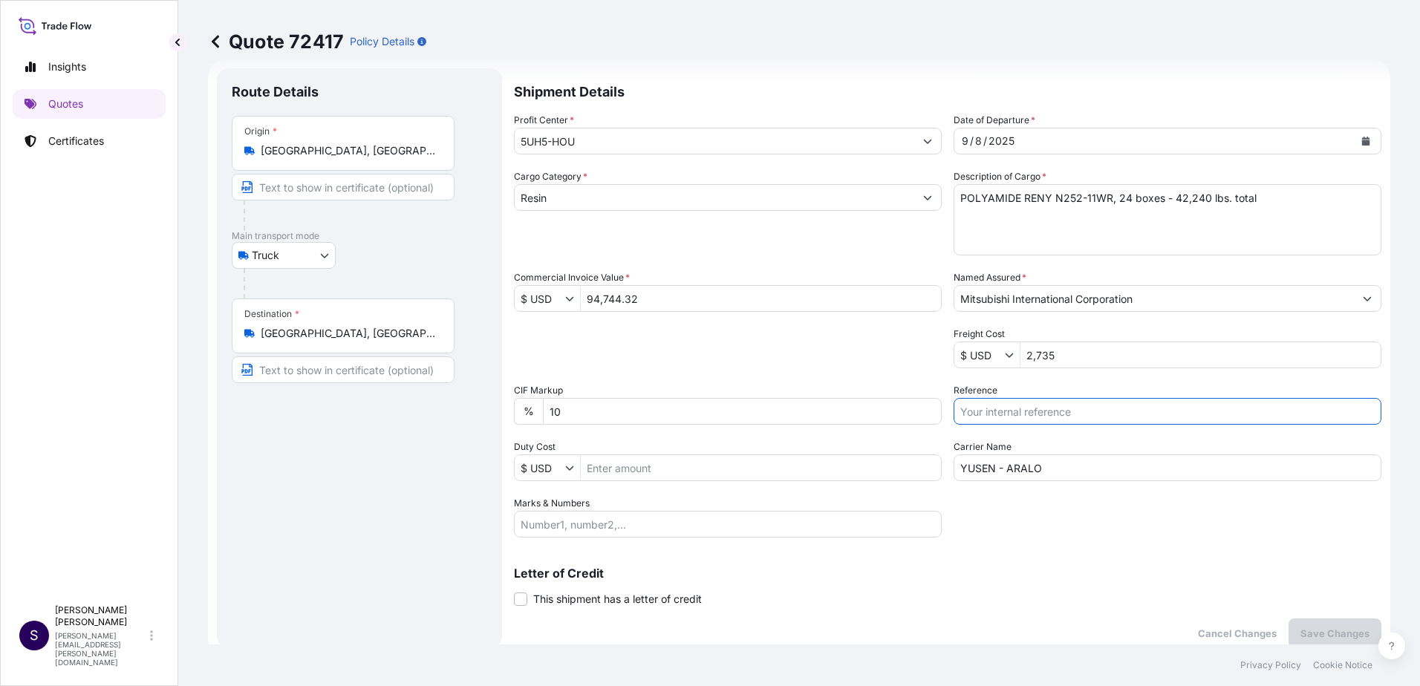
click at [1009, 413] on input "Reference" at bounding box center [1167, 411] width 428 height 27
type input "m"
type input "MPTM 3509"
click at [1308, 624] on button "Save Changes" at bounding box center [1334, 634] width 93 height 30
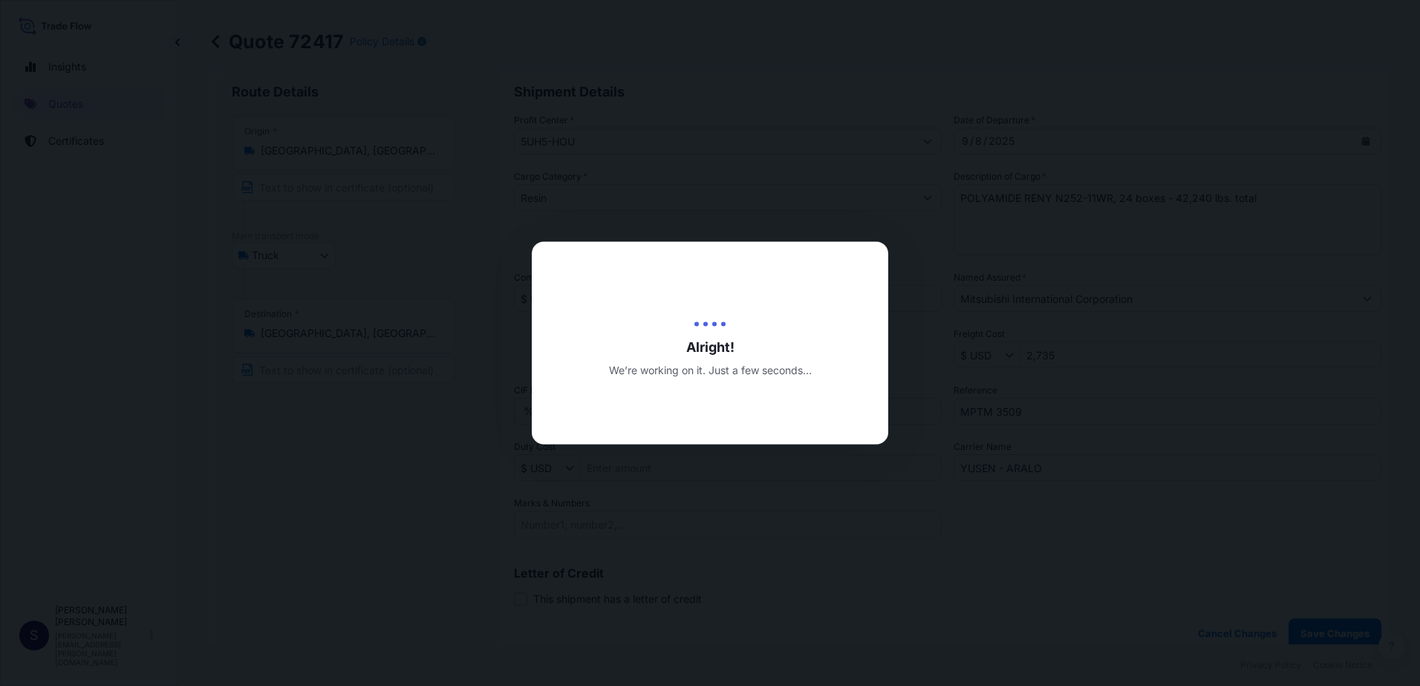
type input "[DATE]"
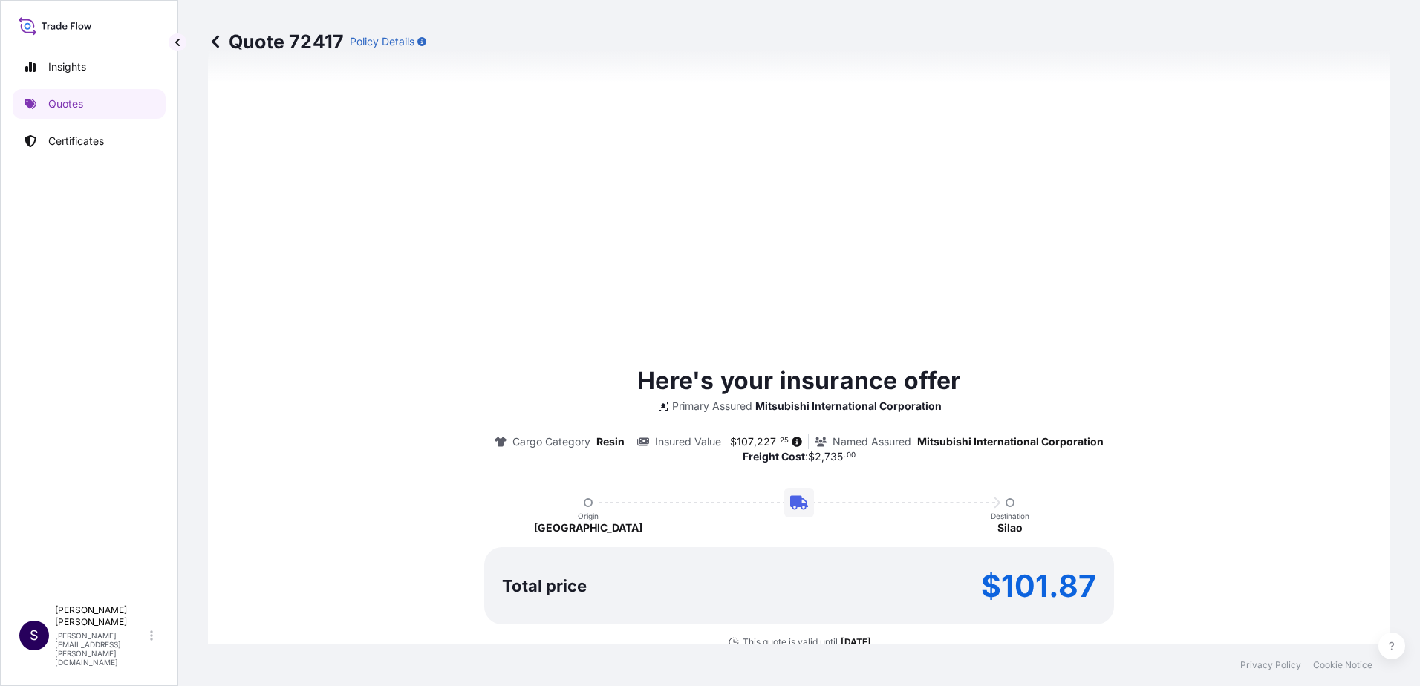
select select "Truck"
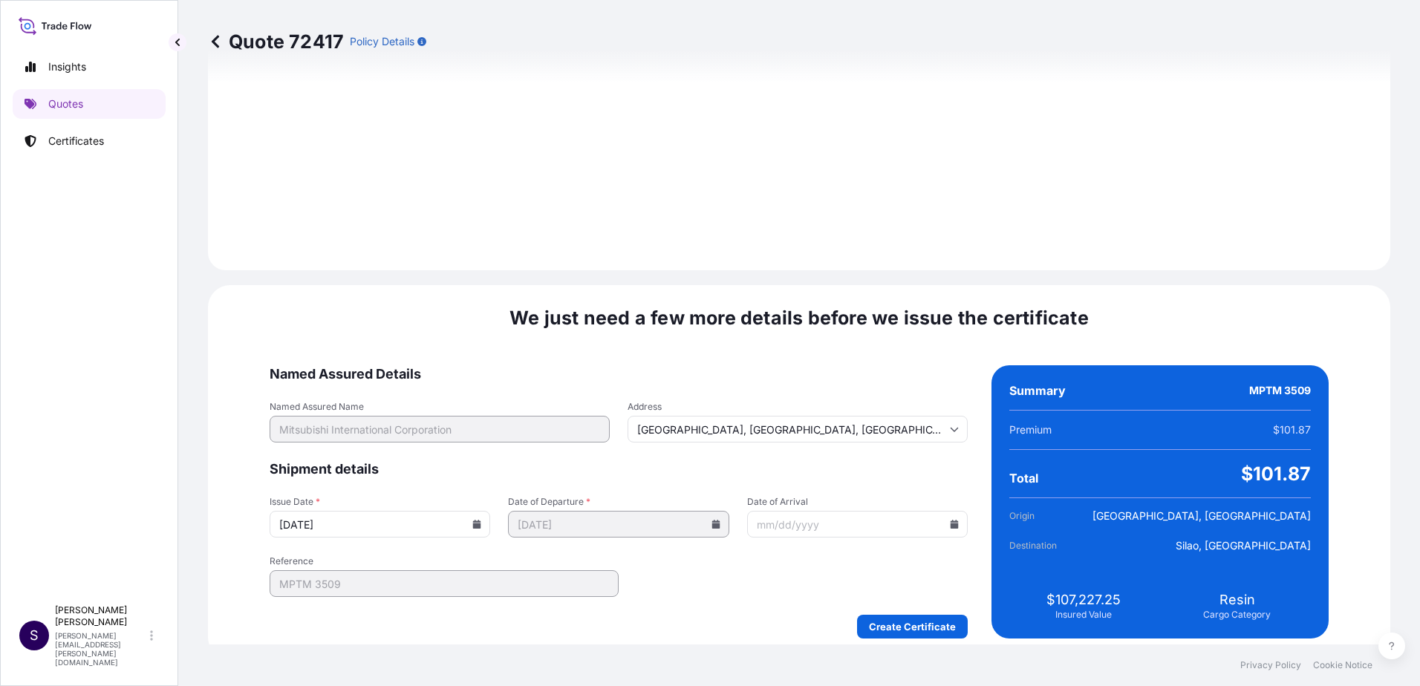
scroll to position [1789, 0]
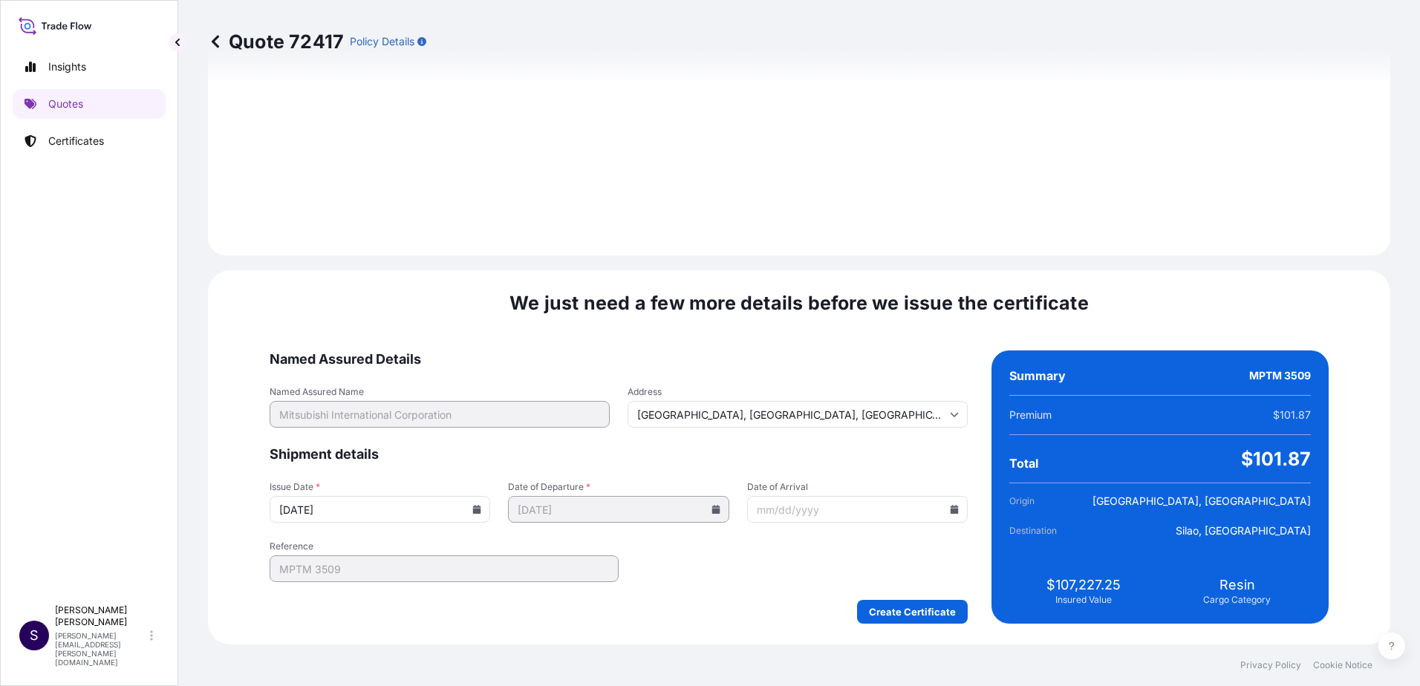
click at [490, 508] on input "[DATE]" at bounding box center [380, 509] width 221 height 27
click at [481, 511] on icon at bounding box center [477, 509] width 8 height 9
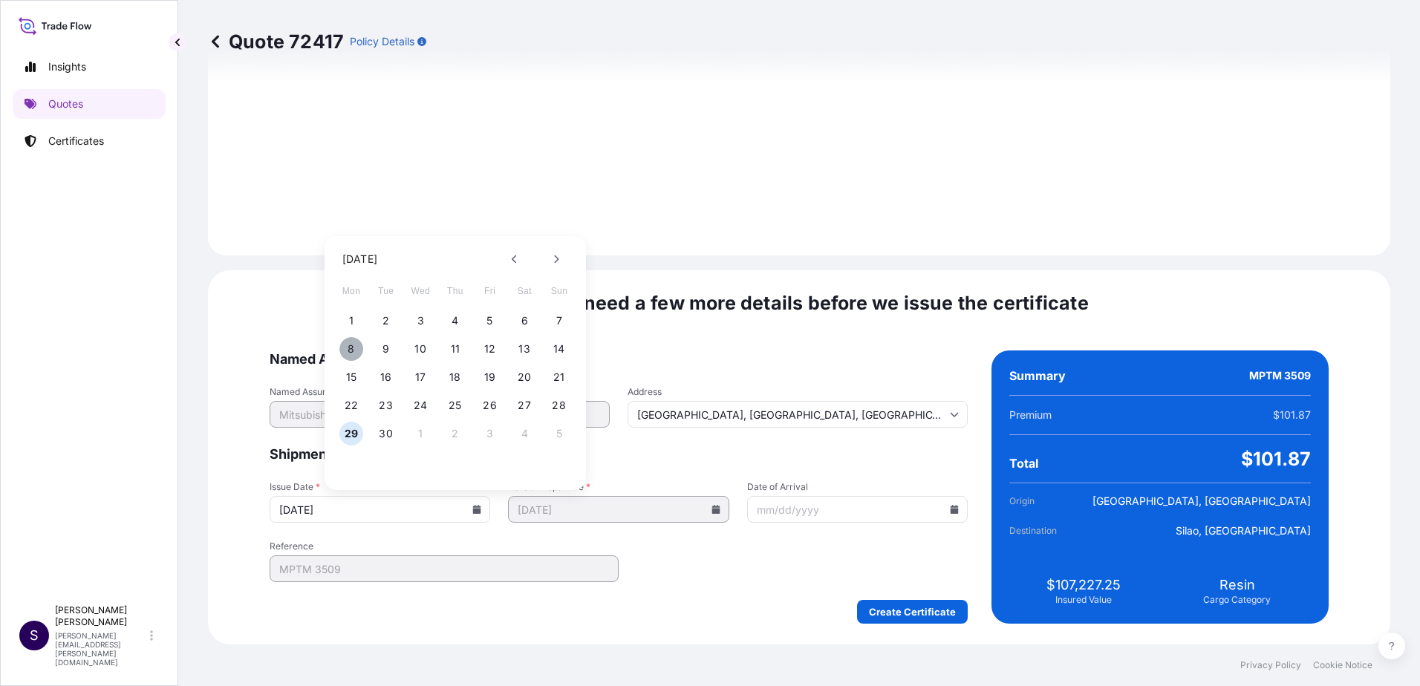
click at [342, 350] on button "8" at bounding box center [351, 349] width 24 height 24
type input "[DATE]"
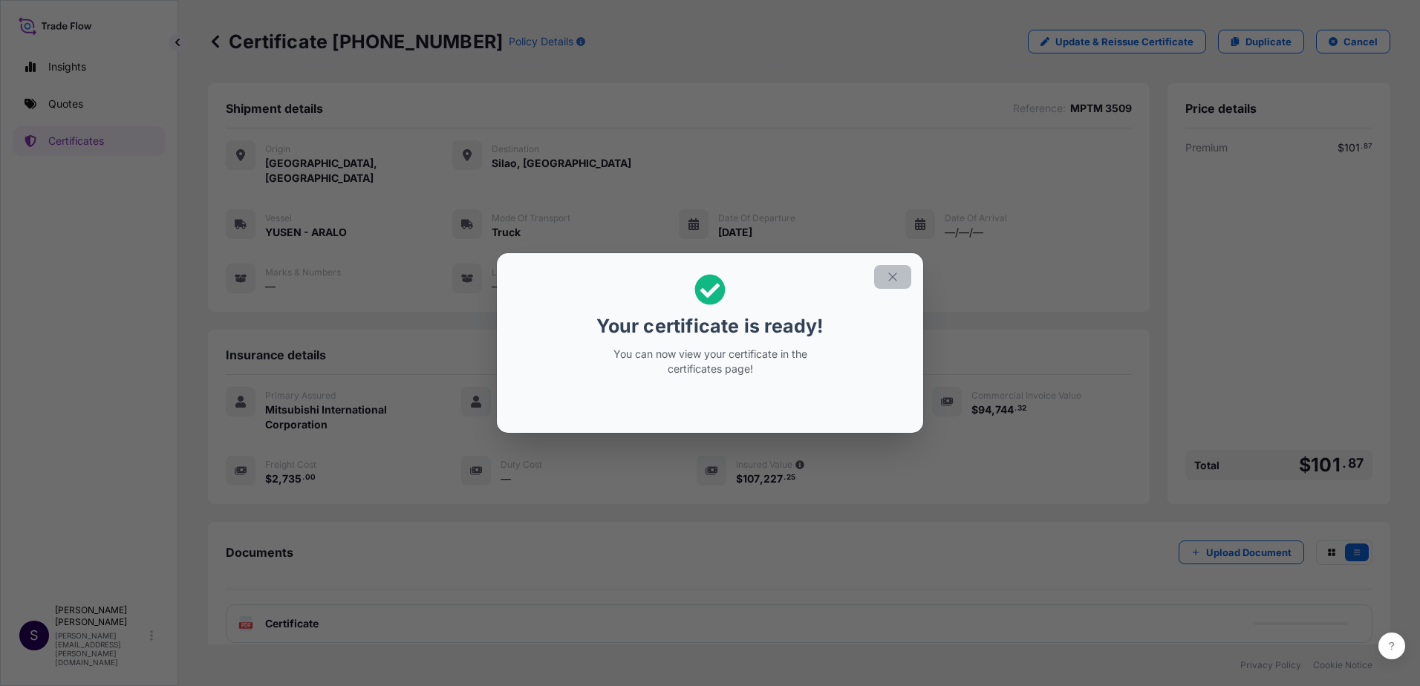
click at [895, 278] on icon "button" at bounding box center [892, 276] width 13 height 13
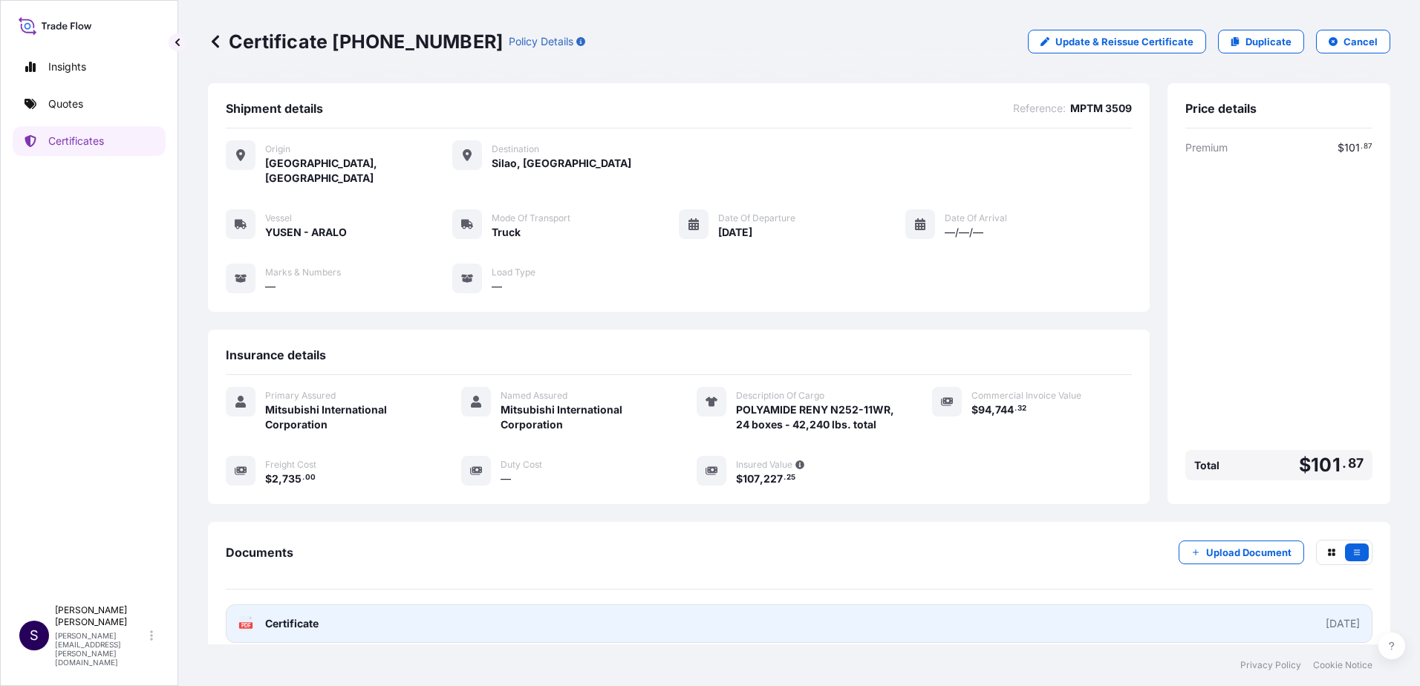
click at [1200, 604] on link "PDF Certificate [DATE]" at bounding box center [799, 623] width 1146 height 39
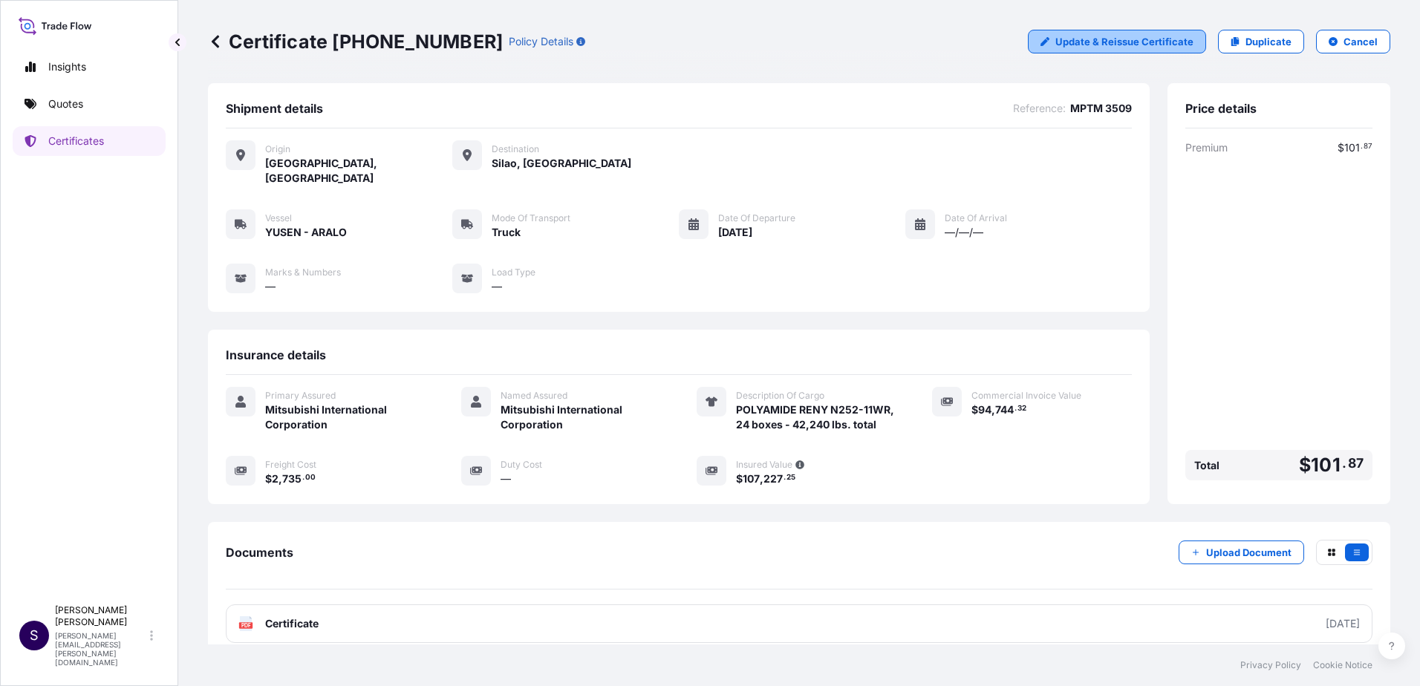
click at [1077, 48] on p "Update & Reissue Certificate" at bounding box center [1124, 41] width 138 height 15
select select "Truck"
select select "31533"
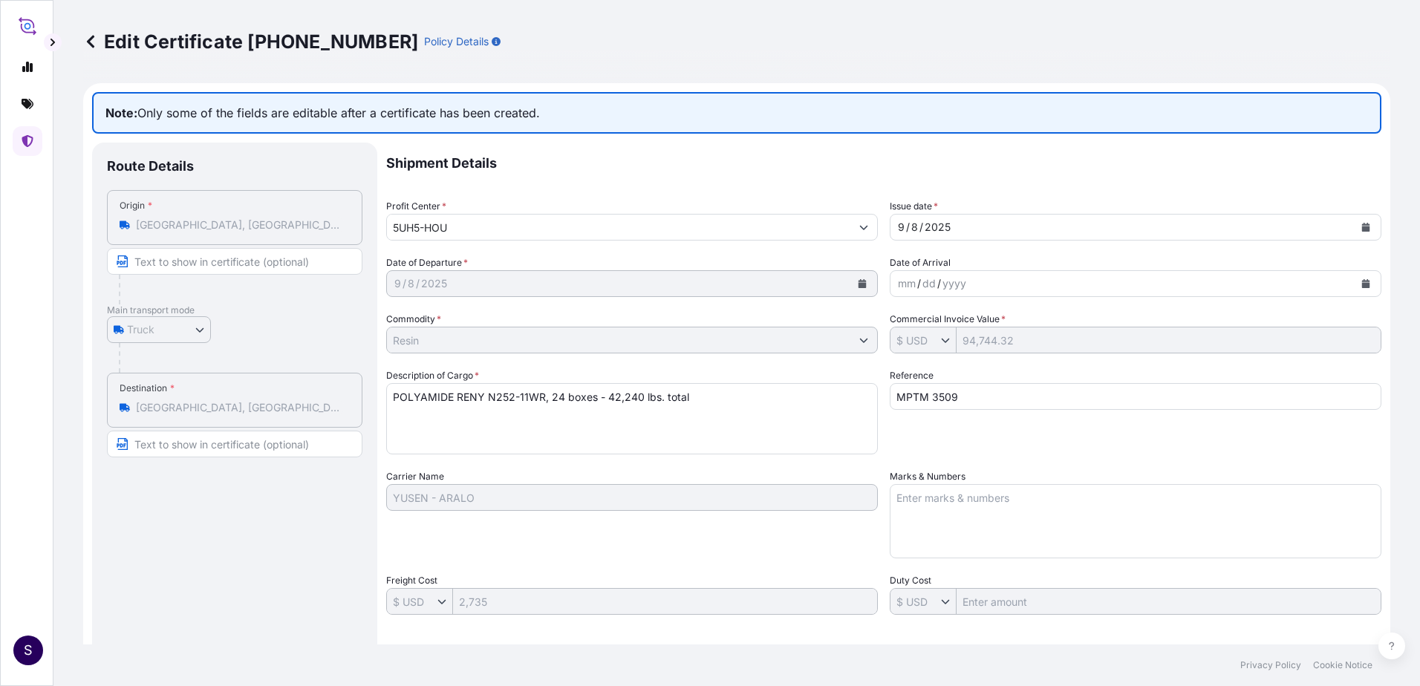
click at [87, 41] on icon at bounding box center [90, 41] width 15 height 15
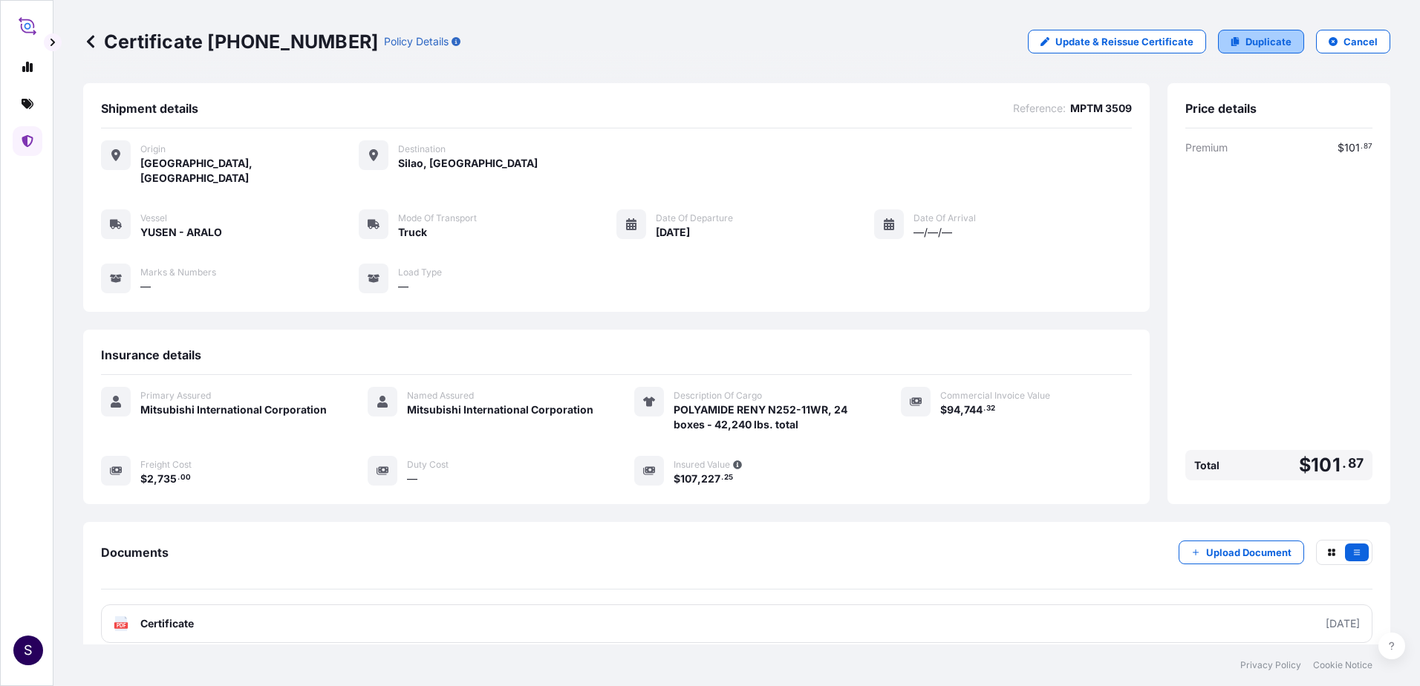
click at [1256, 37] on p "Duplicate" at bounding box center [1268, 41] width 46 height 15
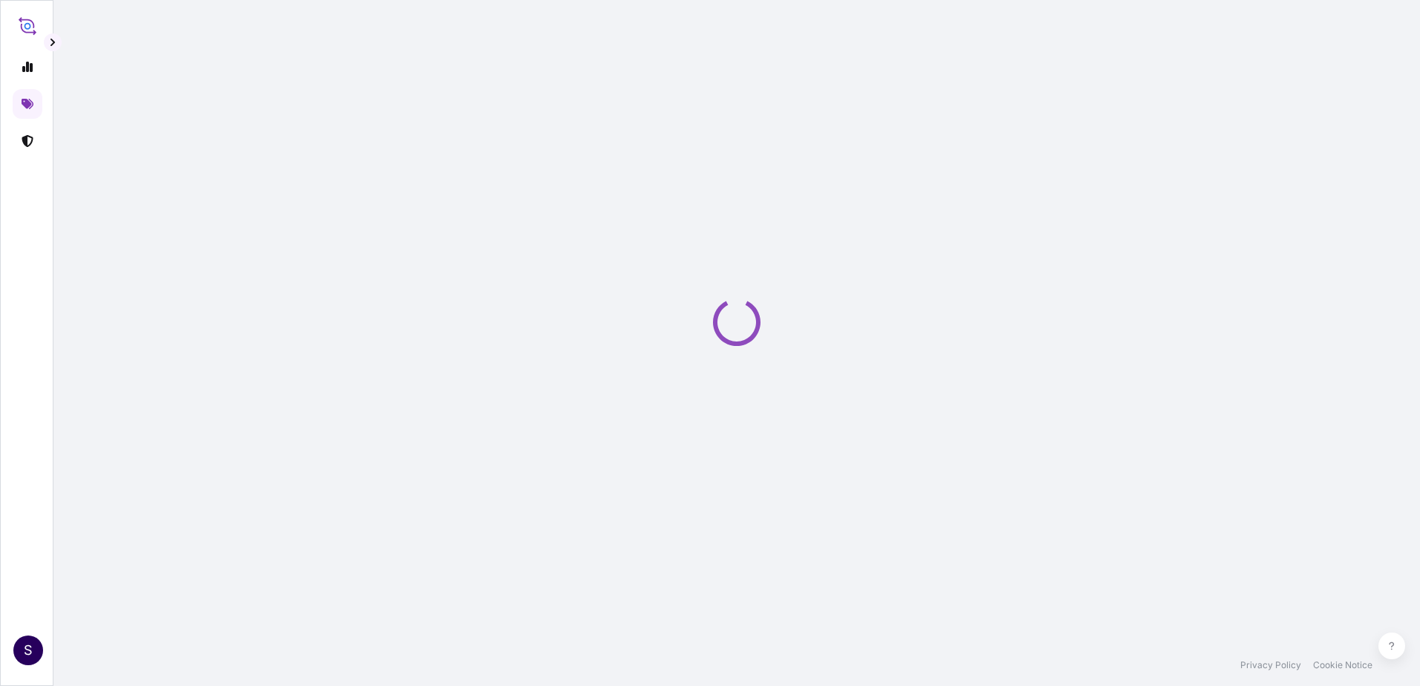
select select "Truck"
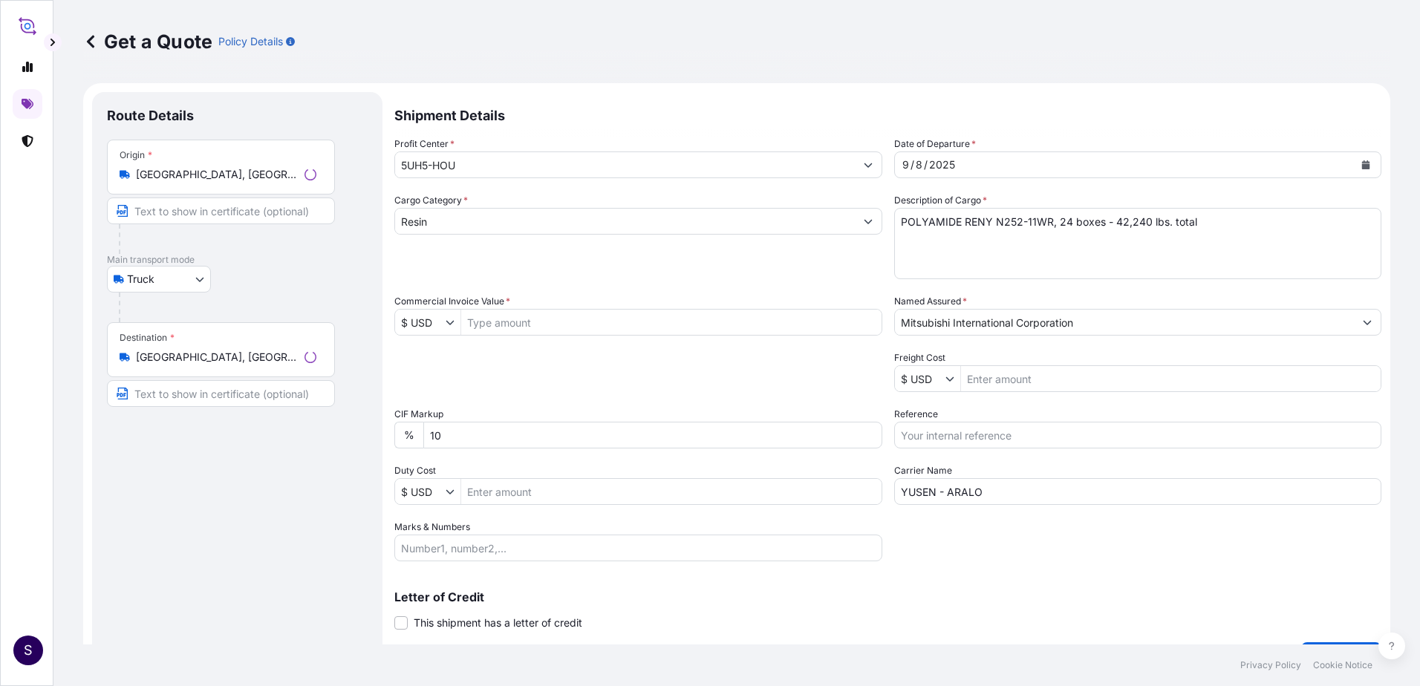
scroll to position [24, 0]
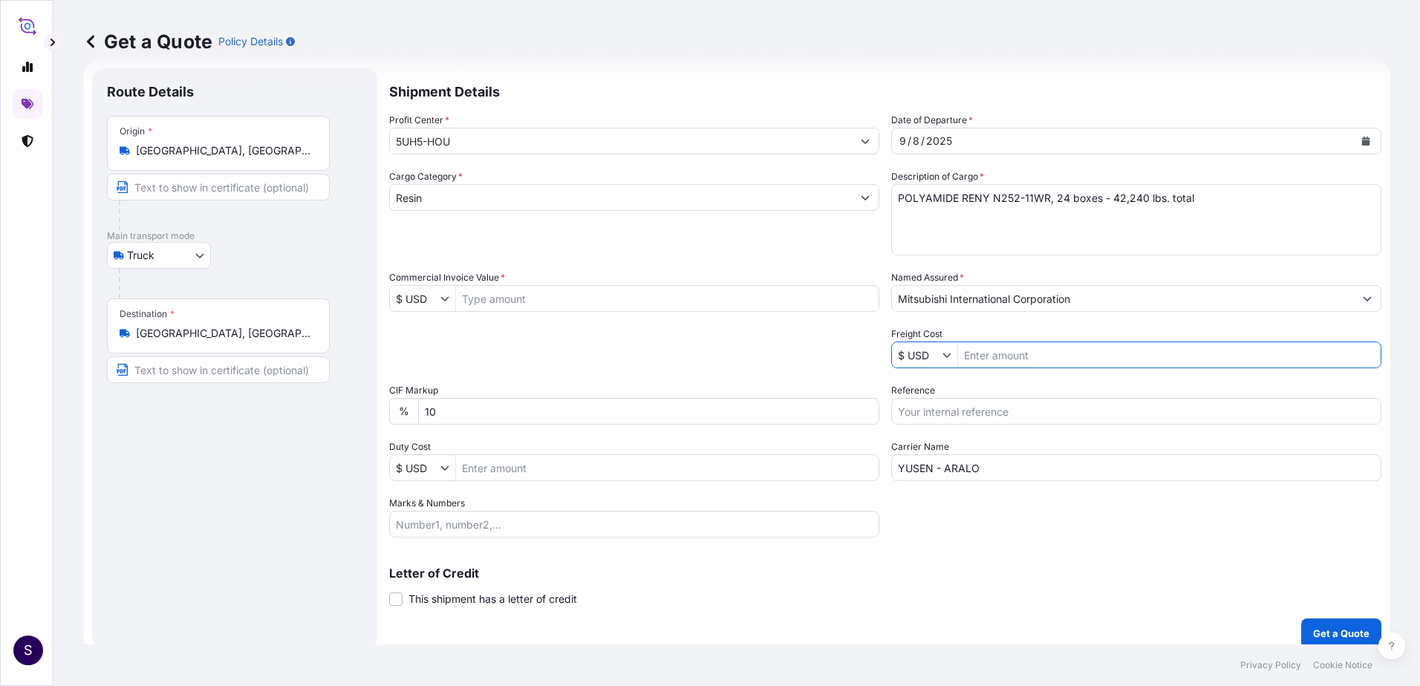
click at [989, 365] on input "Freight Cost" at bounding box center [1169, 355] width 422 height 27
click at [493, 300] on input "Commercial Invoice Value *" at bounding box center [667, 298] width 422 height 27
click at [561, 299] on input "96,442.2" at bounding box center [667, 298] width 422 height 27
type input "96,442.37"
click at [975, 412] on input "Reference" at bounding box center [1136, 411] width 490 height 27
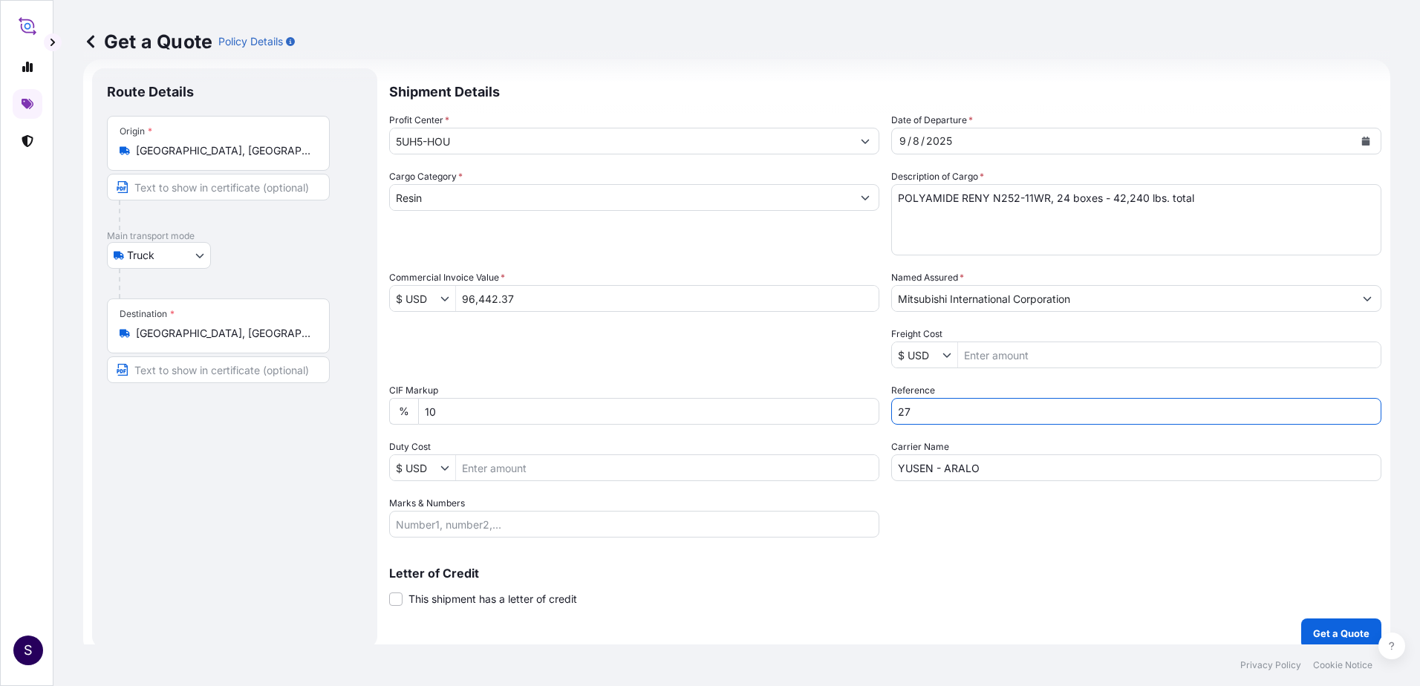
type input "2"
click at [997, 357] on input "Freight Cost" at bounding box center [1169, 355] width 422 height 27
type input "2,735"
click at [778, 372] on div "Profit Center * 5UH5-HOU Date of Departure * [DATE] Cargo Category * Resin Desc…" at bounding box center [885, 325] width 992 height 425
click at [1362, 139] on icon "Calendar" at bounding box center [1366, 141] width 8 height 9
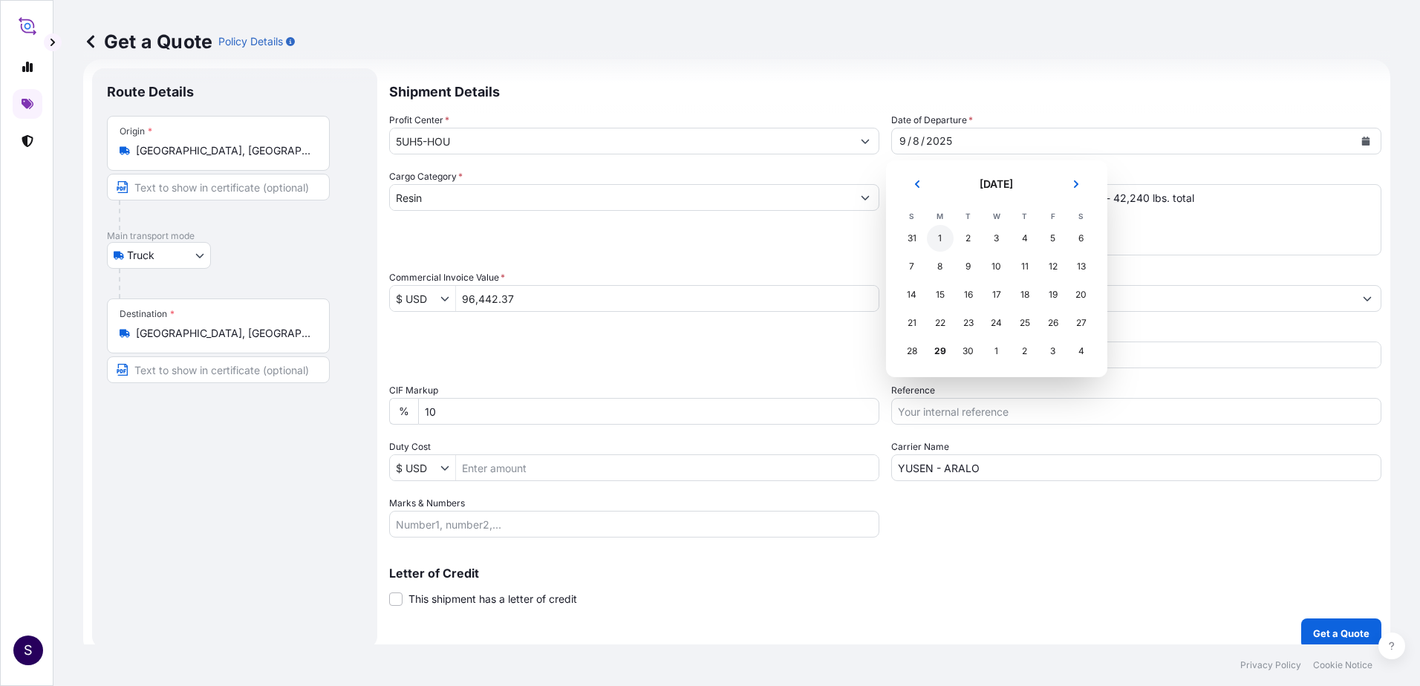
click at [948, 241] on div "1" at bounding box center [940, 238] width 27 height 27
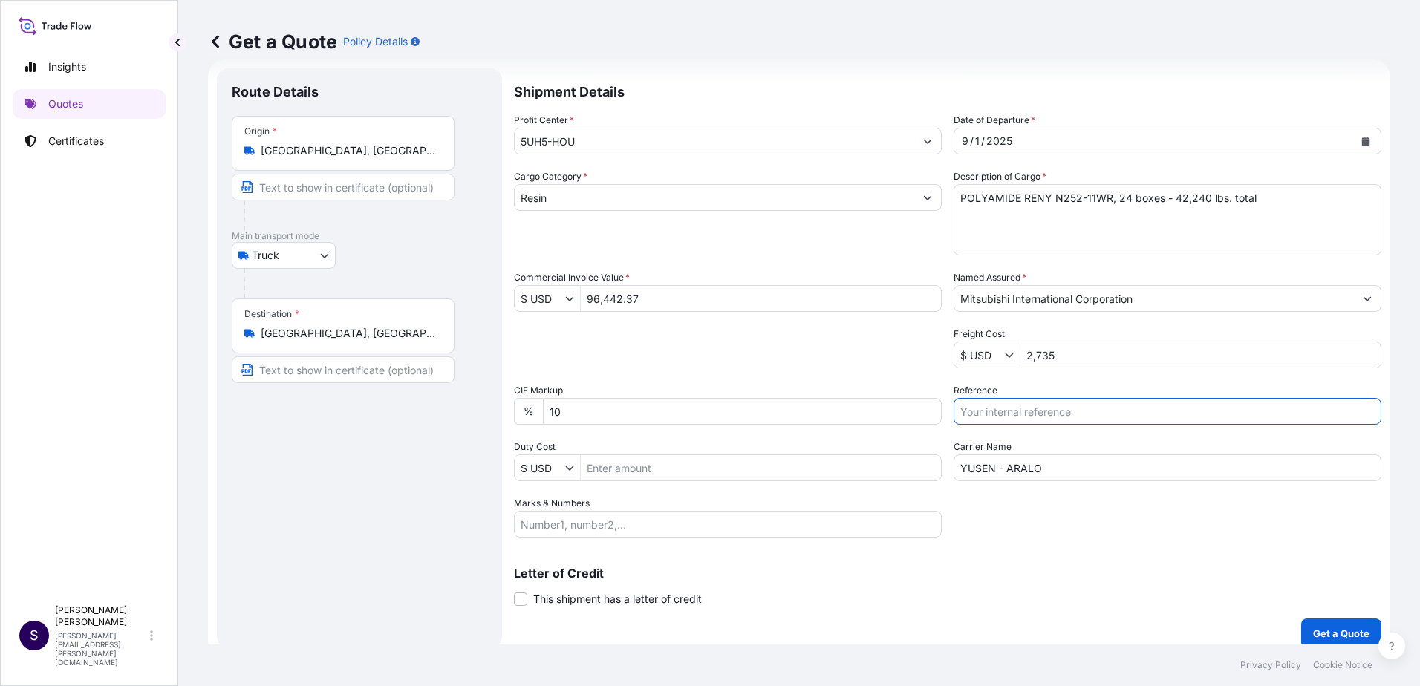
click at [1105, 408] on input "Reference" at bounding box center [1167, 411] width 428 height 27
type input "MPTM 3507"
click at [1326, 623] on button "Get a Quote" at bounding box center [1341, 634] width 80 height 30
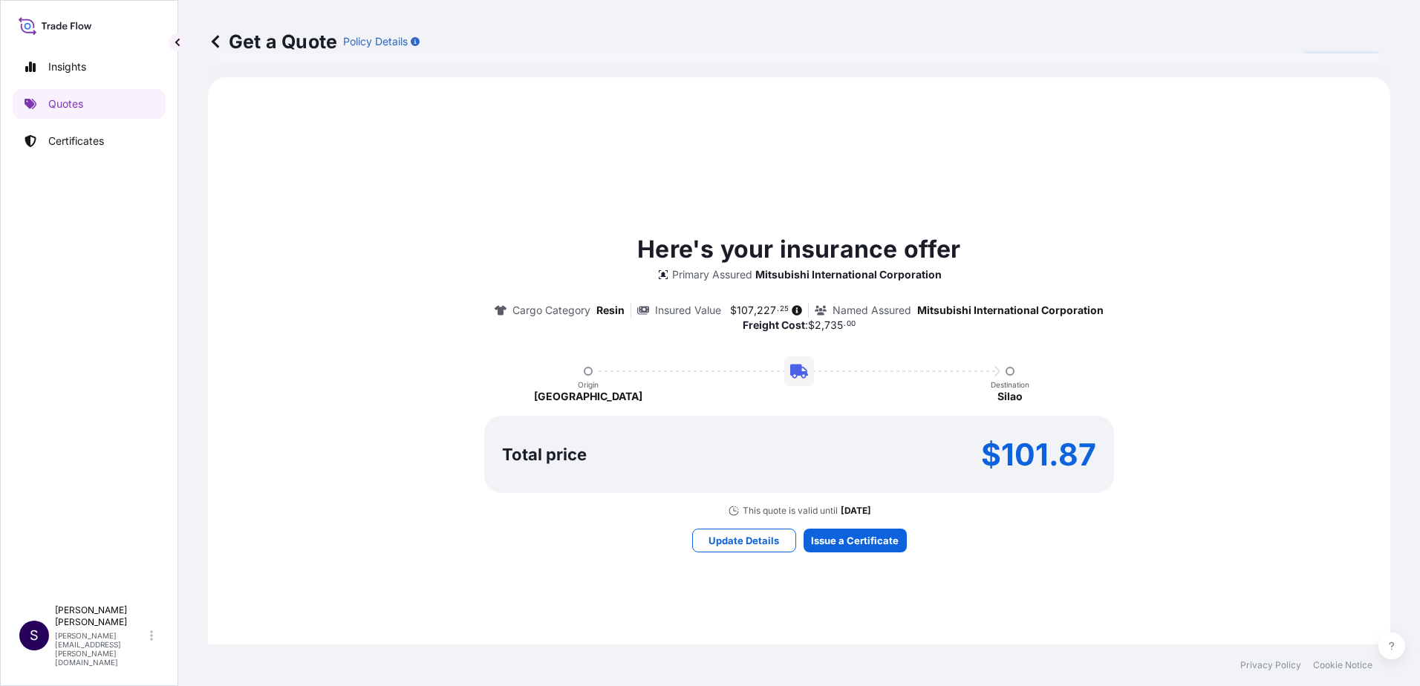
scroll to position [668, 0]
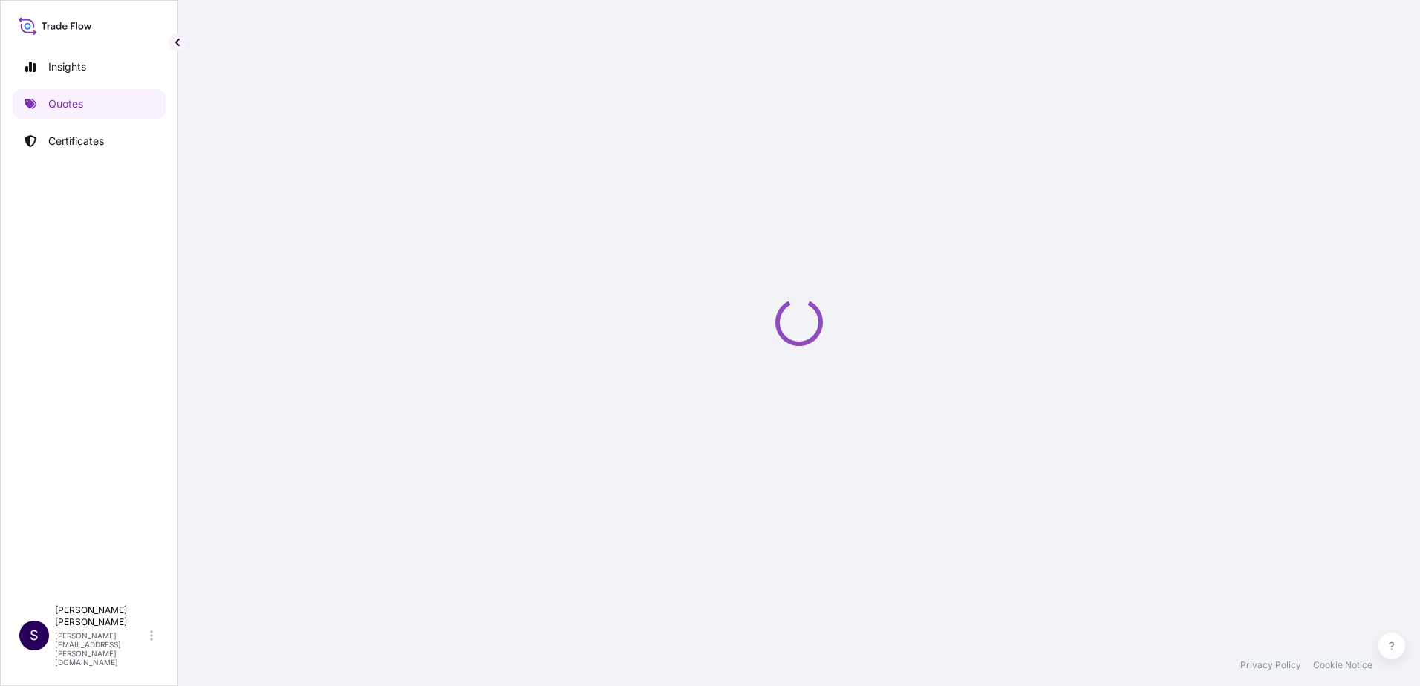
select select "Truck"
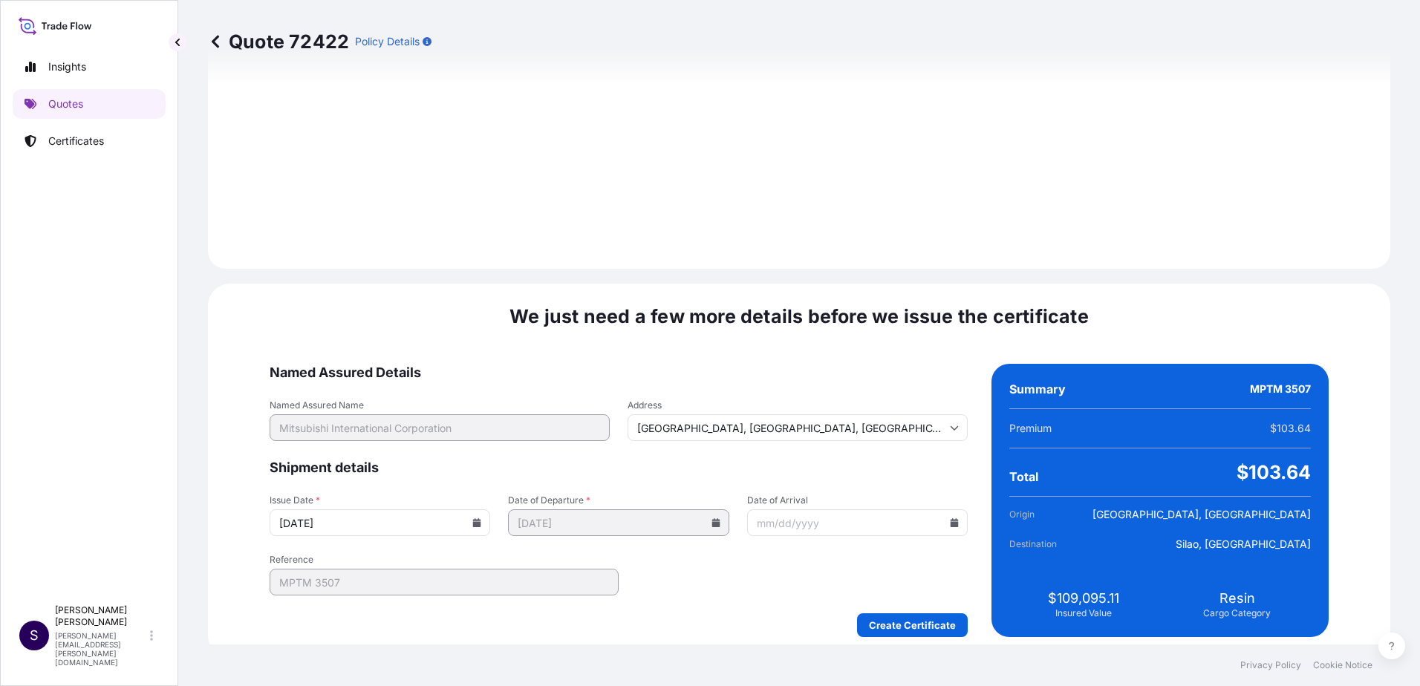
scroll to position [1789, 0]
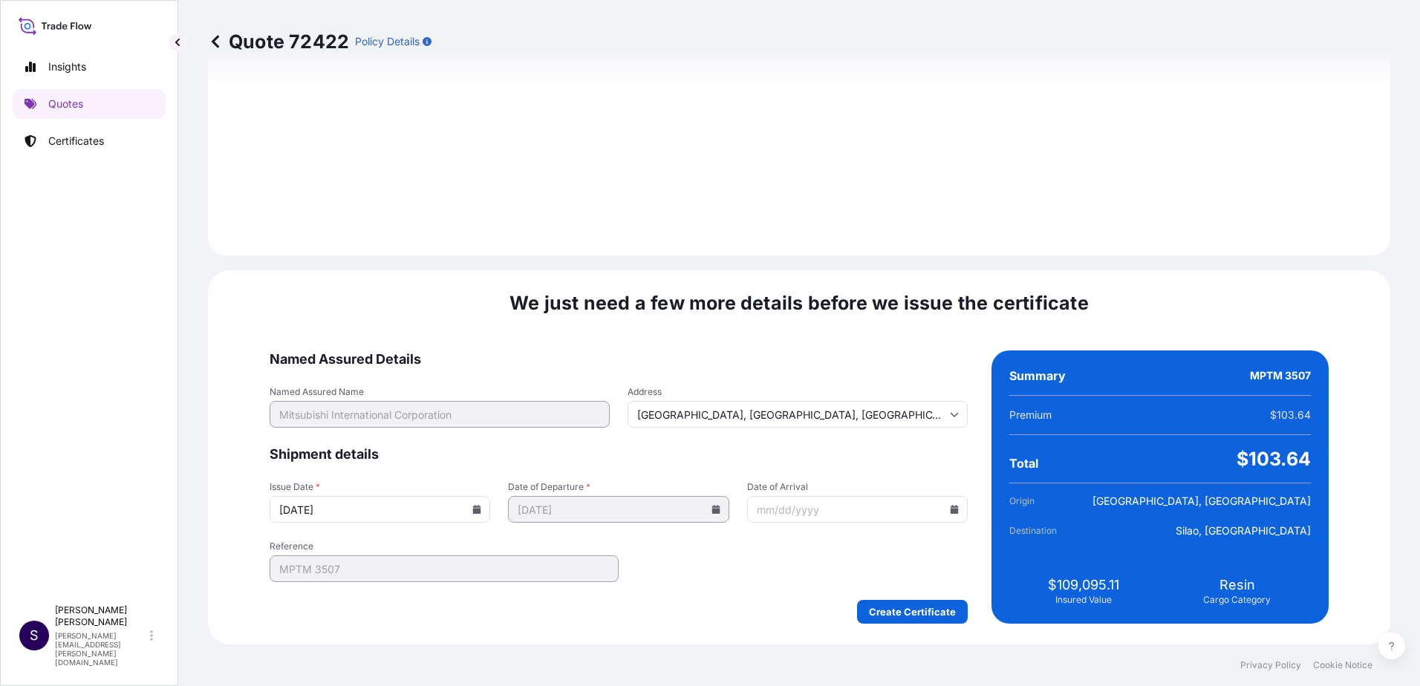
click at [481, 512] on icon at bounding box center [477, 509] width 8 height 9
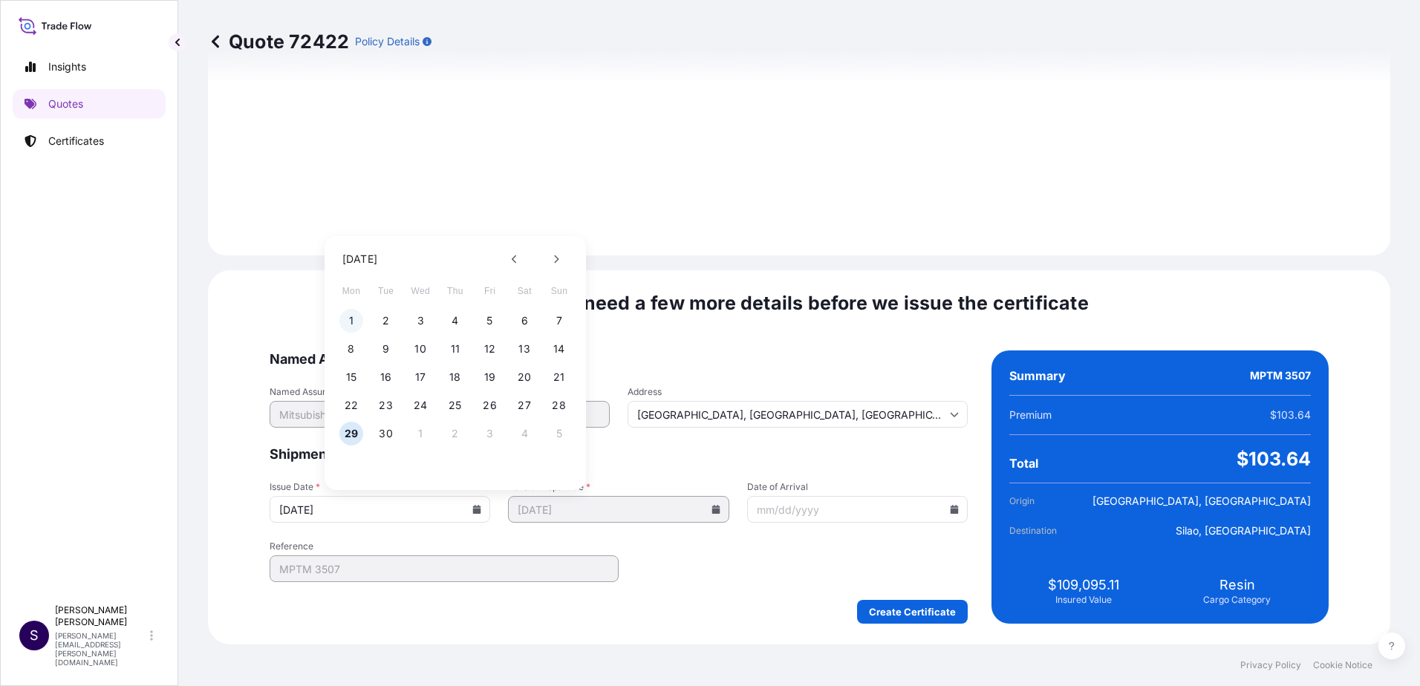
click at [345, 322] on button "1" at bounding box center [351, 321] width 24 height 24
type input "[DATE]"
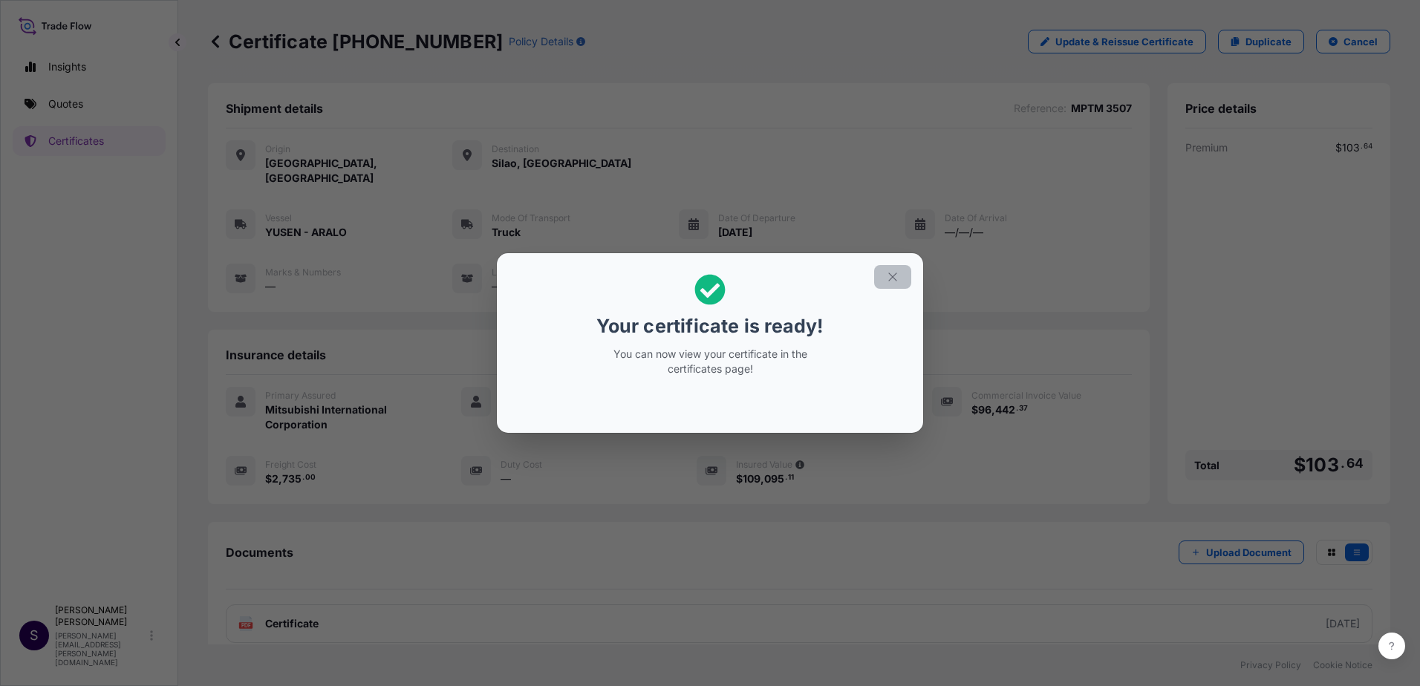
click at [891, 275] on icon "button" at bounding box center [892, 277] width 8 height 8
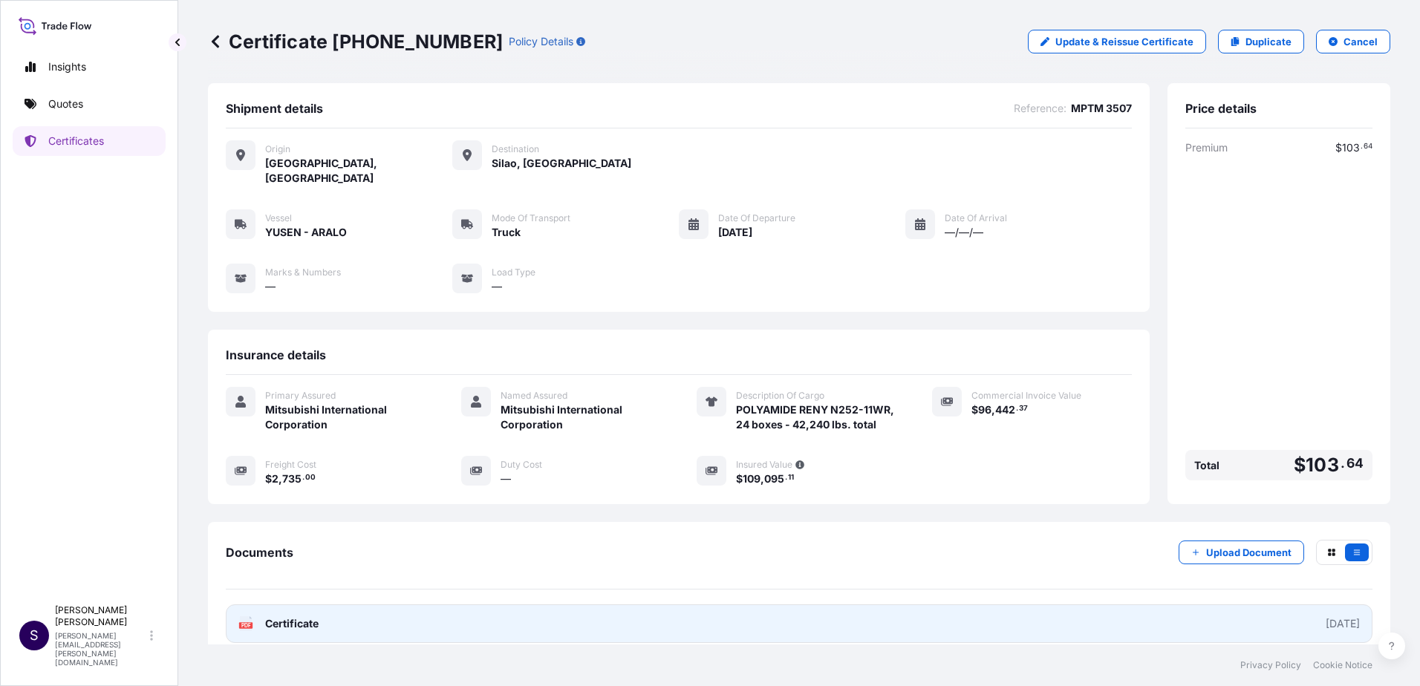
click at [726, 609] on link "PDF Certificate [DATE]" at bounding box center [799, 623] width 1146 height 39
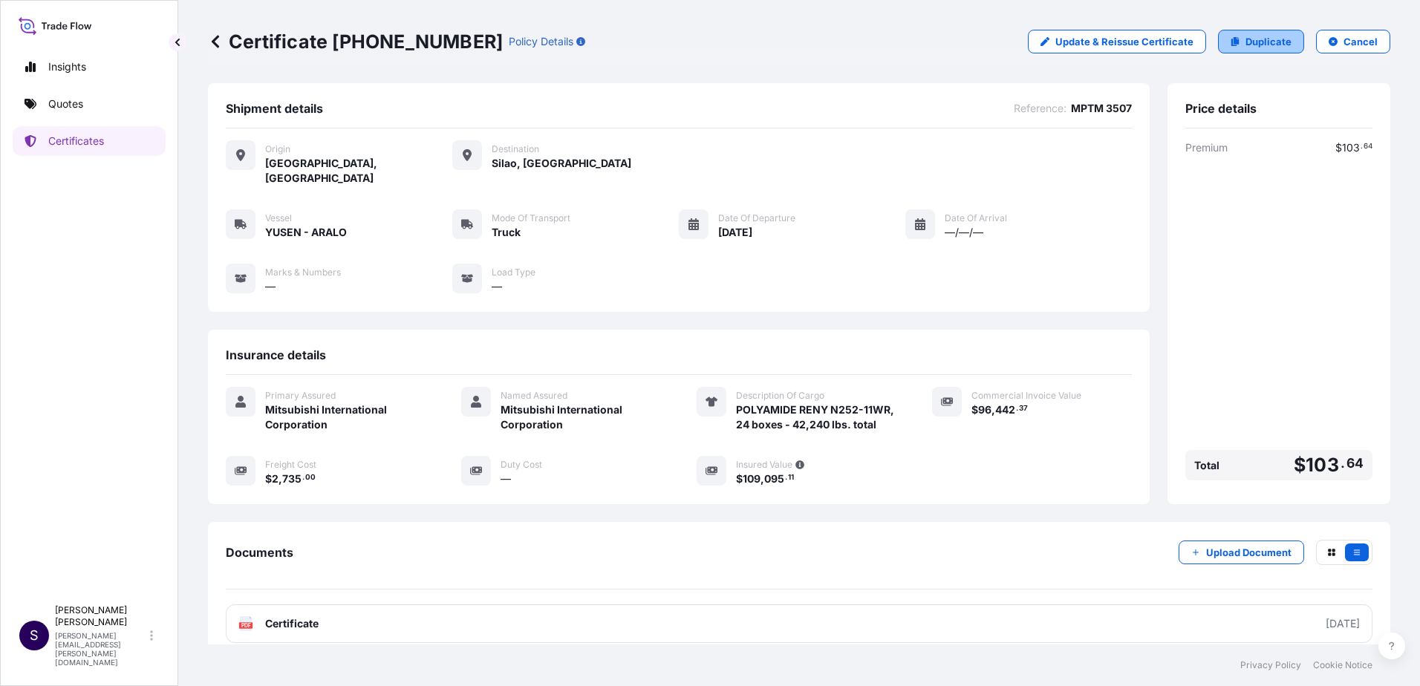
click at [1279, 42] on p "Duplicate" at bounding box center [1268, 41] width 46 height 15
select select "Truck"
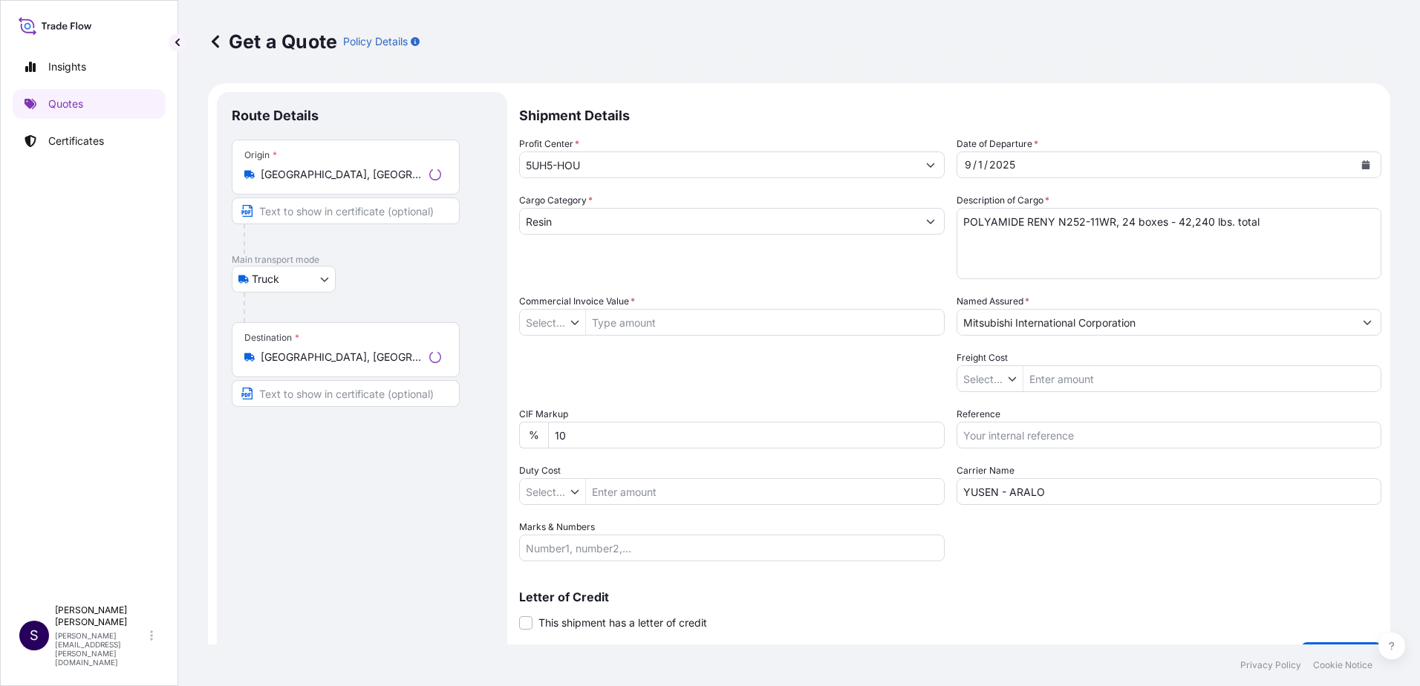
type input "$ USD"
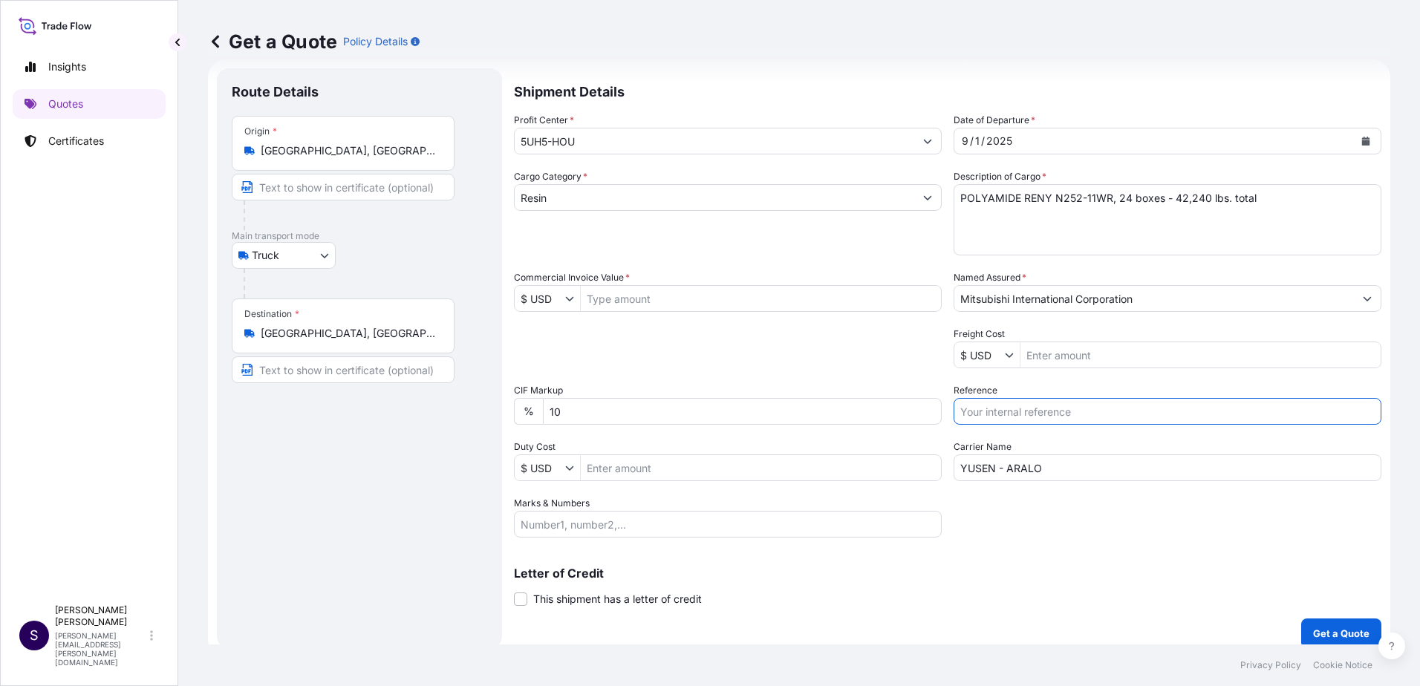
click at [1048, 419] on input "Reference" at bounding box center [1167, 411] width 428 height 27
type input "MPTM 3508"
click at [1047, 367] on input "Freight Cost" at bounding box center [1200, 355] width 360 height 27
type input "2,735"
click at [729, 306] on input "Commercial Invoice Value *" at bounding box center [761, 298] width 360 height 27
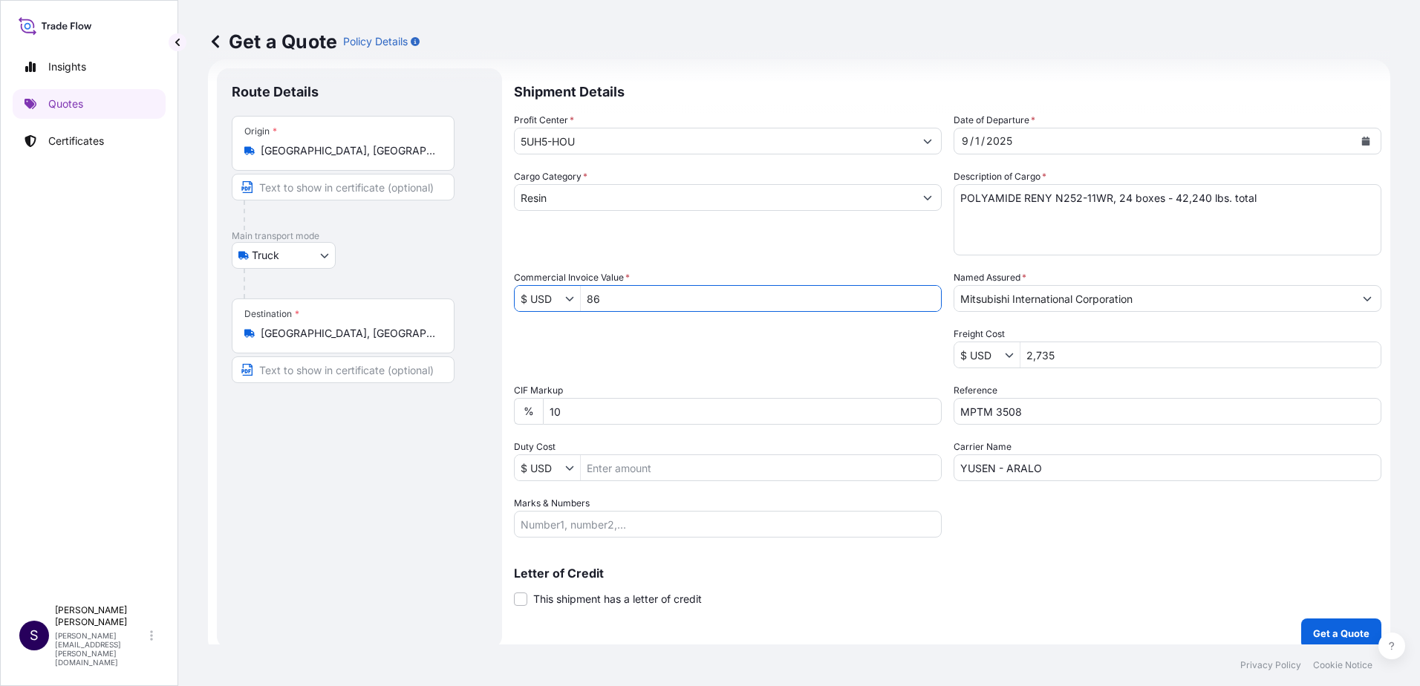
type input "8"
click at [621, 305] on input "Commercial Invoice Value *" at bounding box center [761, 298] width 360 height 27
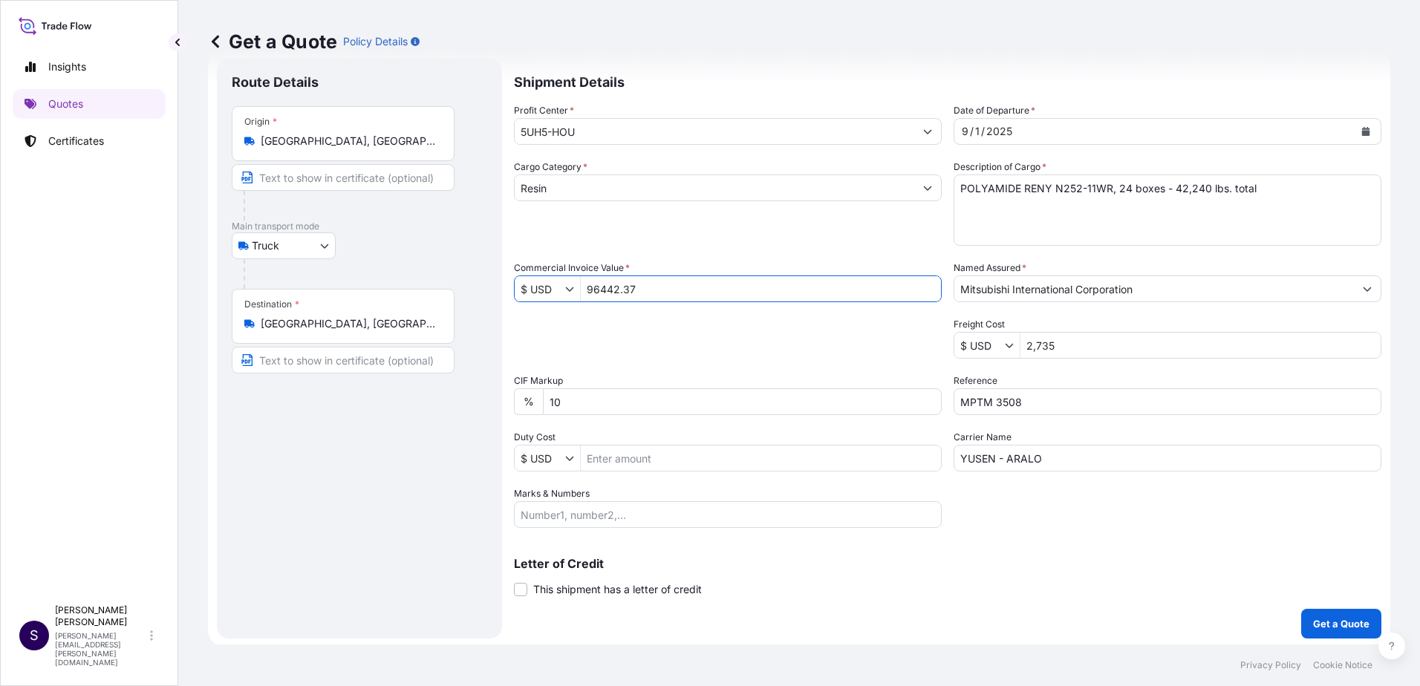
scroll to position [36, 0]
type input "96,442.37"
click at [1318, 615] on p "Get a Quote" at bounding box center [1341, 620] width 56 height 15
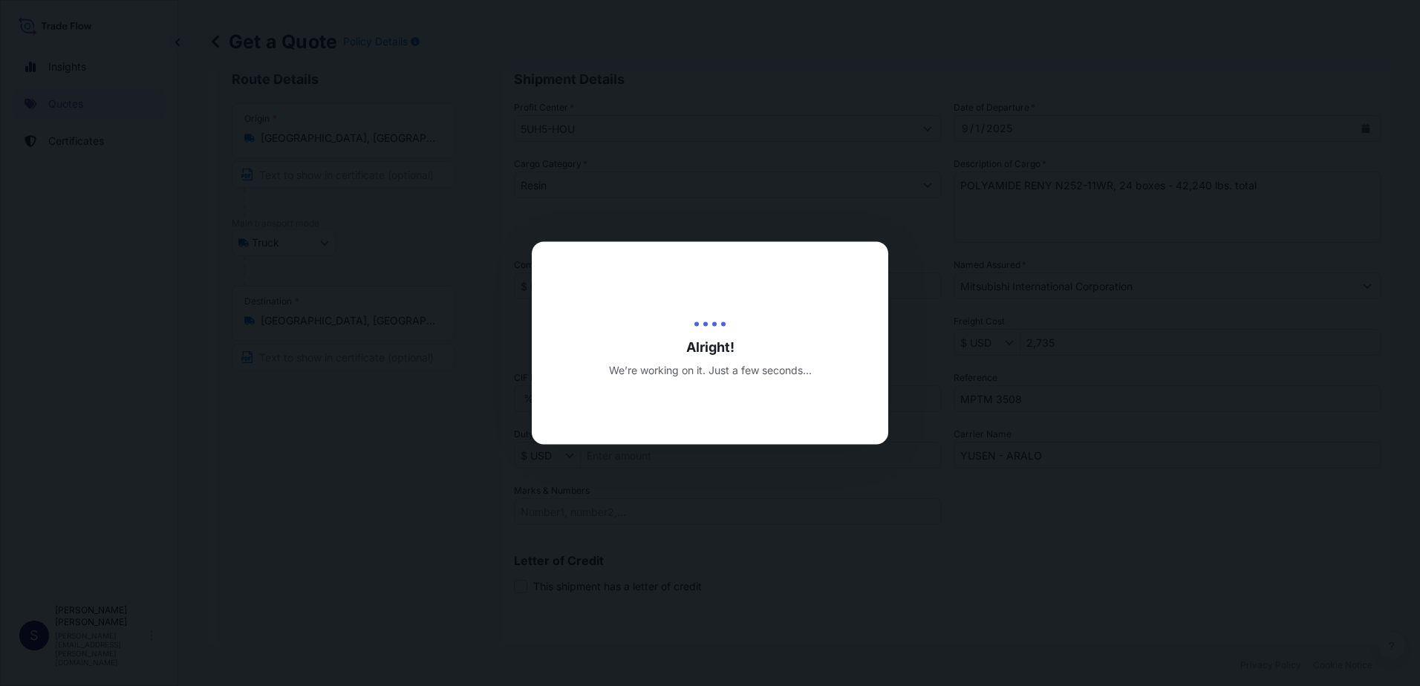
type input "[DATE]"
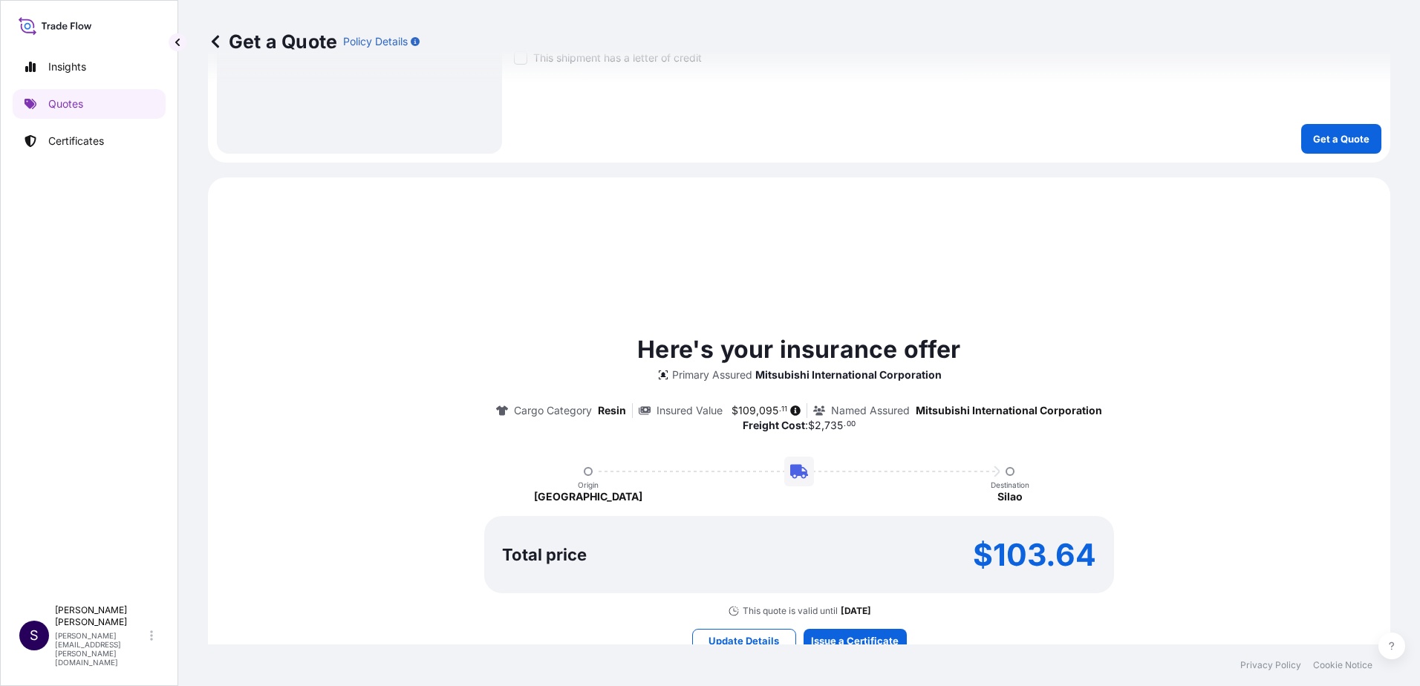
scroll to position [668, 0]
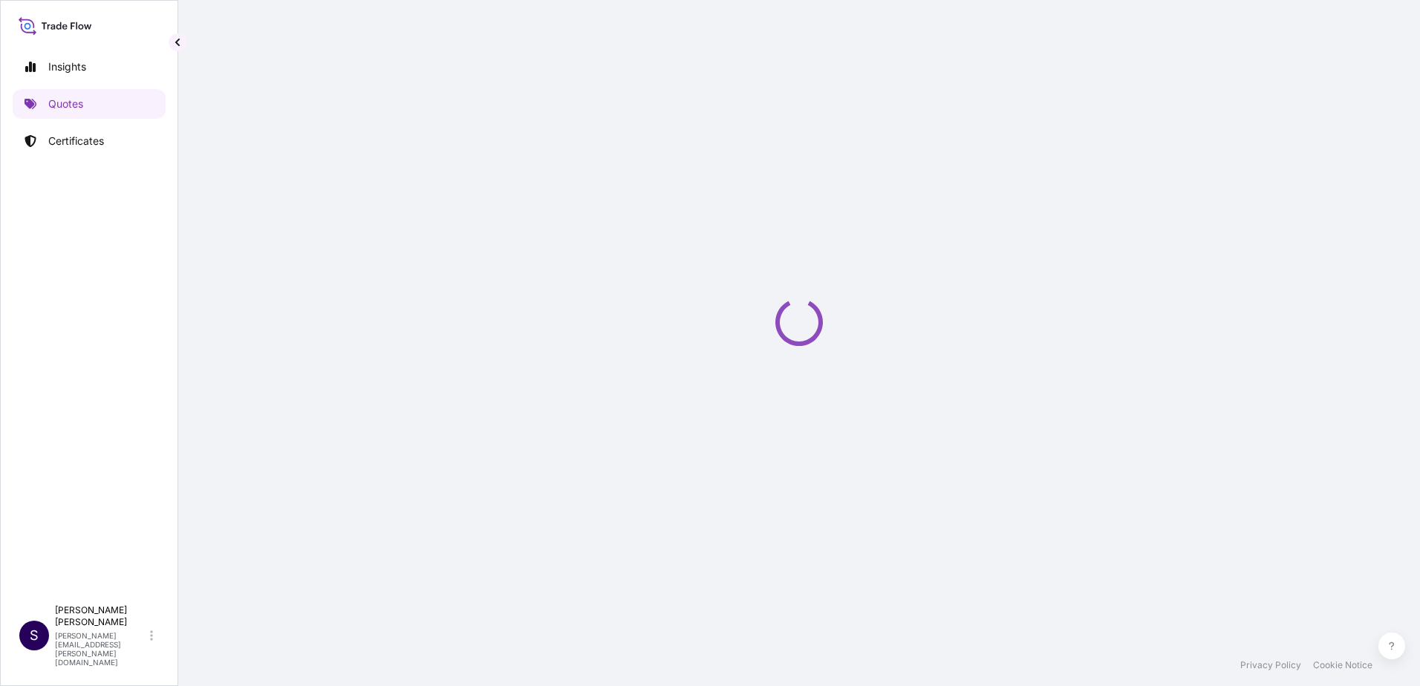
select select "Truck"
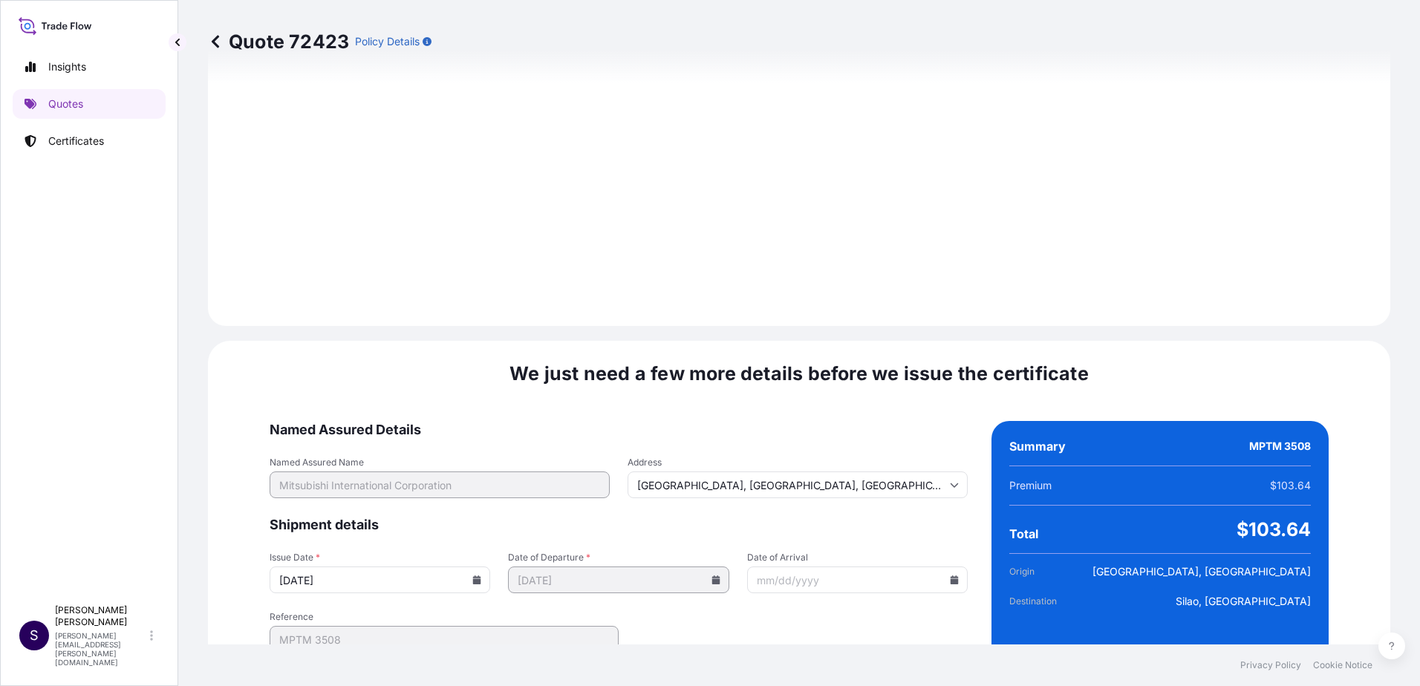
scroll to position [1789, 0]
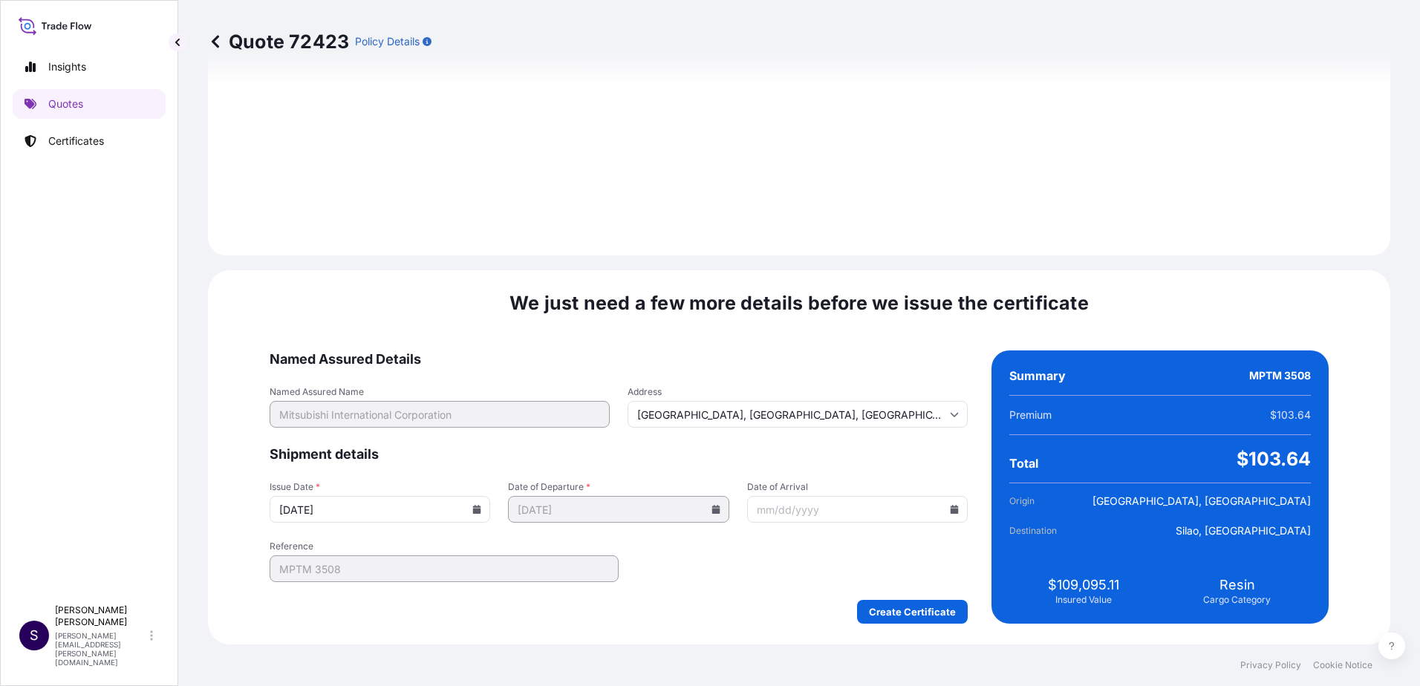
click at [481, 511] on icon at bounding box center [477, 509] width 8 height 9
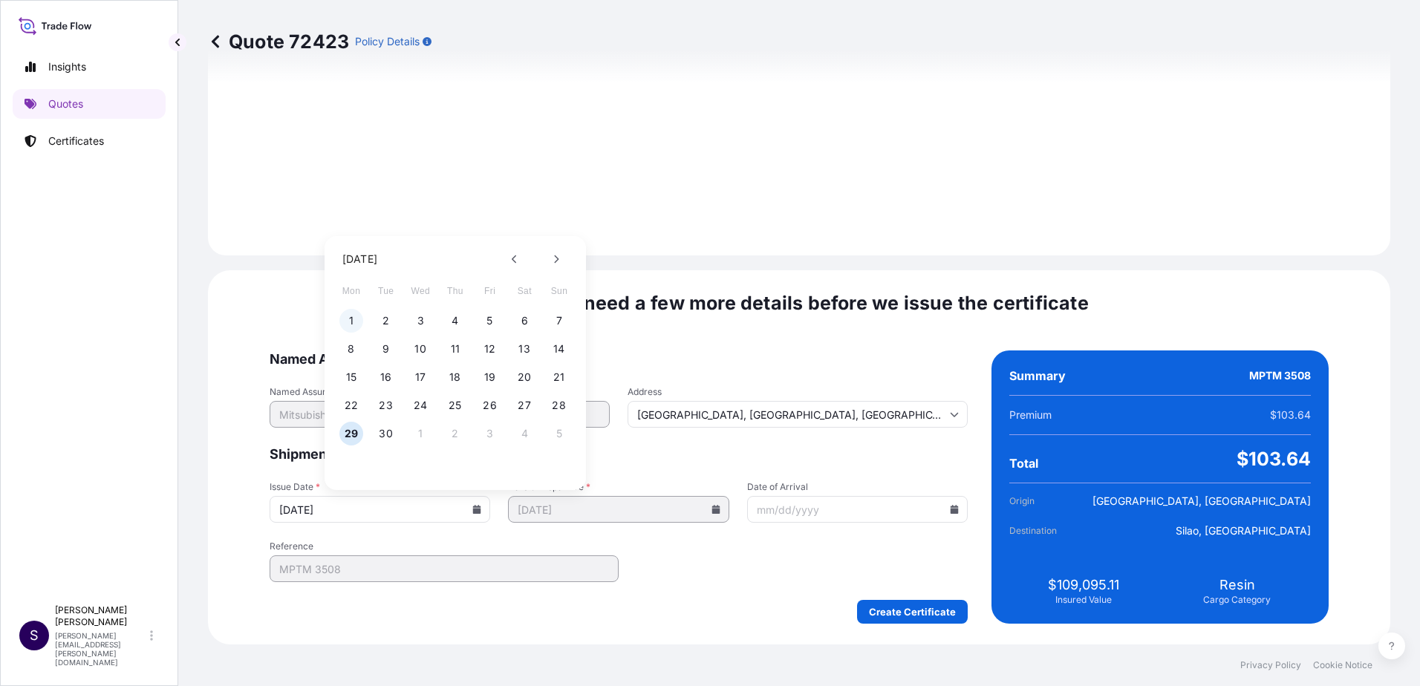
click at [346, 321] on button "1" at bounding box center [351, 321] width 24 height 24
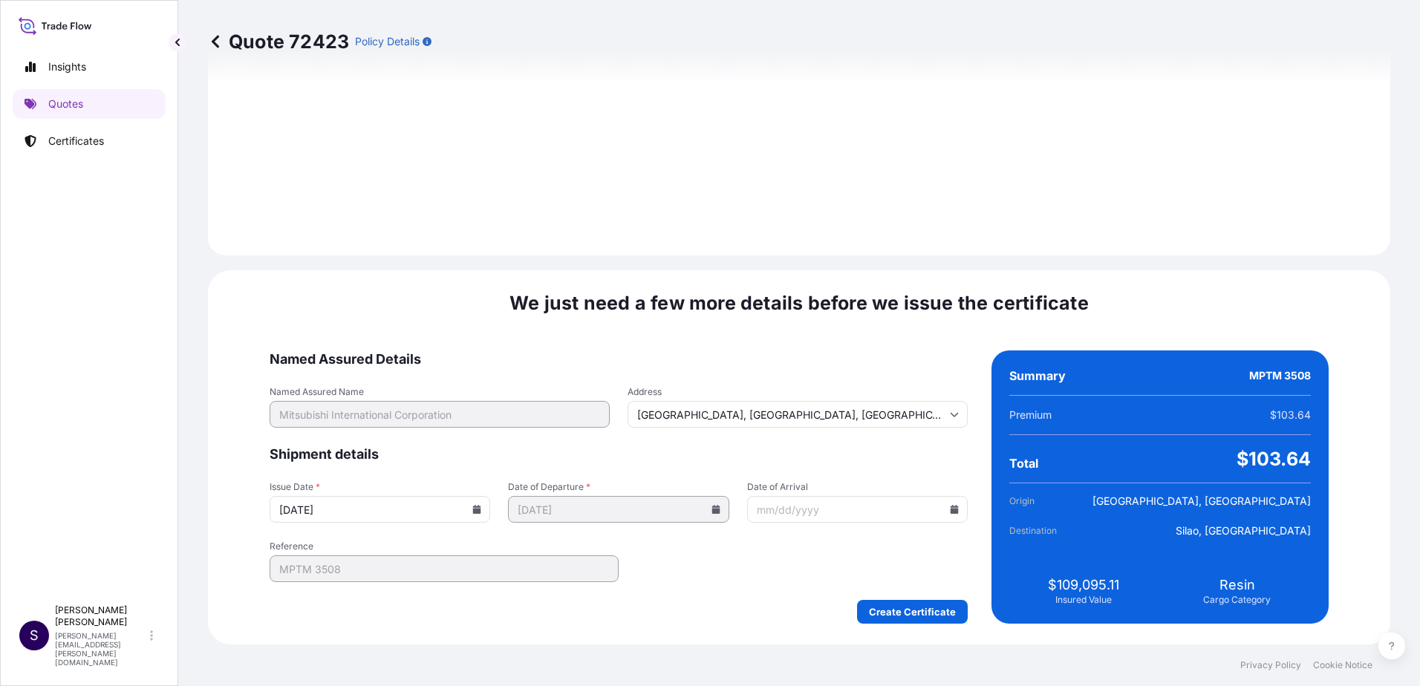
type input "[DATE]"
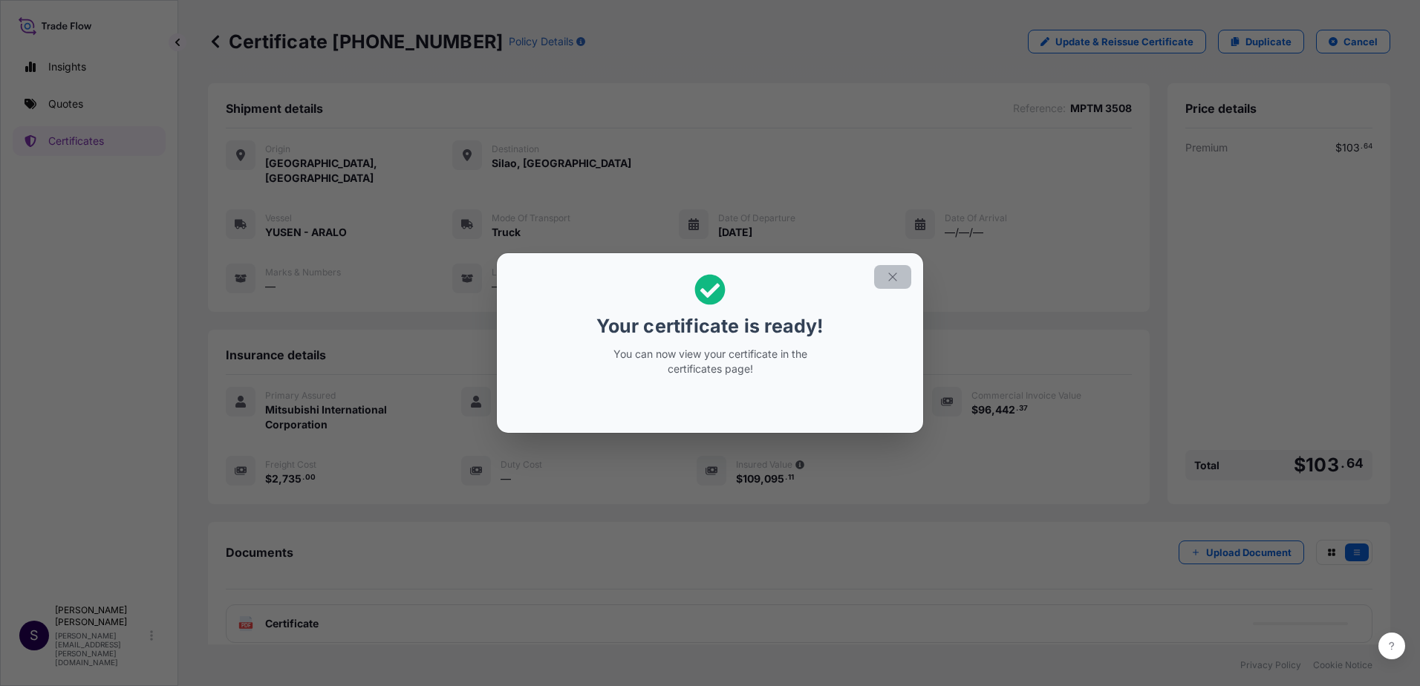
click at [897, 278] on icon "button" at bounding box center [892, 276] width 13 height 13
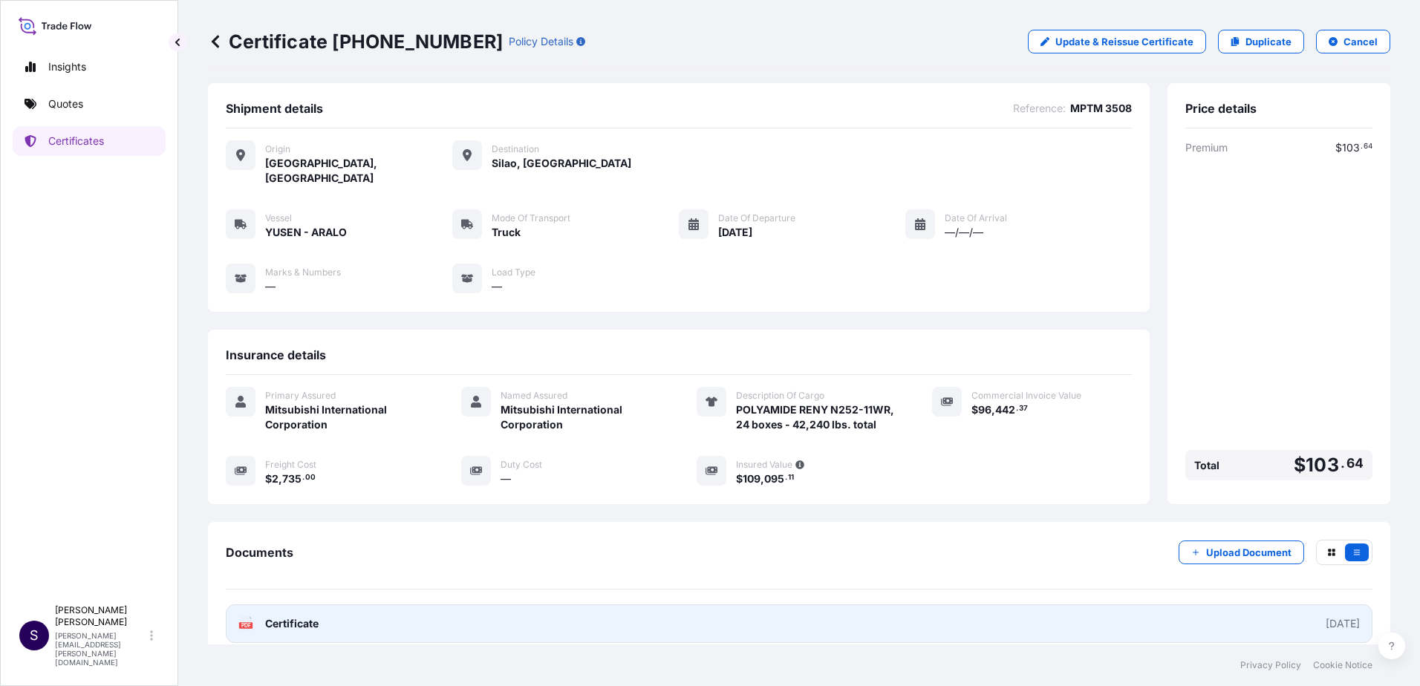
click at [309, 616] on span "Certificate" at bounding box center [291, 623] width 53 height 15
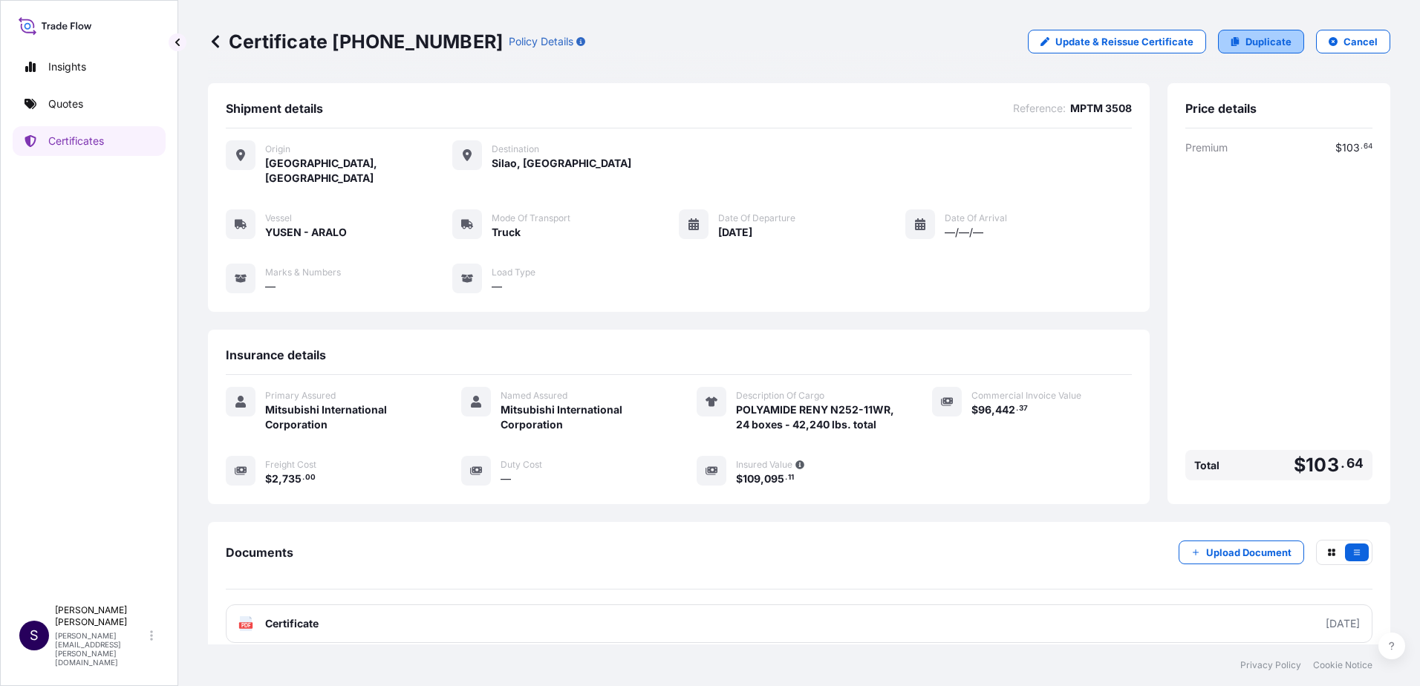
click at [1273, 33] on link "Duplicate" at bounding box center [1261, 42] width 86 height 24
select select "Truck"
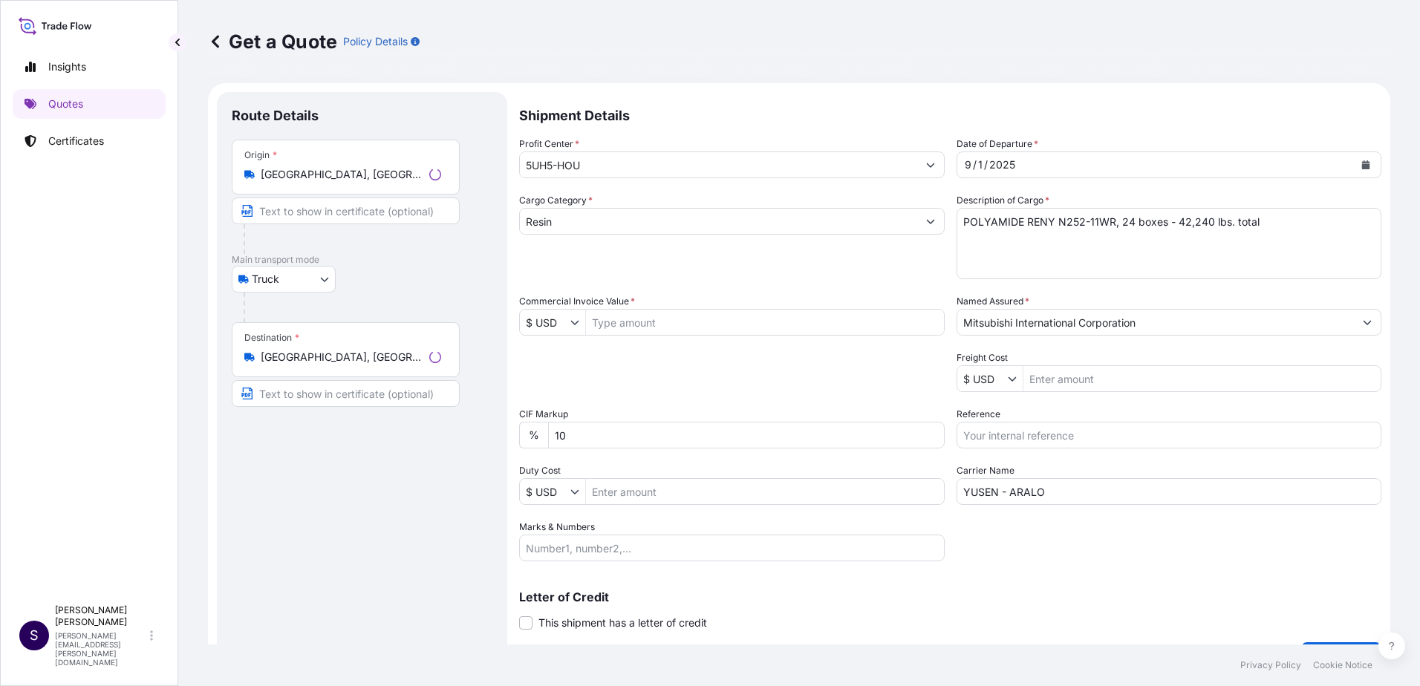
scroll to position [24, 0]
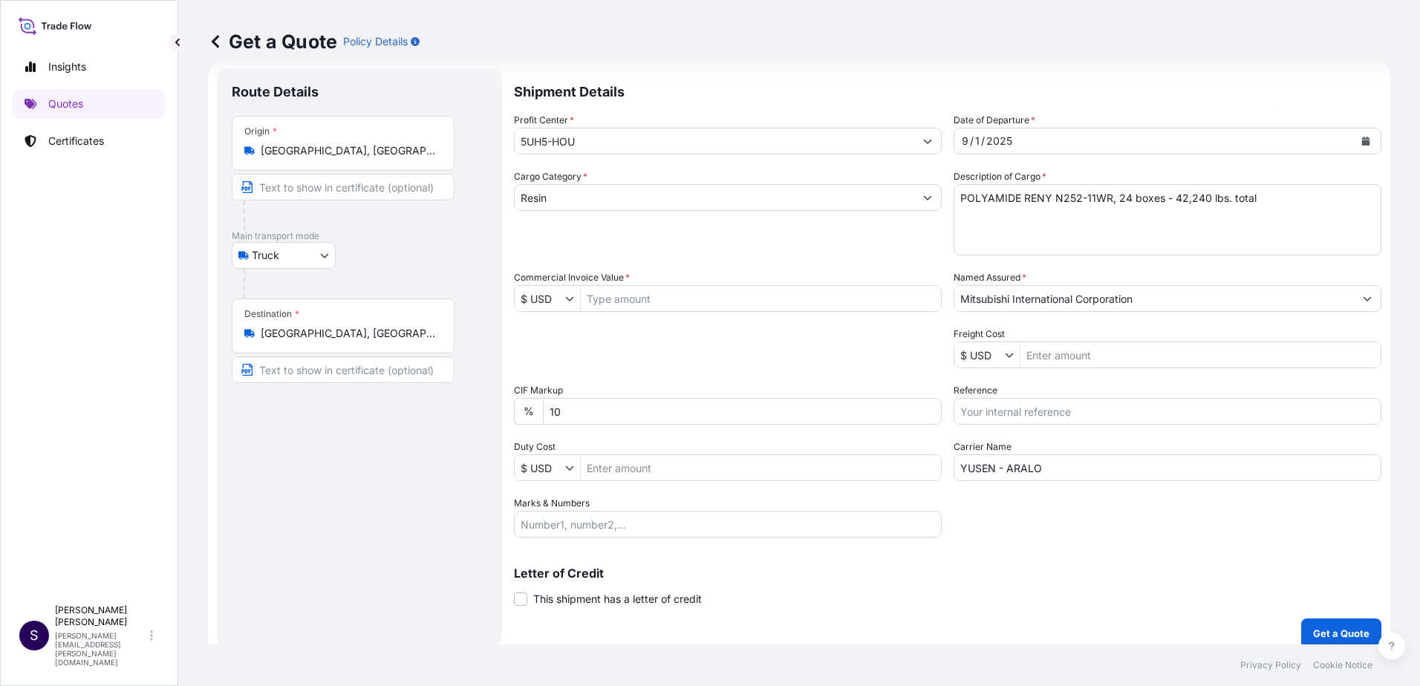
click at [973, 133] on div "1" at bounding box center [976, 141] width 7 height 18
click at [973, 140] on div "1" at bounding box center [976, 141] width 7 height 18
click at [1362, 144] on icon "Calendar" at bounding box center [1366, 141] width 8 height 9
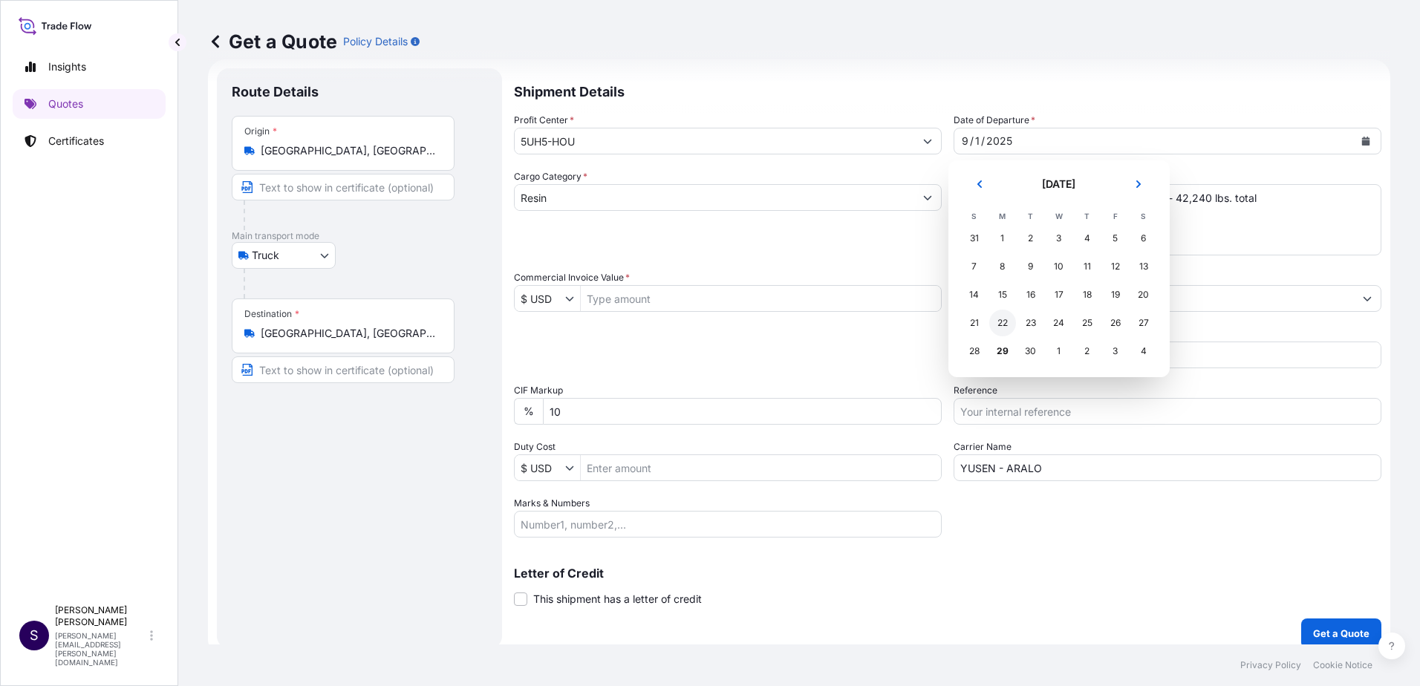
click at [997, 320] on div "22" at bounding box center [1002, 323] width 27 height 27
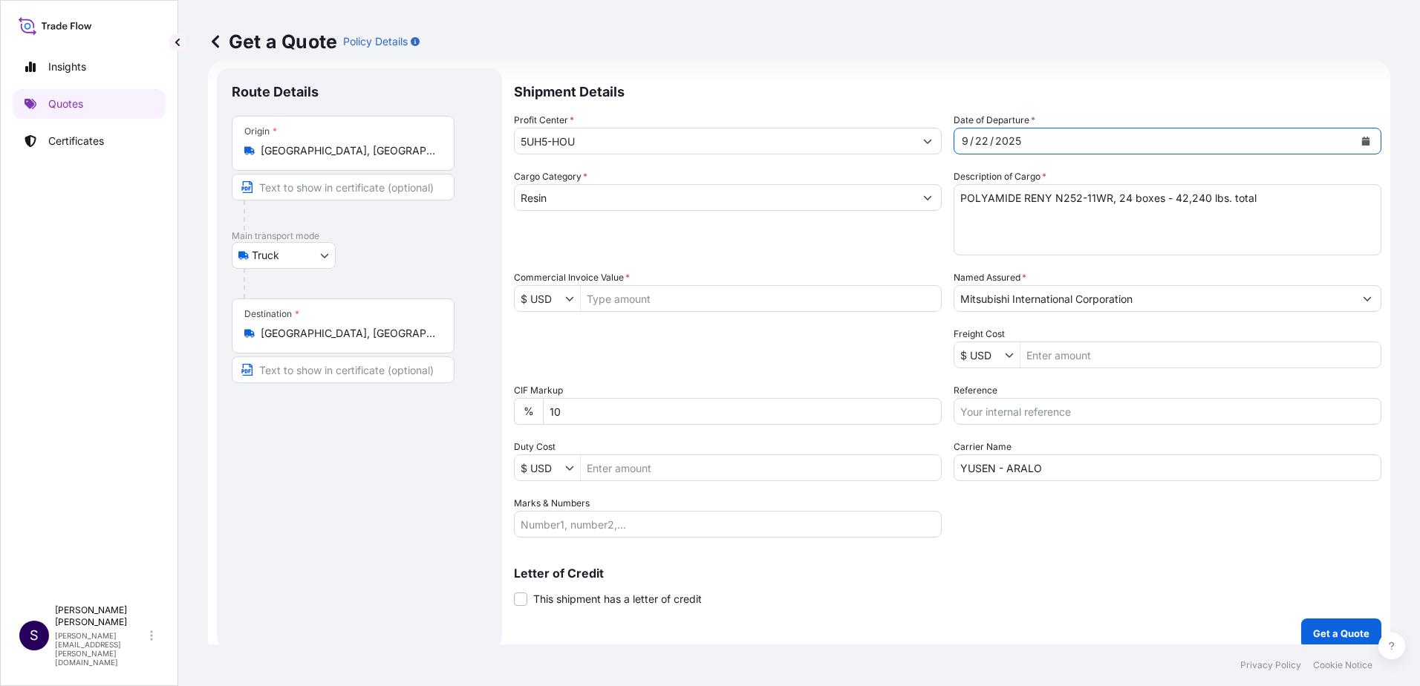
click at [653, 303] on input "Commercial Invoice Value *" at bounding box center [761, 298] width 360 height 27
click at [619, 466] on input "Duty Cost" at bounding box center [761, 467] width 360 height 27
type input "96442.37"
click at [621, 297] on input "Commercial Invoice Value *" at bounding box center [761, 298] width 360 height 27
paste input "96442.37"
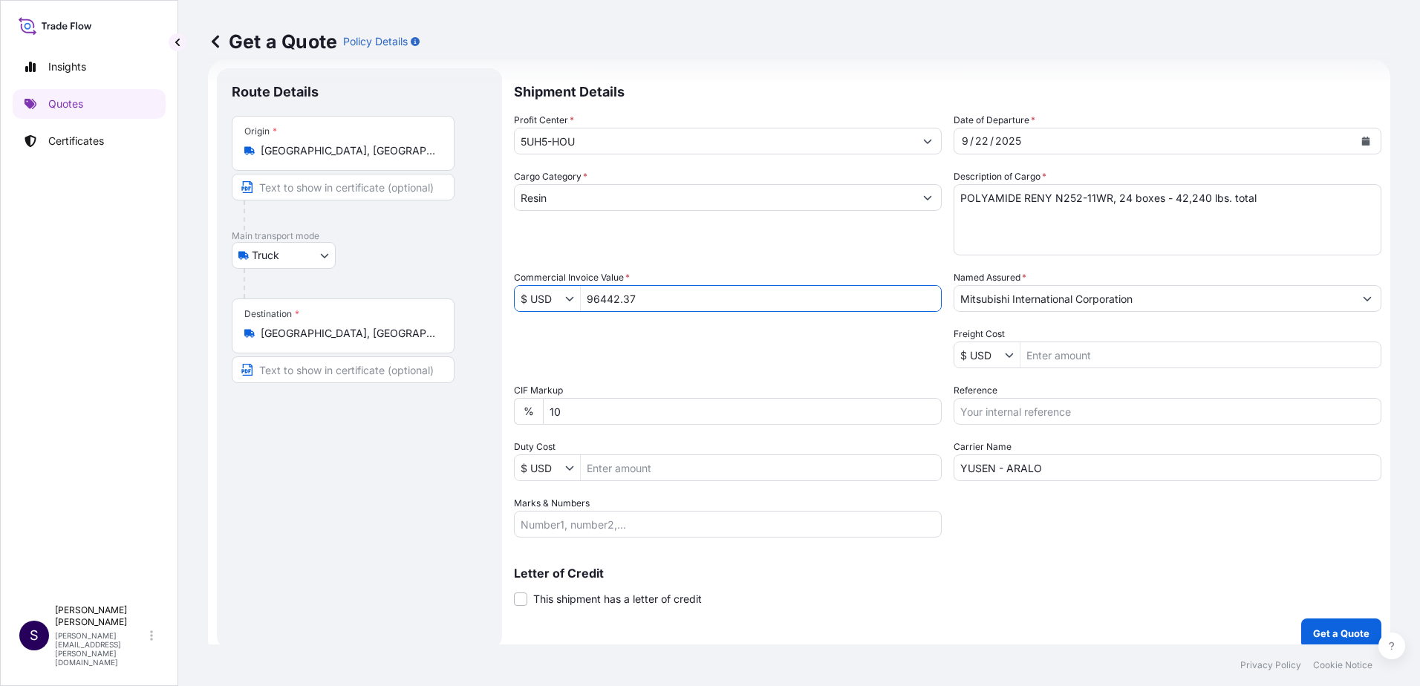
type input "96,442.37"
click at [1035, 367] on input "Freight Cost" at bounding box center [1200, 355] width 360 height 27
type input "2,735"
click at [1127, 415] on input "Reference" at bounding box center [1167, 411] width 428 height 27
type input "MPTM 3511"
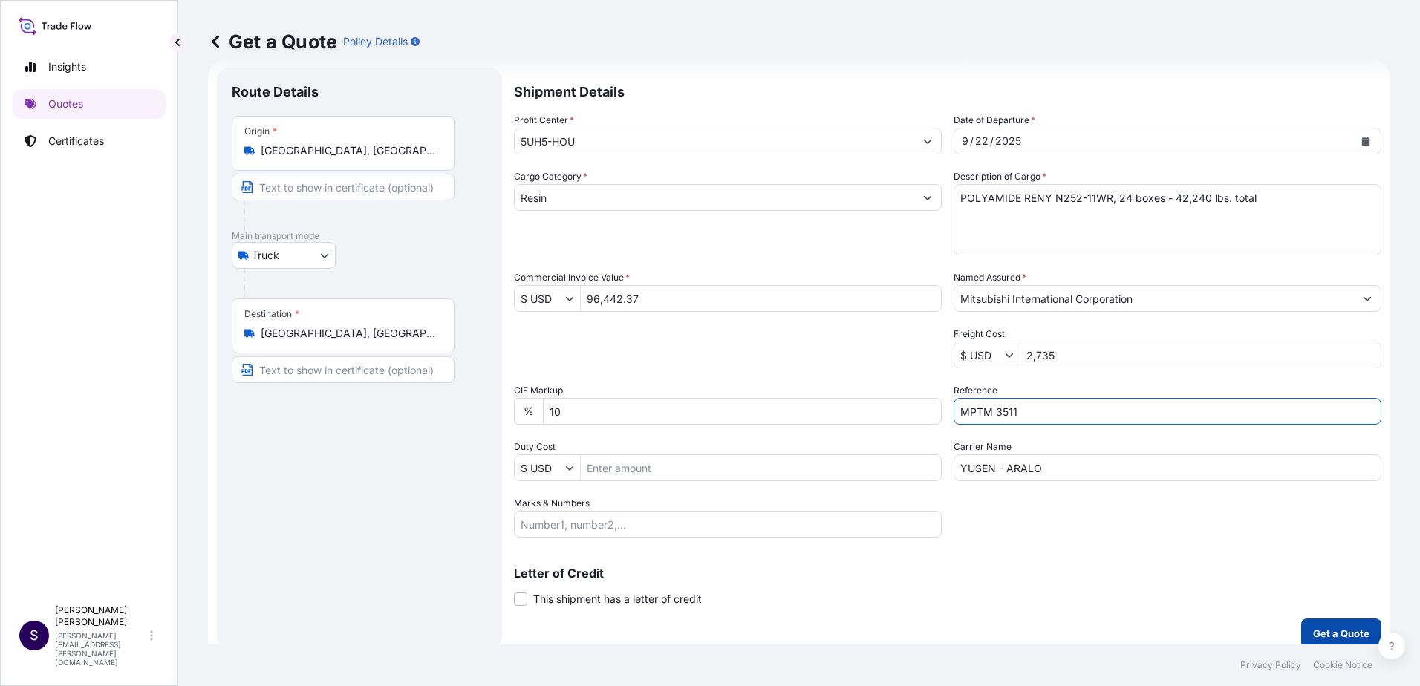
click at [1314, 631] on p "Get a Quote" at bounding box center [1341, 633] width 56 height 15
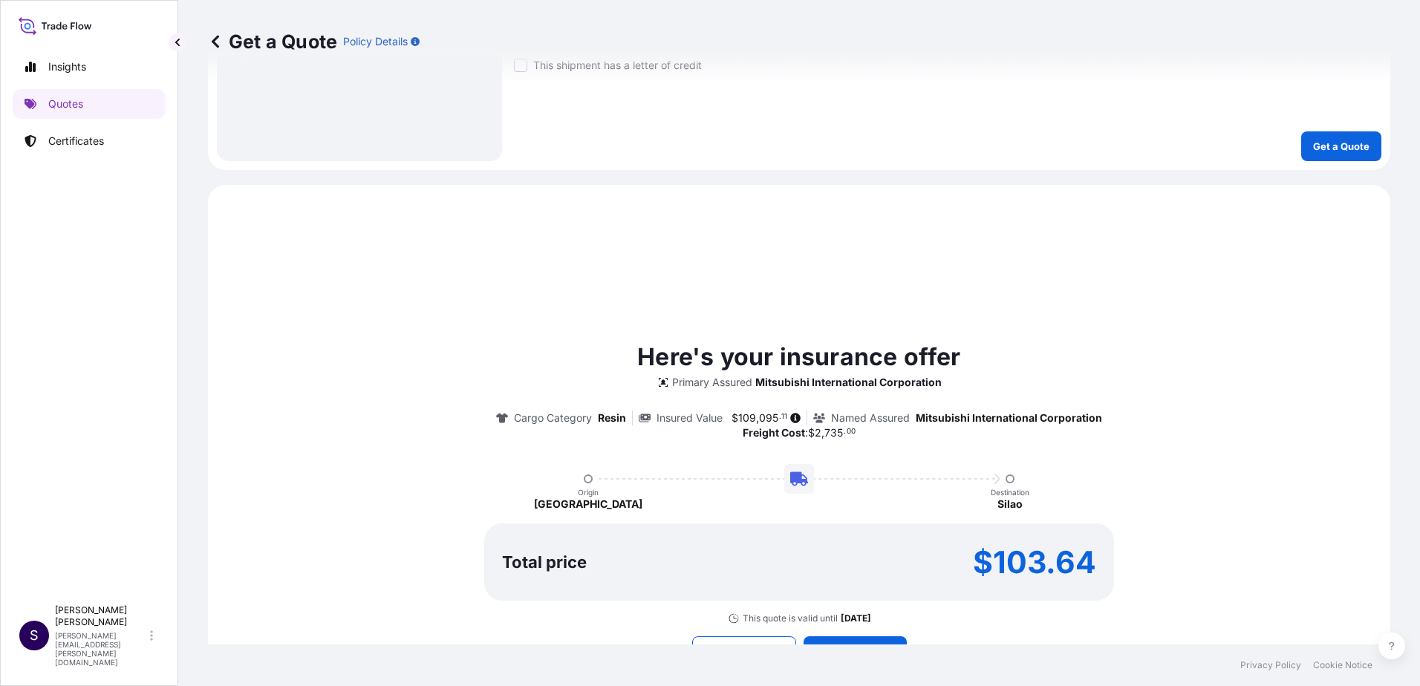
scroll to position [668, 0]
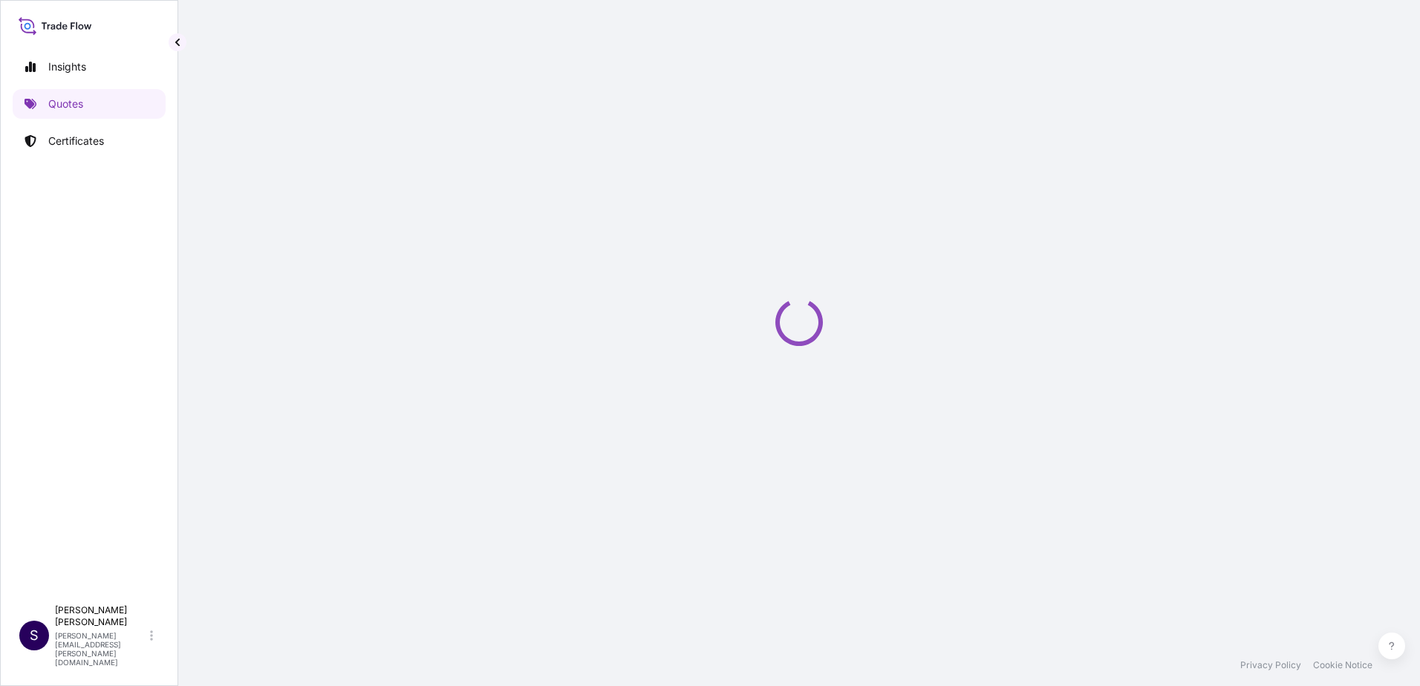
select select "Truck"
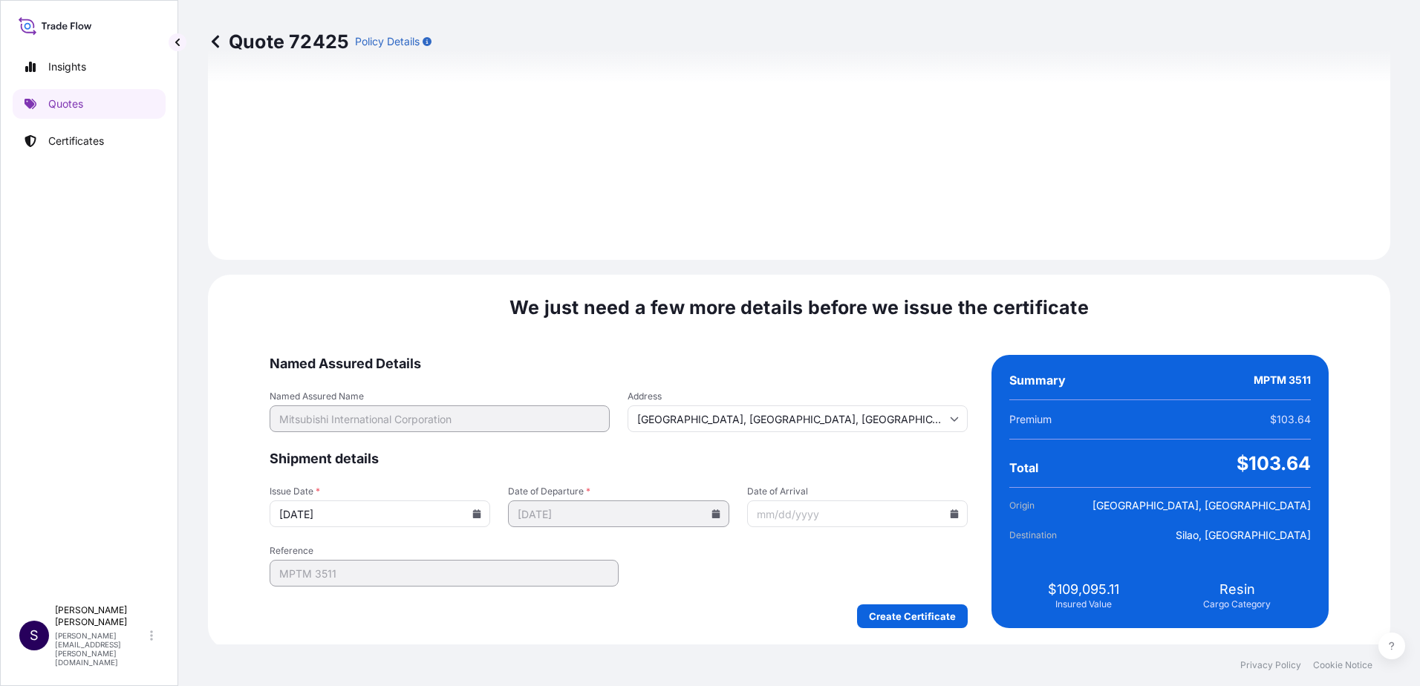
scroll to position [1789, 0]
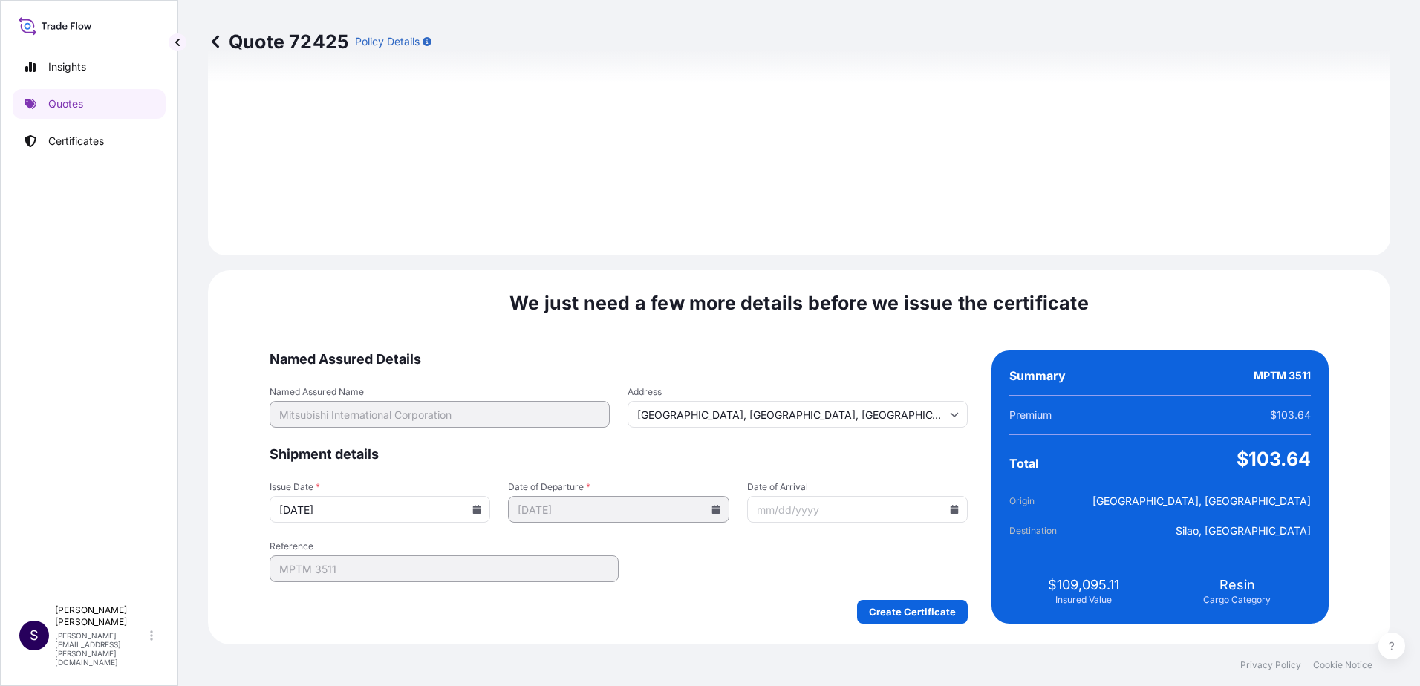
click at [481, 508] on icon at bounding box center [476, 509] width 9 height 9
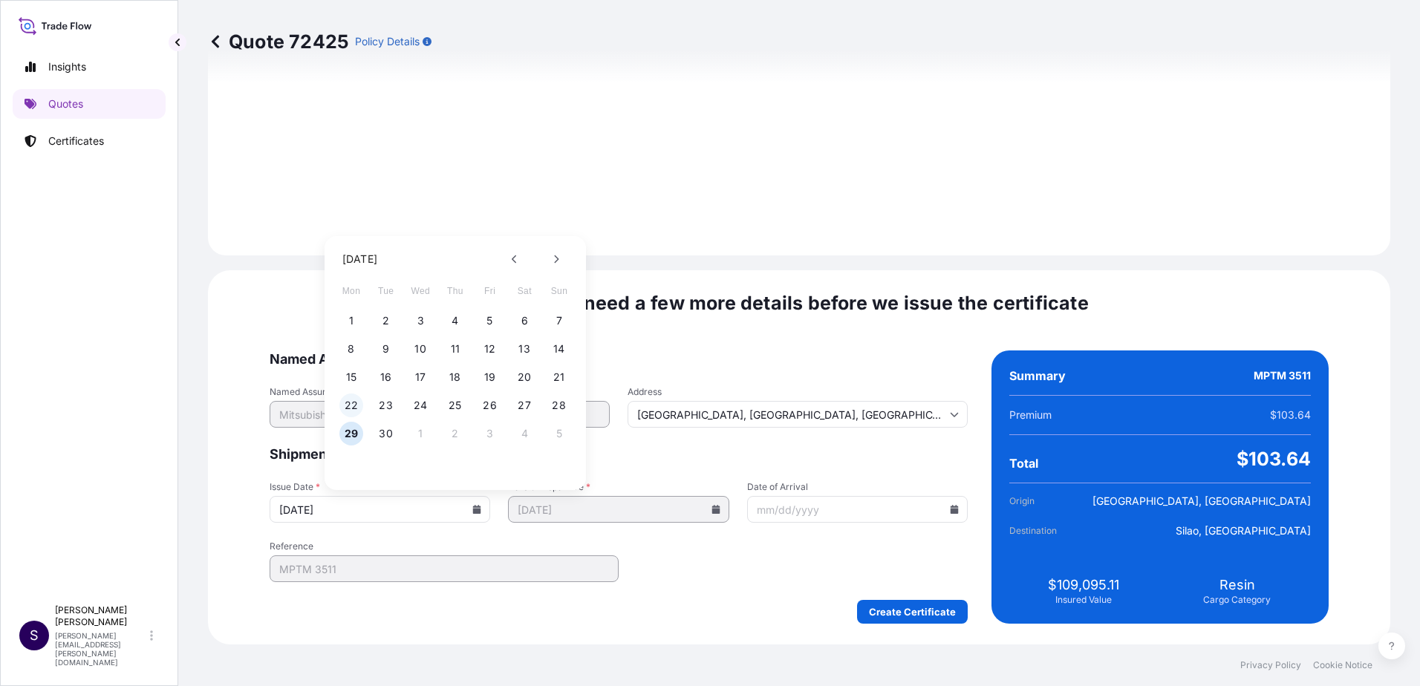
click at [347, 409] on button "22" at bounding box center [351, 406] width 24 height 24
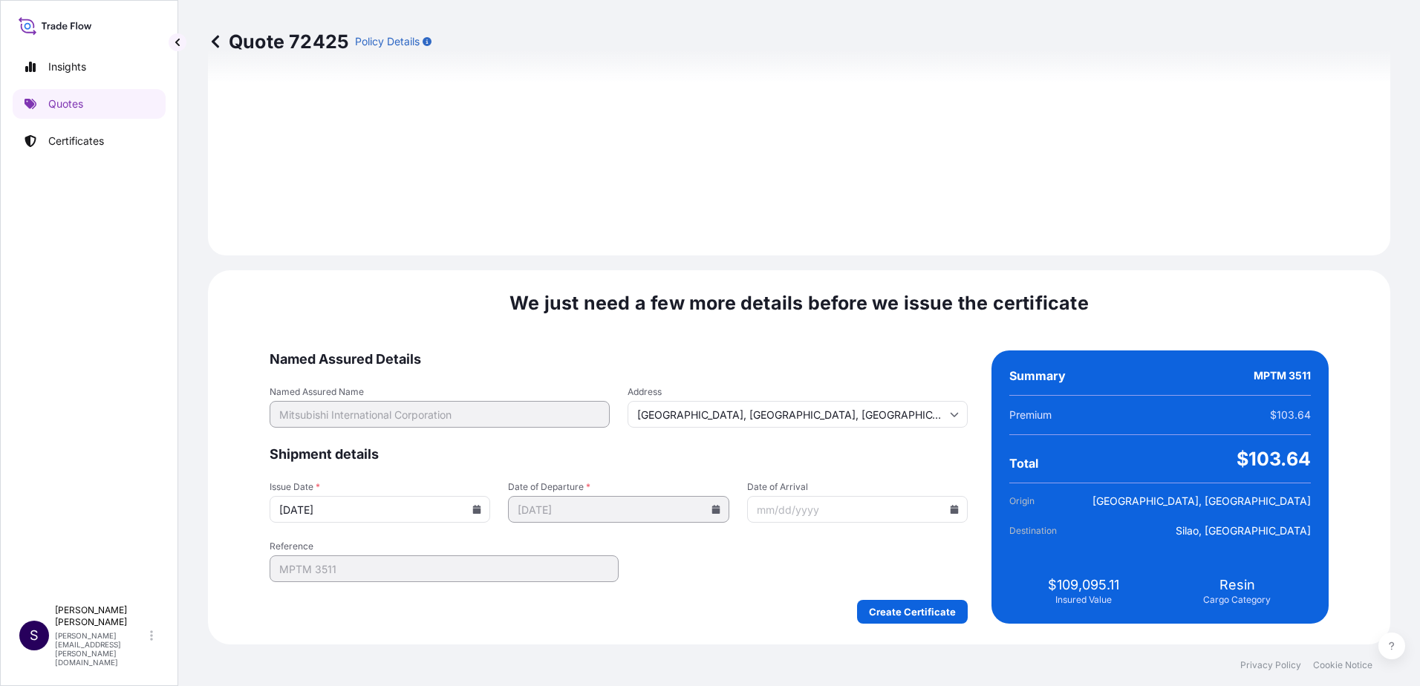
type input "[DATE]"
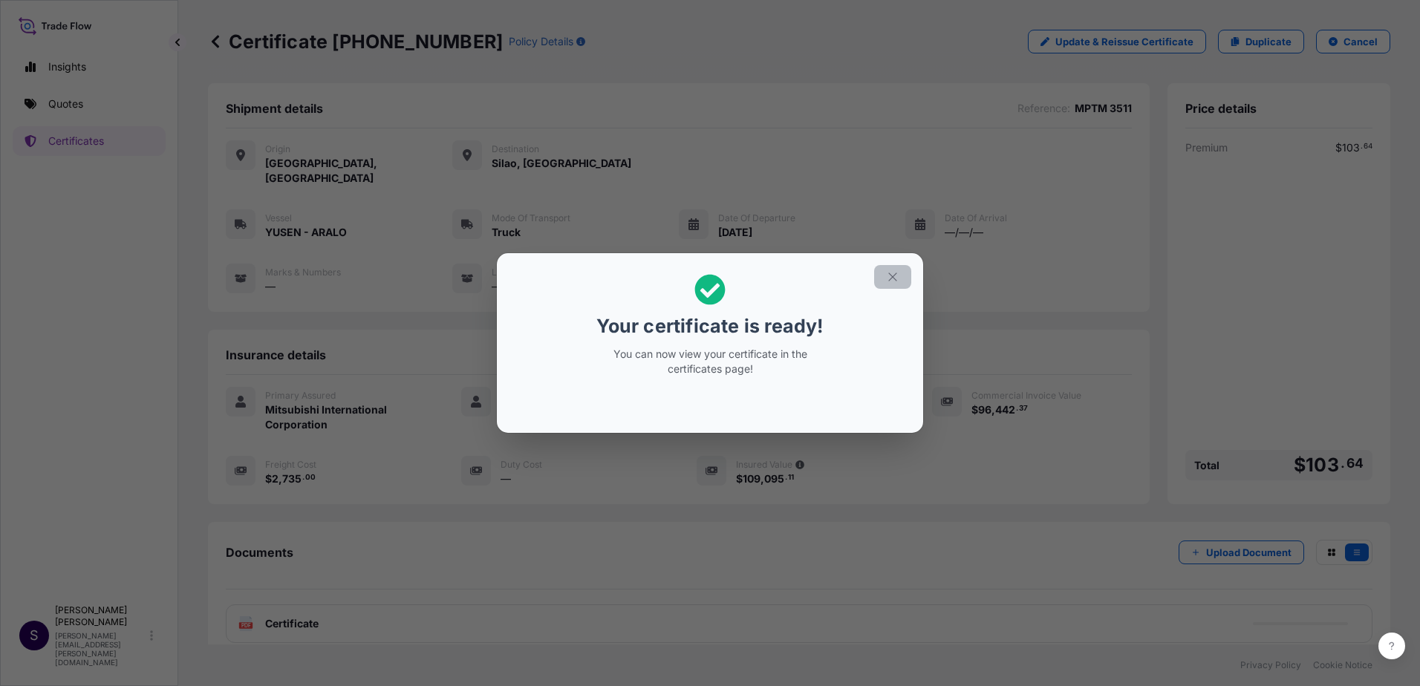
click at [893, 278] on icon "button" at bounding box center [892, 276] width 13 height 13
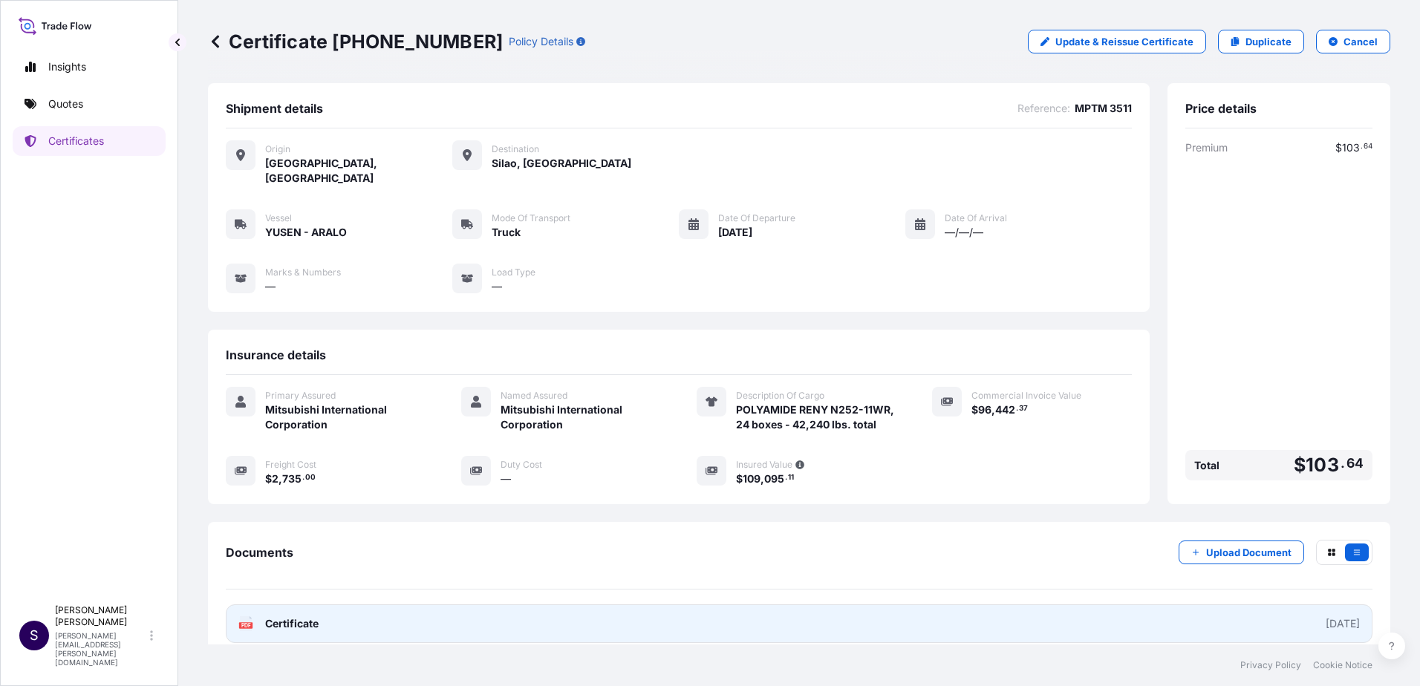
click at [503, 605] on link "PDF Certificate [DATE]" at bounding box center [799, 623] width 1146 height 39
